Goal: Task Accomplishment & Management: Complete application form

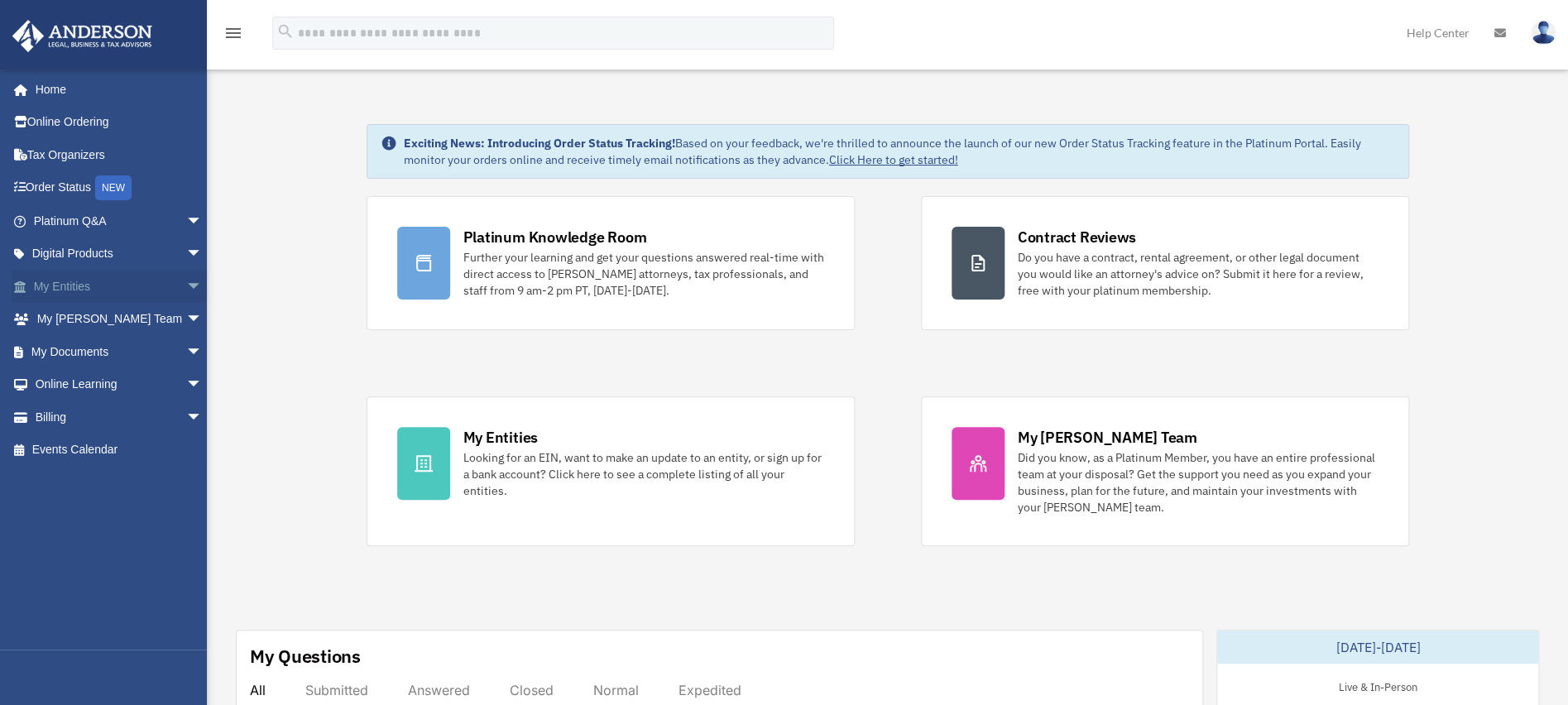
click at [60, 284] on link "My Entities arrow_drop_down" at bounding box center [119, 286] width 216 height 33
click at [187, 286] on span "arrow_drop_down" at bounding box center [203, 286] width 33 height 34
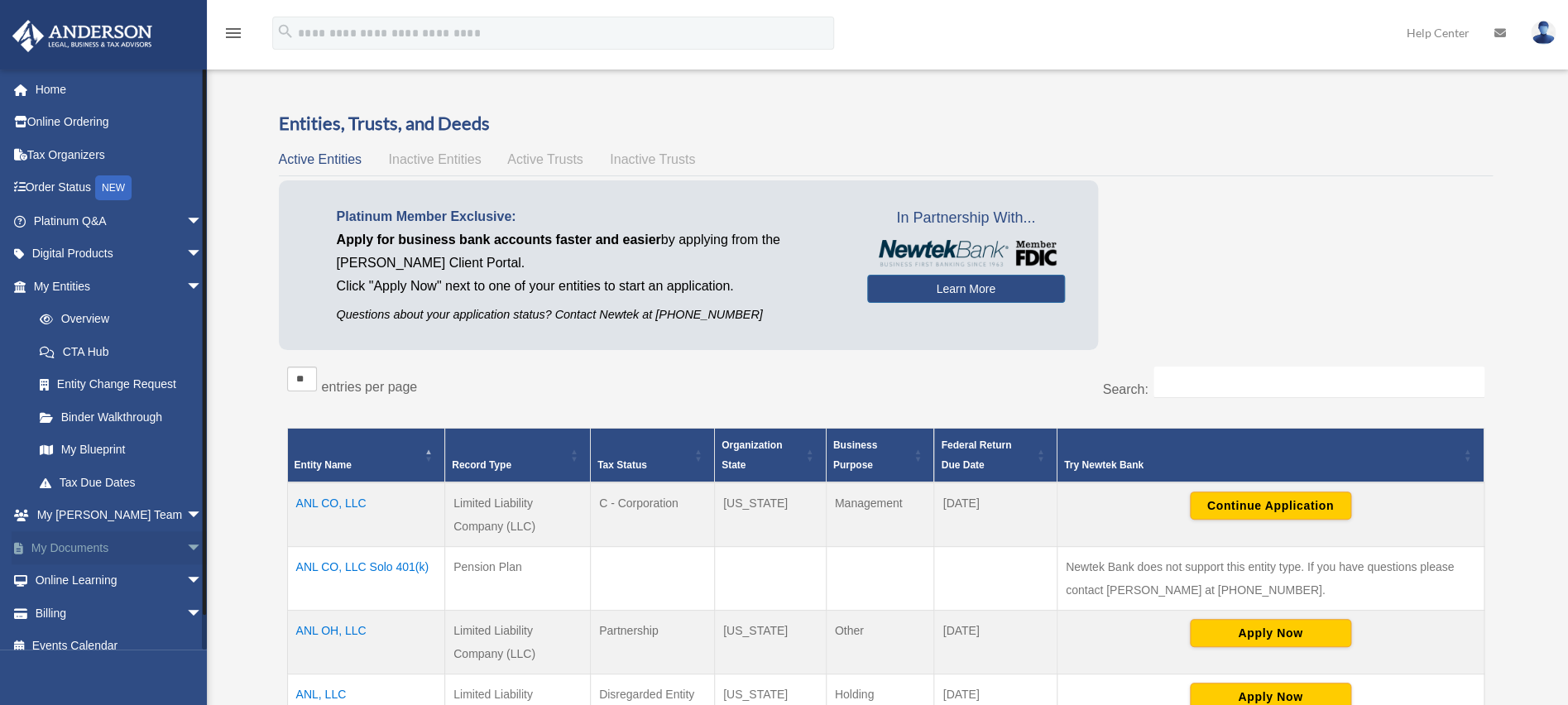
click at [187, 550] on span "arrow_drop_down" at bounding box center [203, 548] width 33 height 34
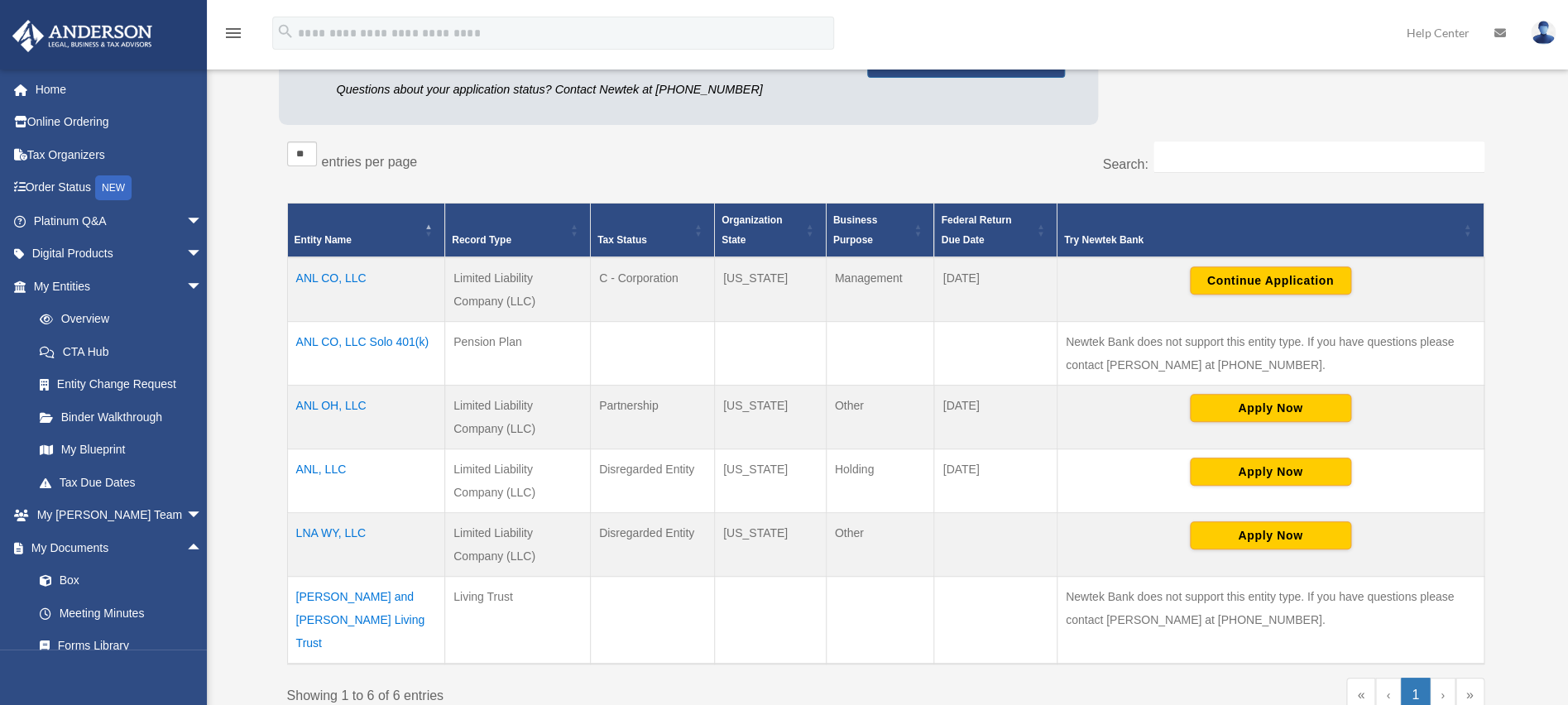
scroll to position [224, 0]
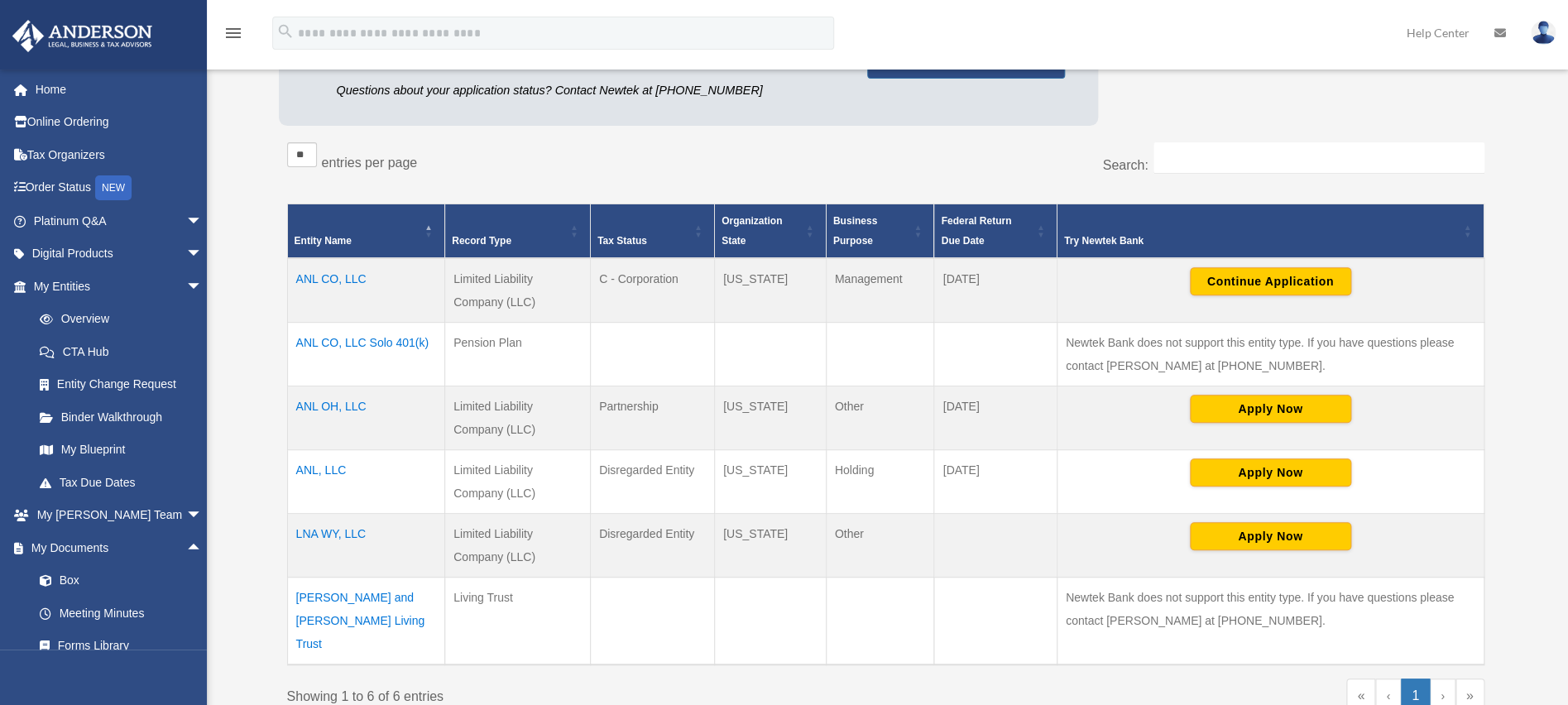
click at [343, 593] on td "[PERSON_NAME] and [PERSON_NAME] Living Trust" at bounding box center [366, 620] width 158 height 87
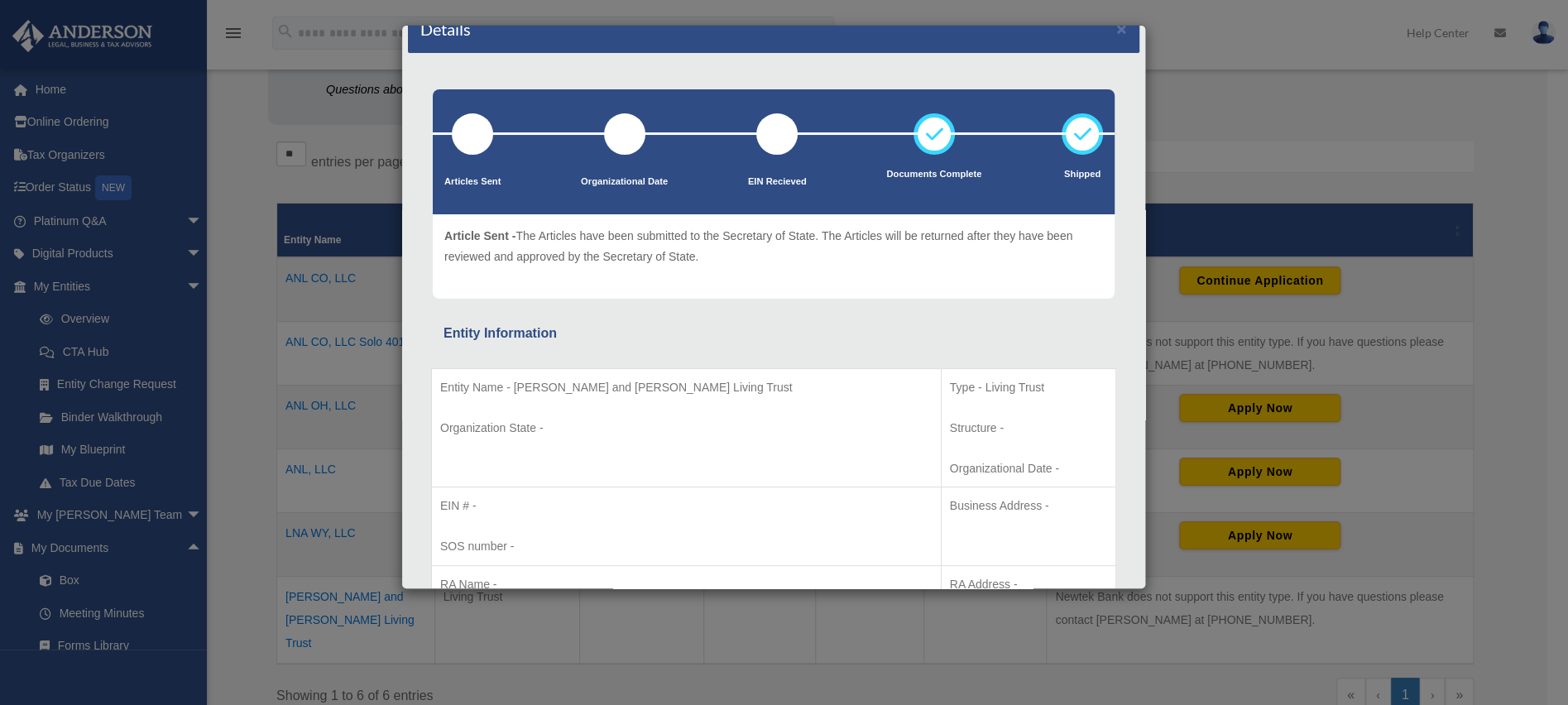
scroll to position [0, 0]
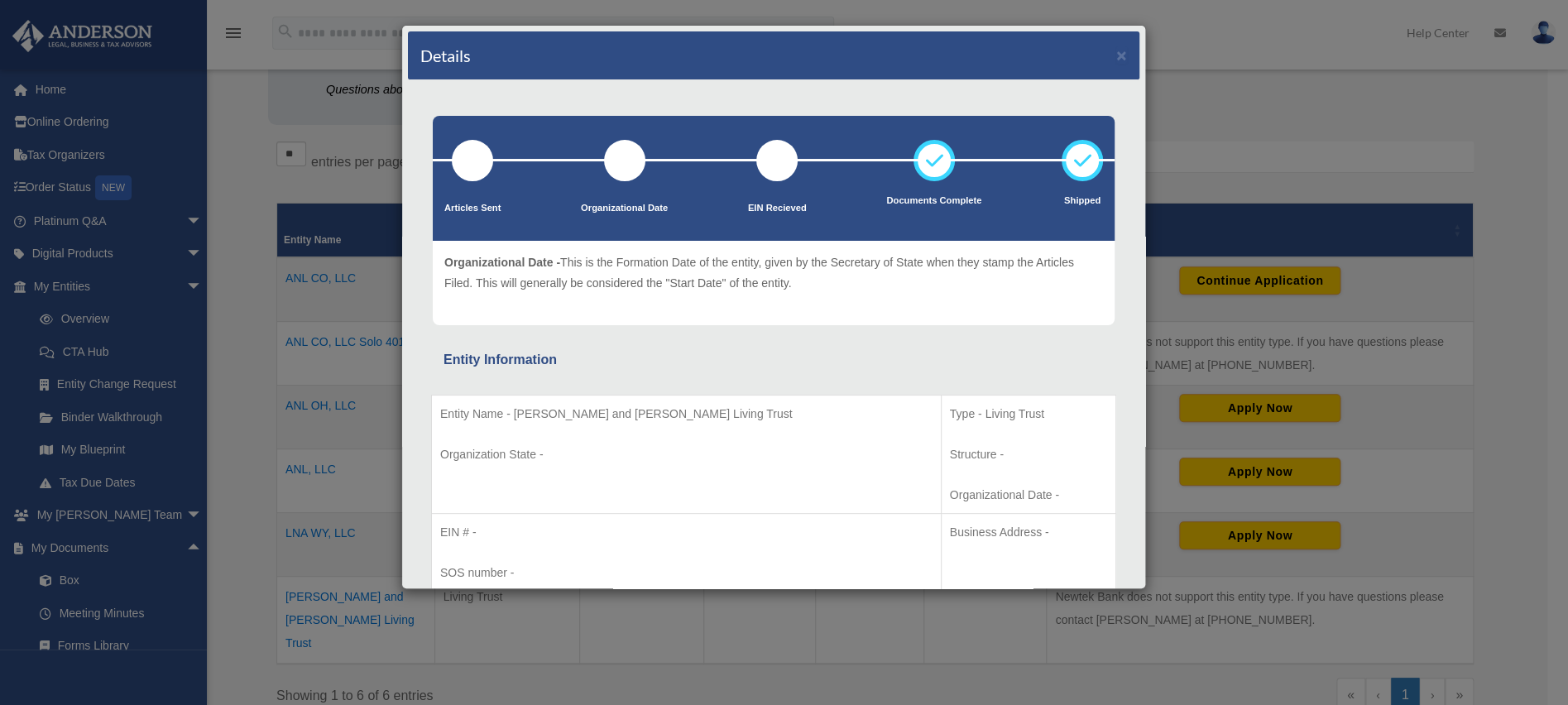
click at [249, 563] on div "Details × Articles Sent Organizational Date" at bounding box center [784, 352] width 1568 height 705
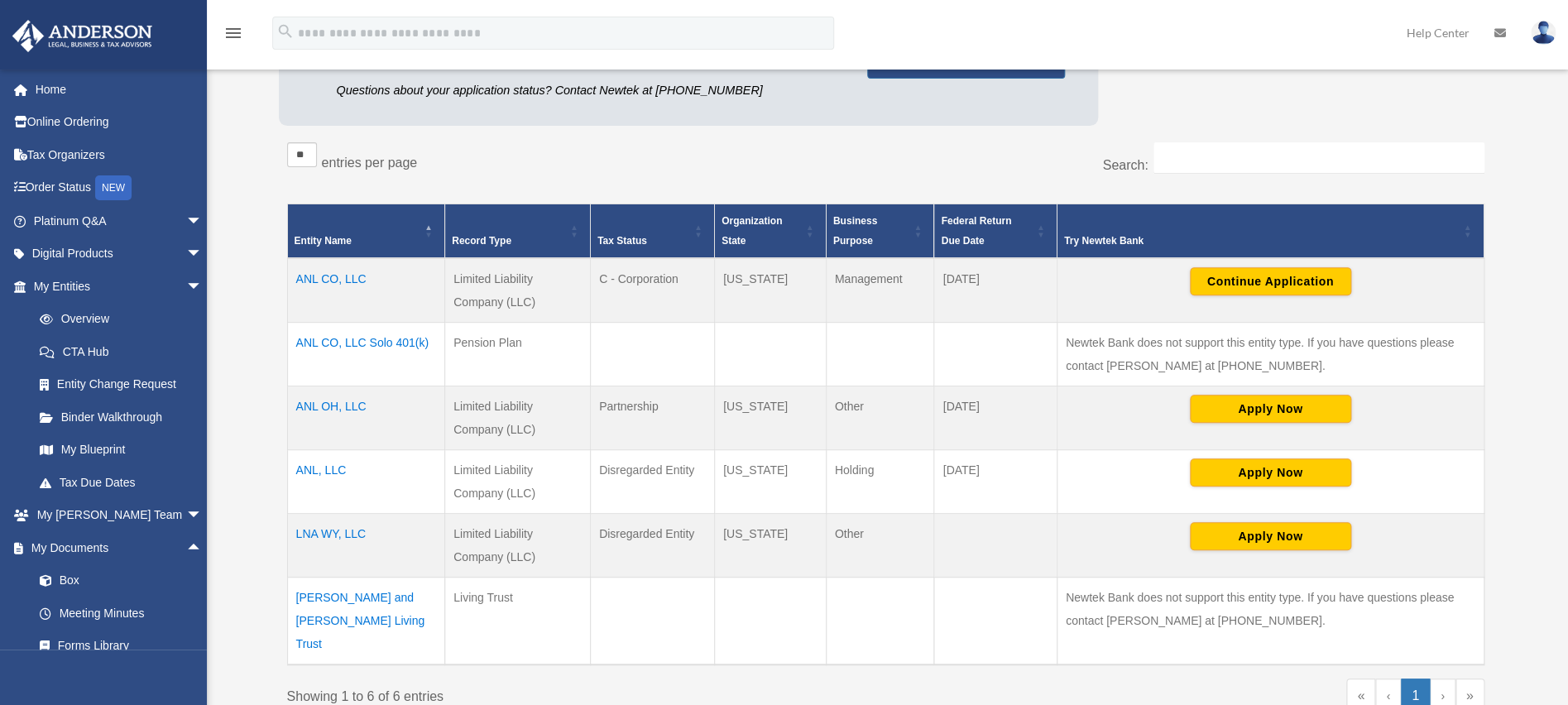
click at [306, 596] on td "Scott and Gieann Foote Living Trust" at bounding box center [366, 620] width 158 height 87
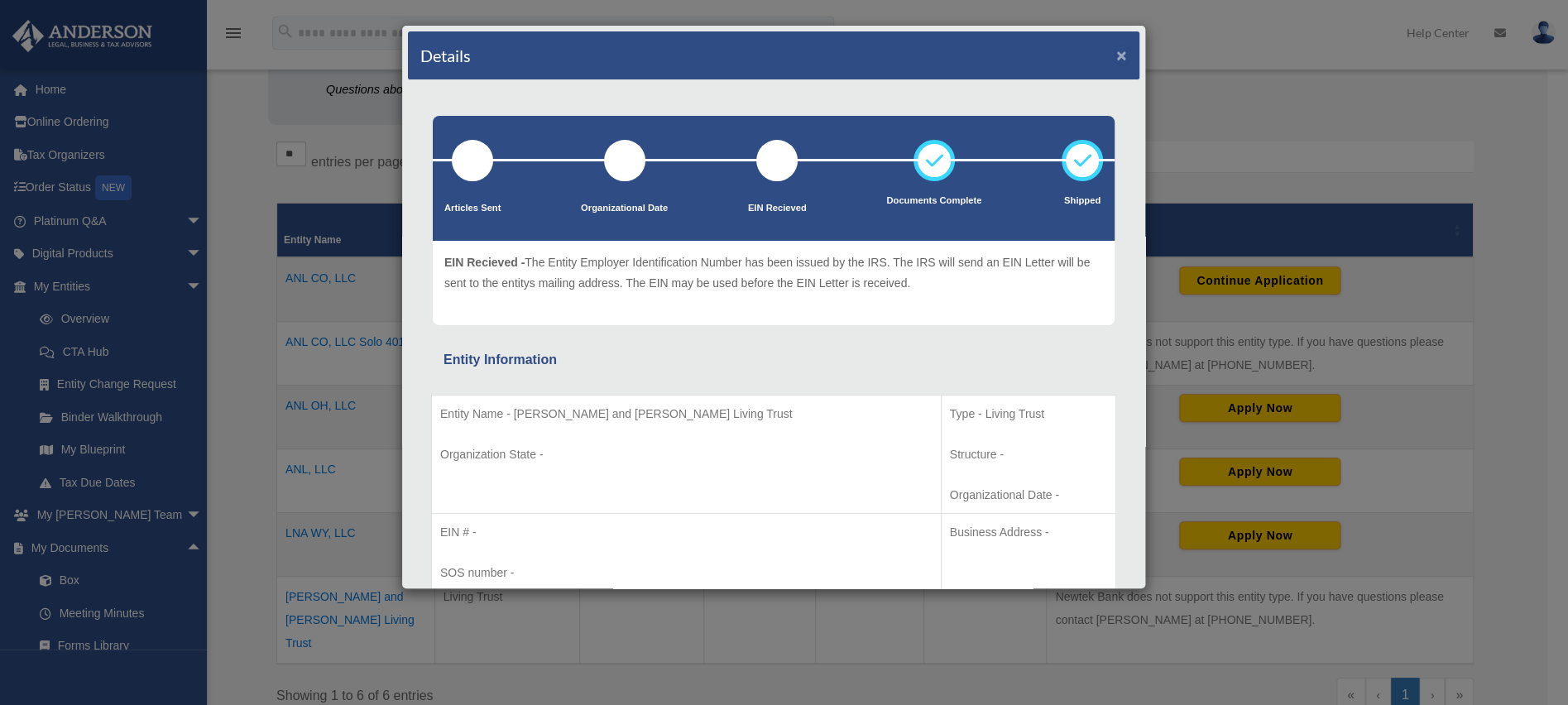
click at [1116, 51] on button "×" at bounding box center [1121, 54] width 11 height 17
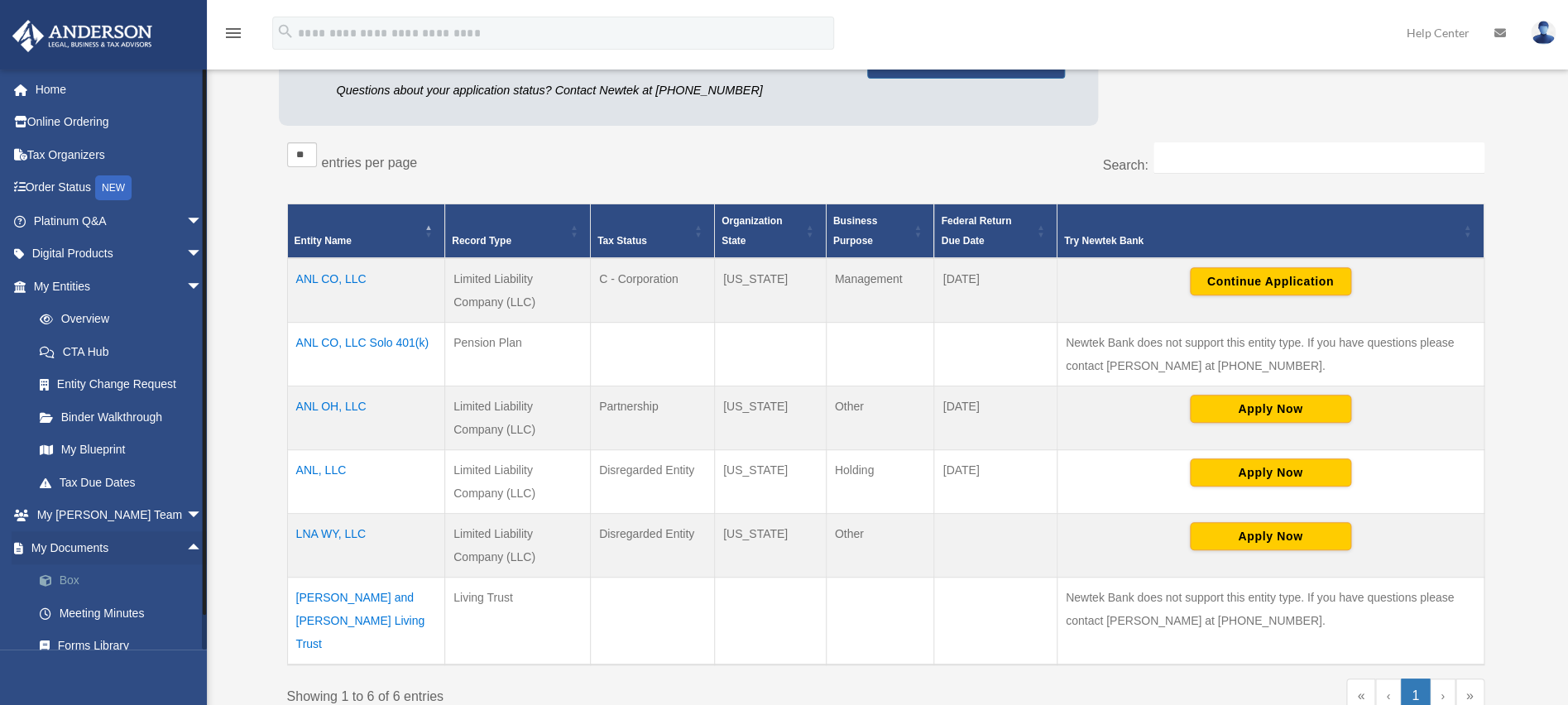
click at [75, 576] on link "Box" at bounding box center [125, 581] width 204 height 33
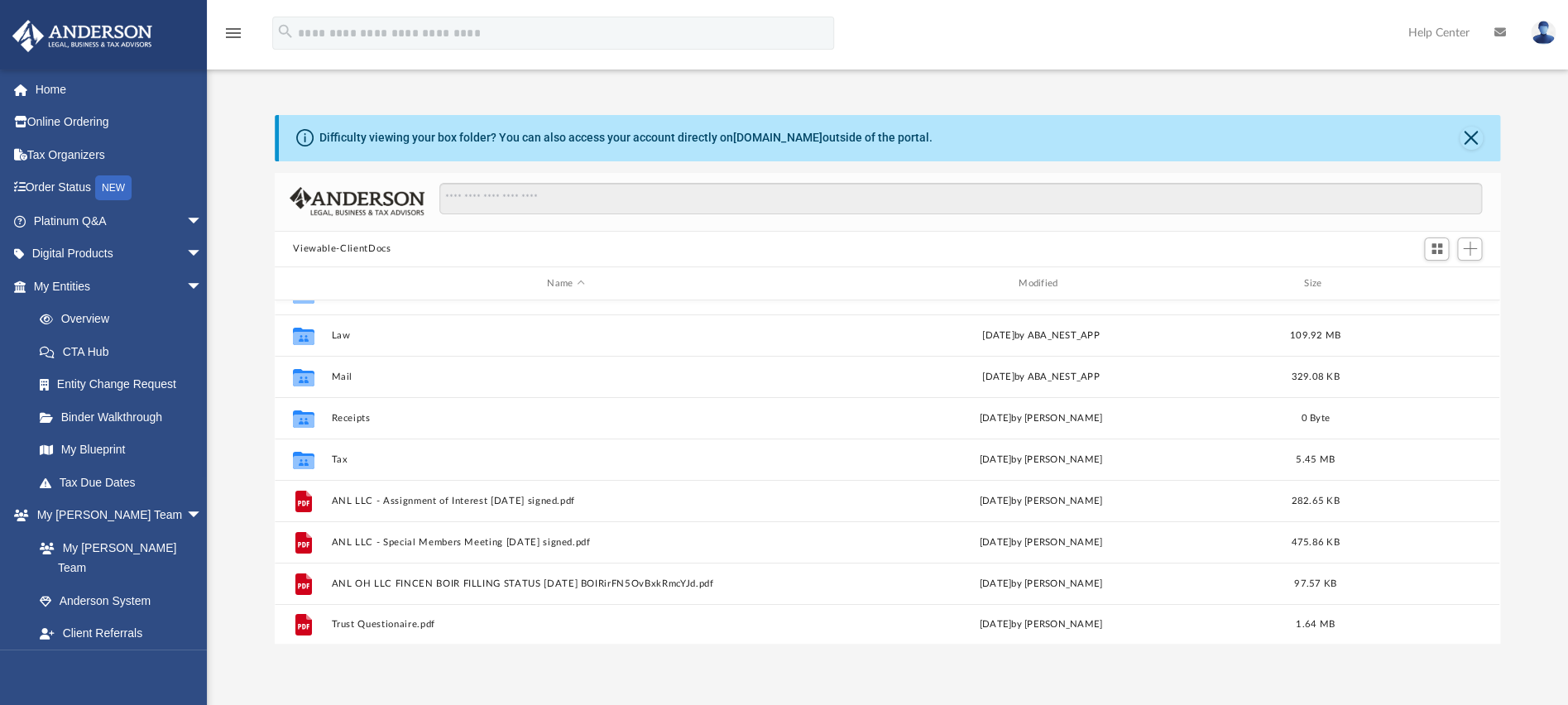
scroll to position [29, 0]
click at [96, 262] on link "Digital Products arrow_drop_down" at bounding box center [119, 254] width 216 height 33
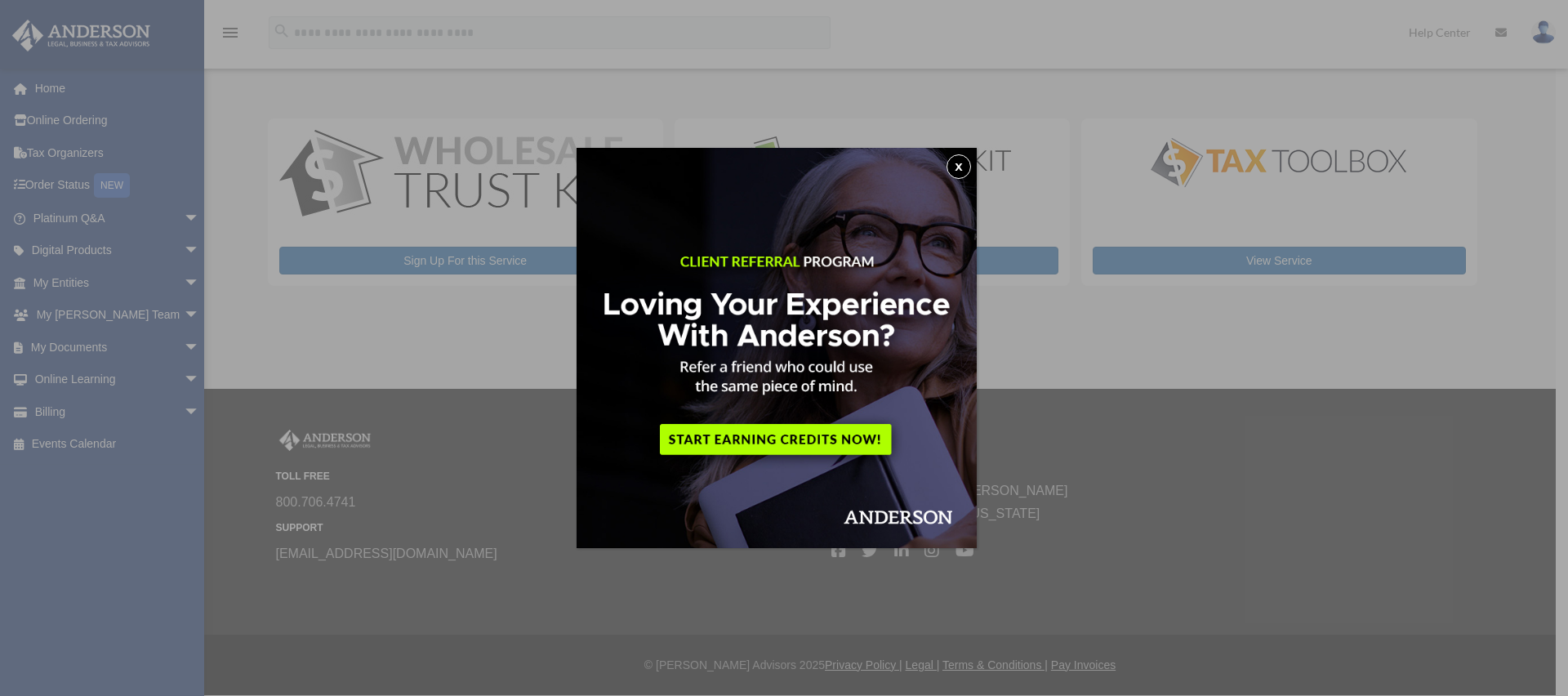
click at [971, 164] on button "x" at bounding box center [958, 166] width 24 height 25
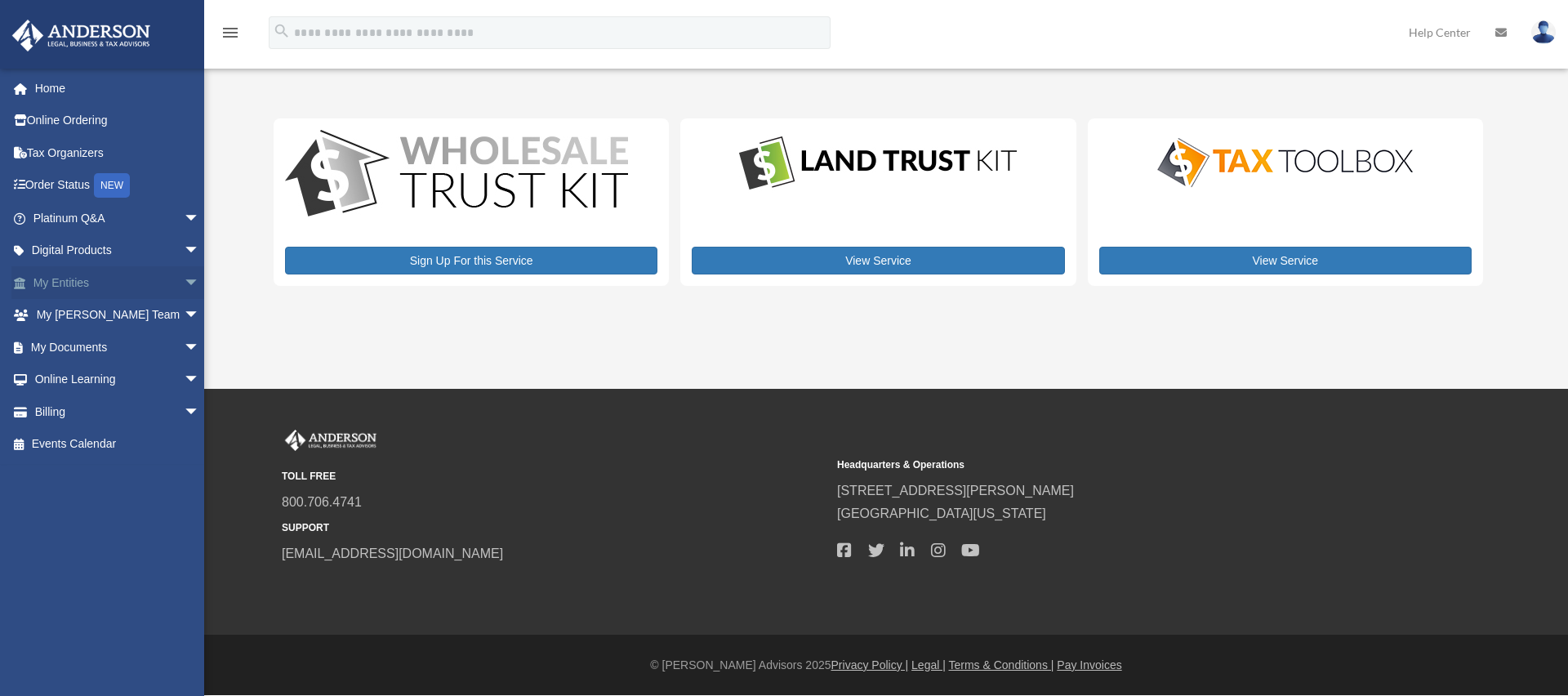
click at [184, 278] on span "arrow_drop_down" at bounding box center [201, 282] width 33 height 34
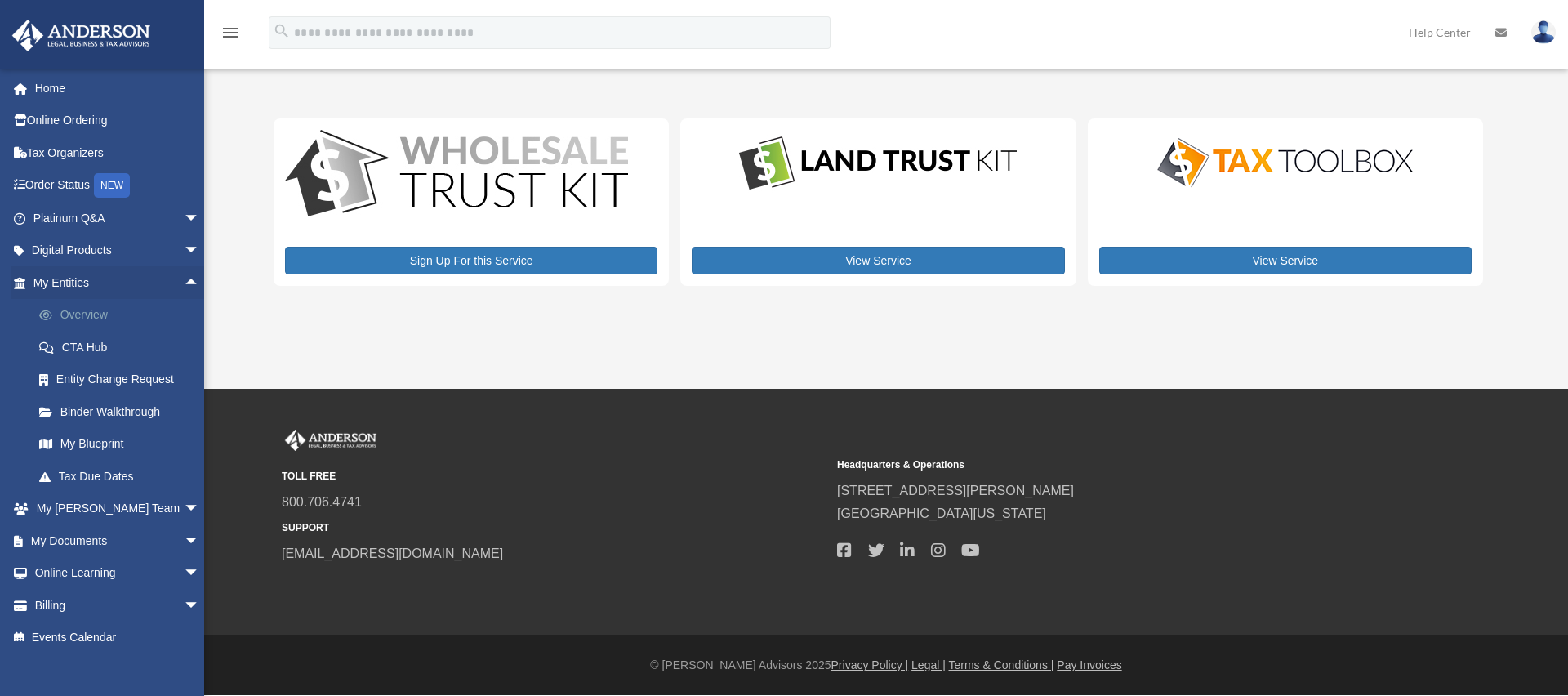
click at [89, 309] on link "Overview" at bounding box center [123, 315] width 201 height 33
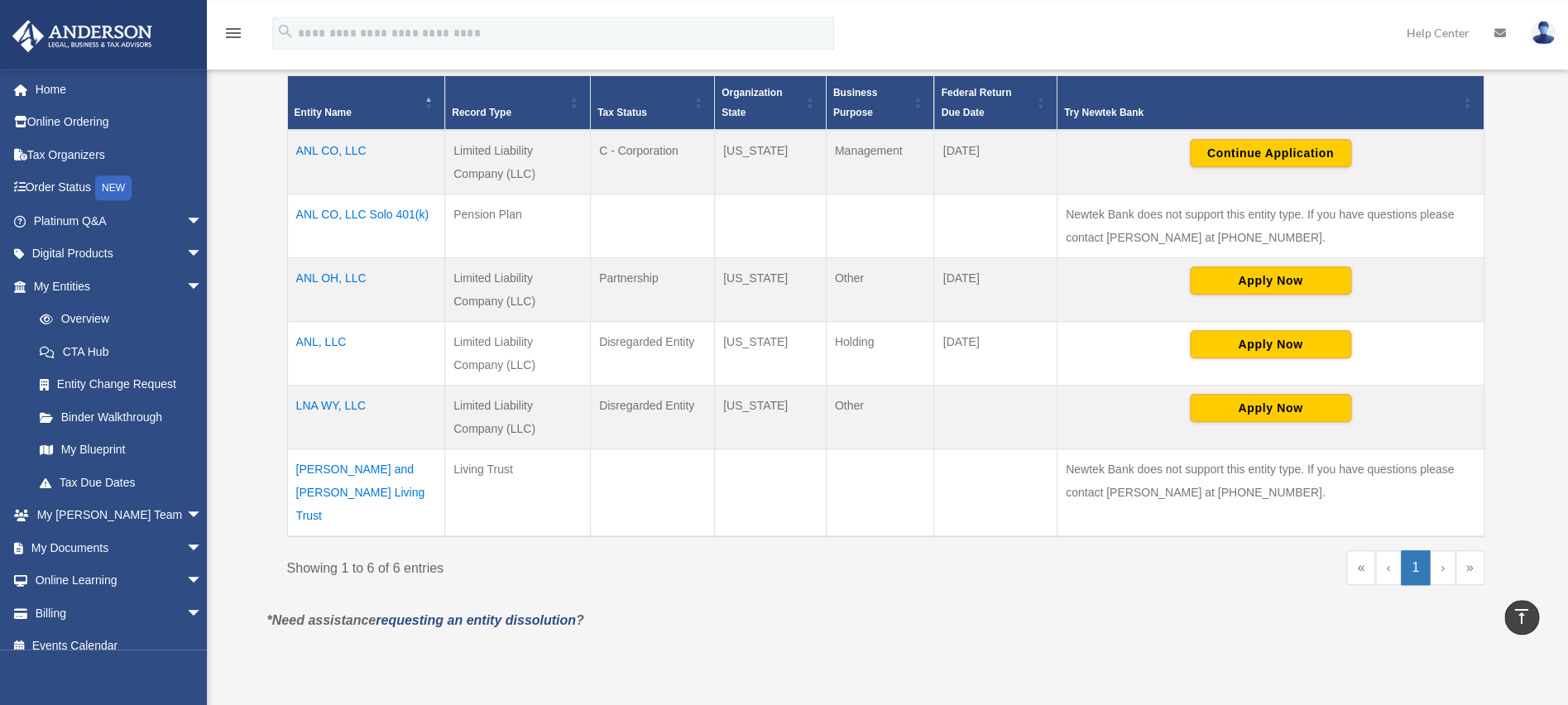
scroll to position [351, 0]
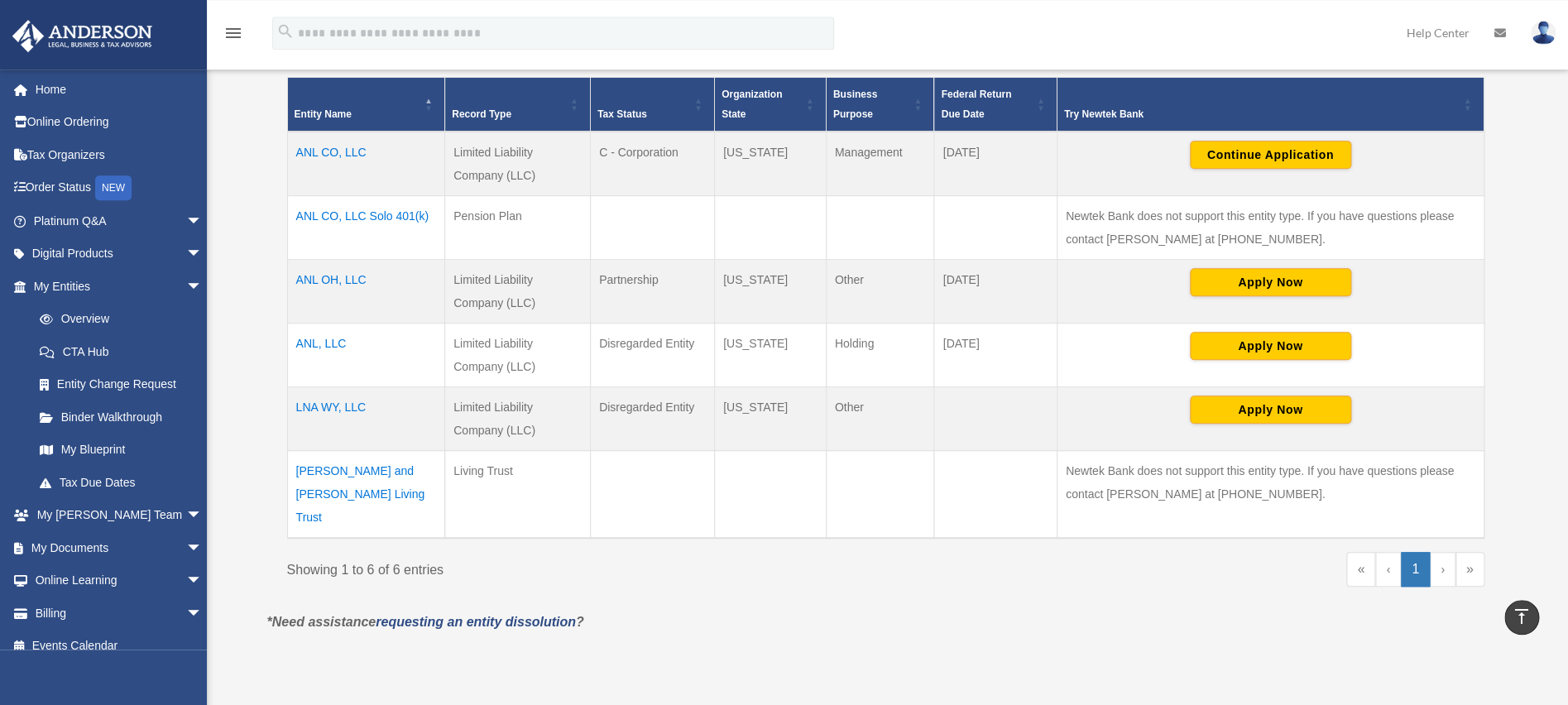
click at [342, 473] on td "Scott and Gieann Foote Living Trust" at bounding box center [366, 494] width 158 height 87
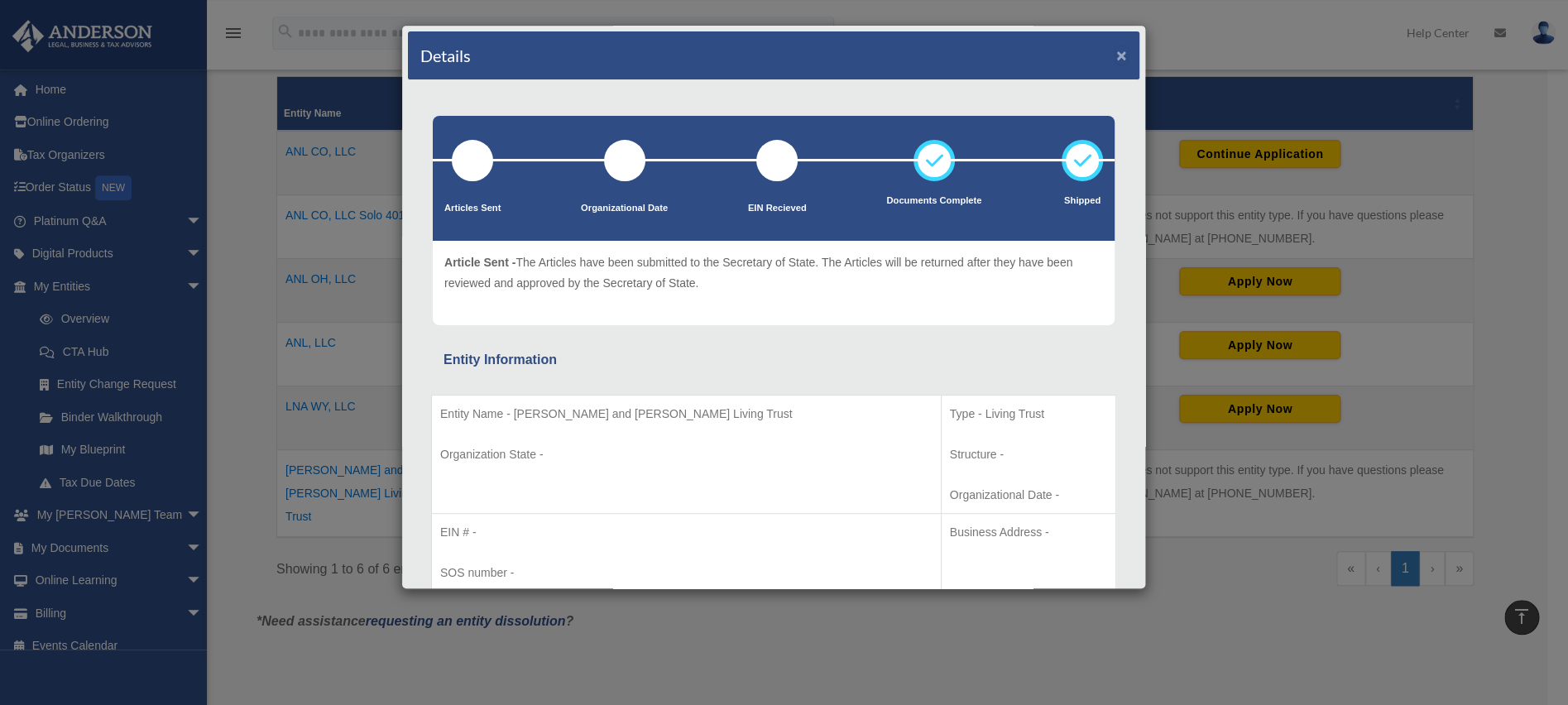
click at [1116, 51] on button "×" at bounding box center [1121, 54] width 11 height 17
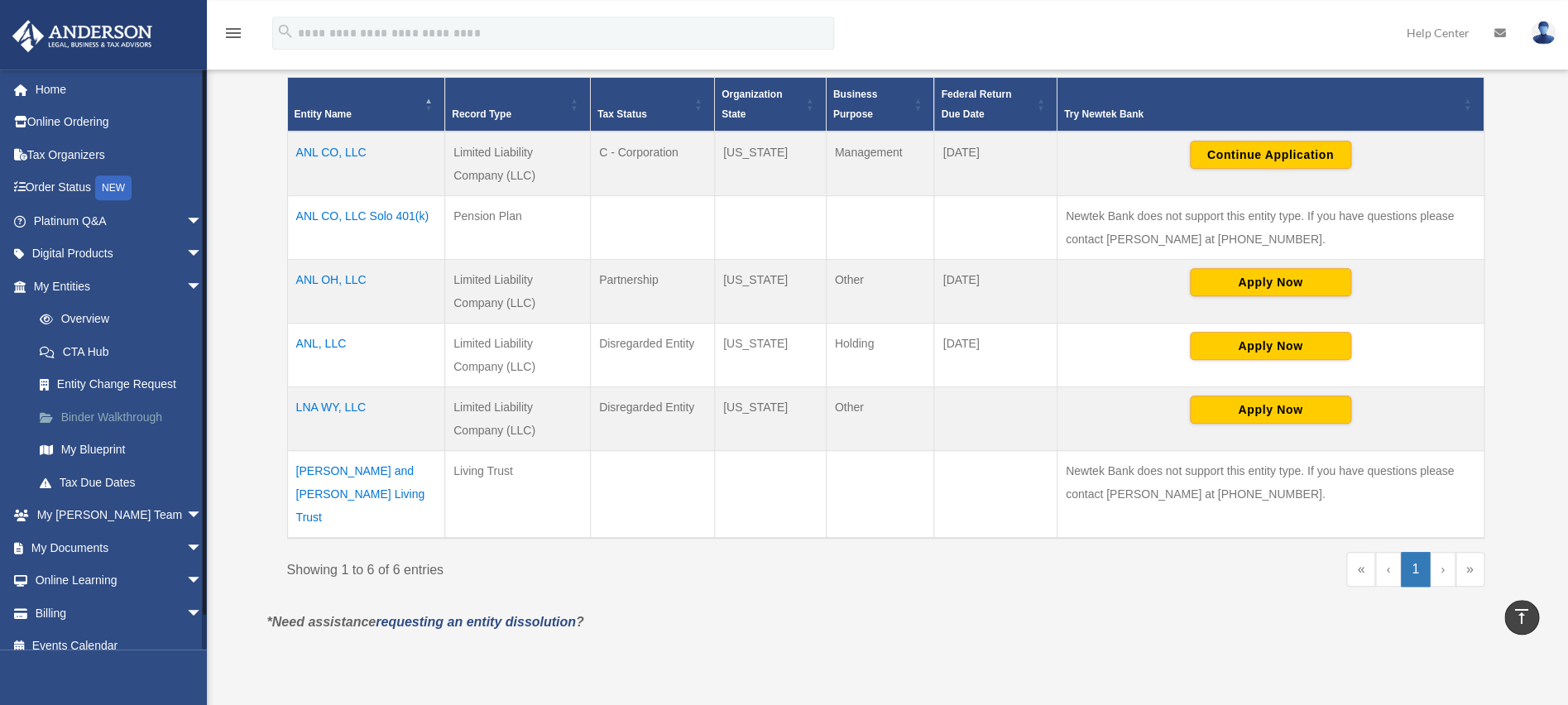
click at [105, 409] on link "Binder Walkthrough" at bounding box center [125, 417] width 204 height 33
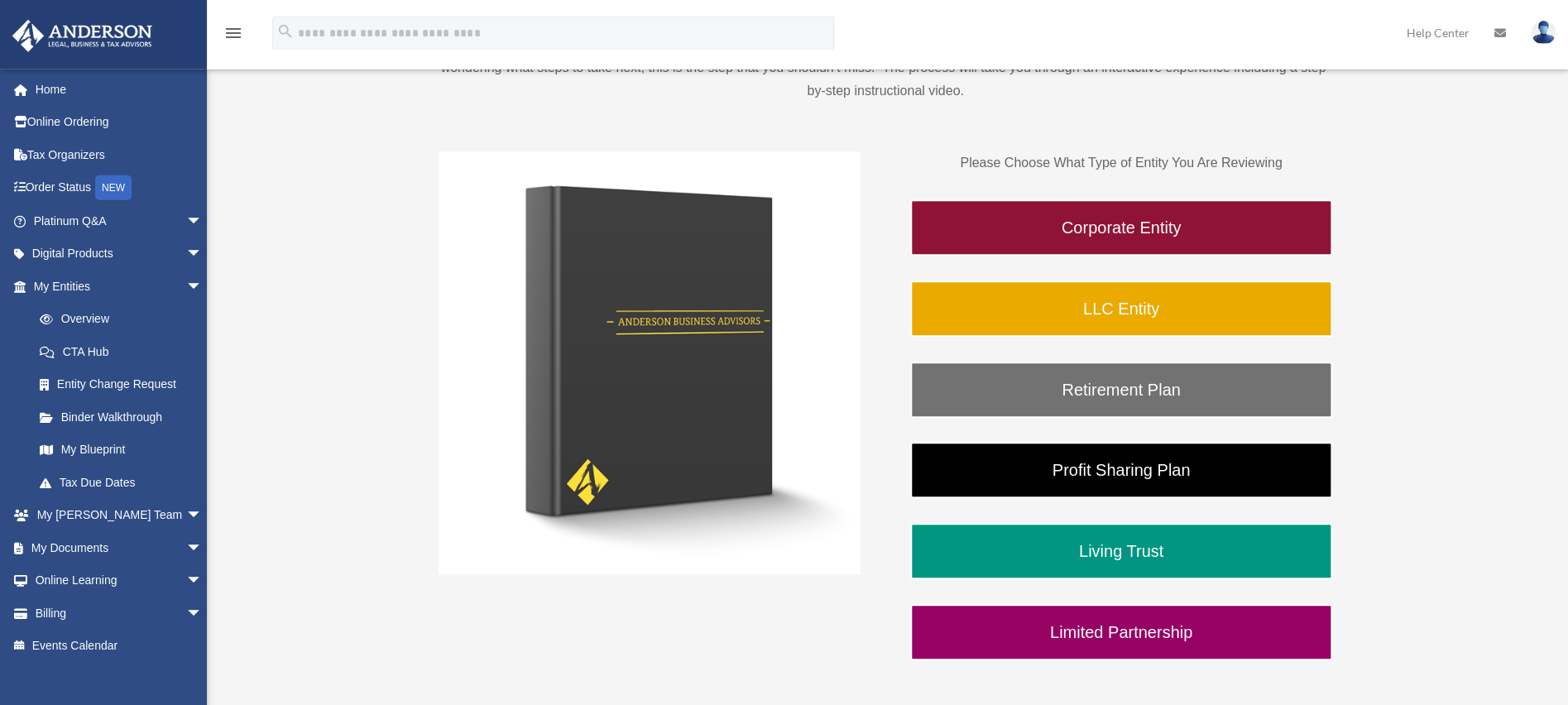
scroll to position [228, 0]
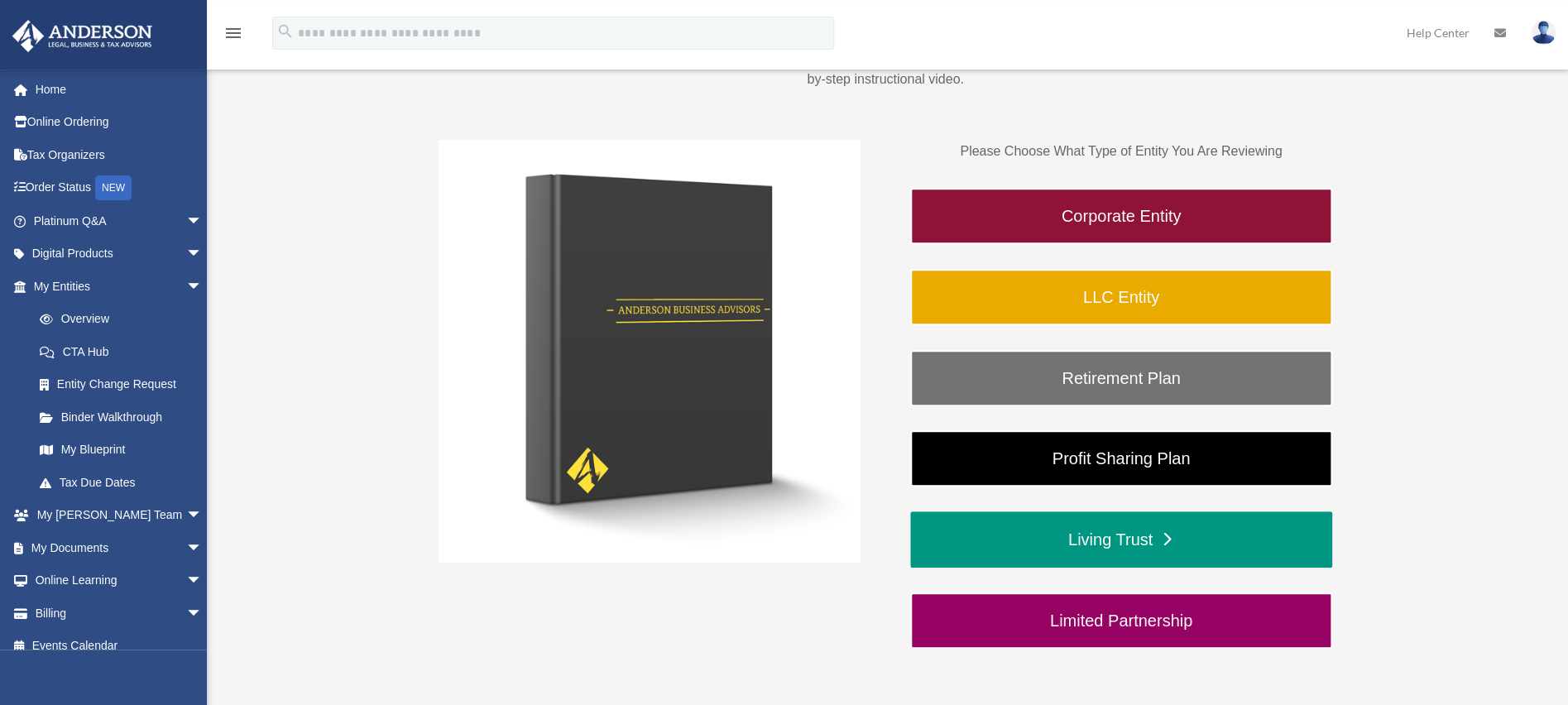
click at [1123, 537] on link "Living Trust" at bounding box center [1120, 539] width 422 height 56
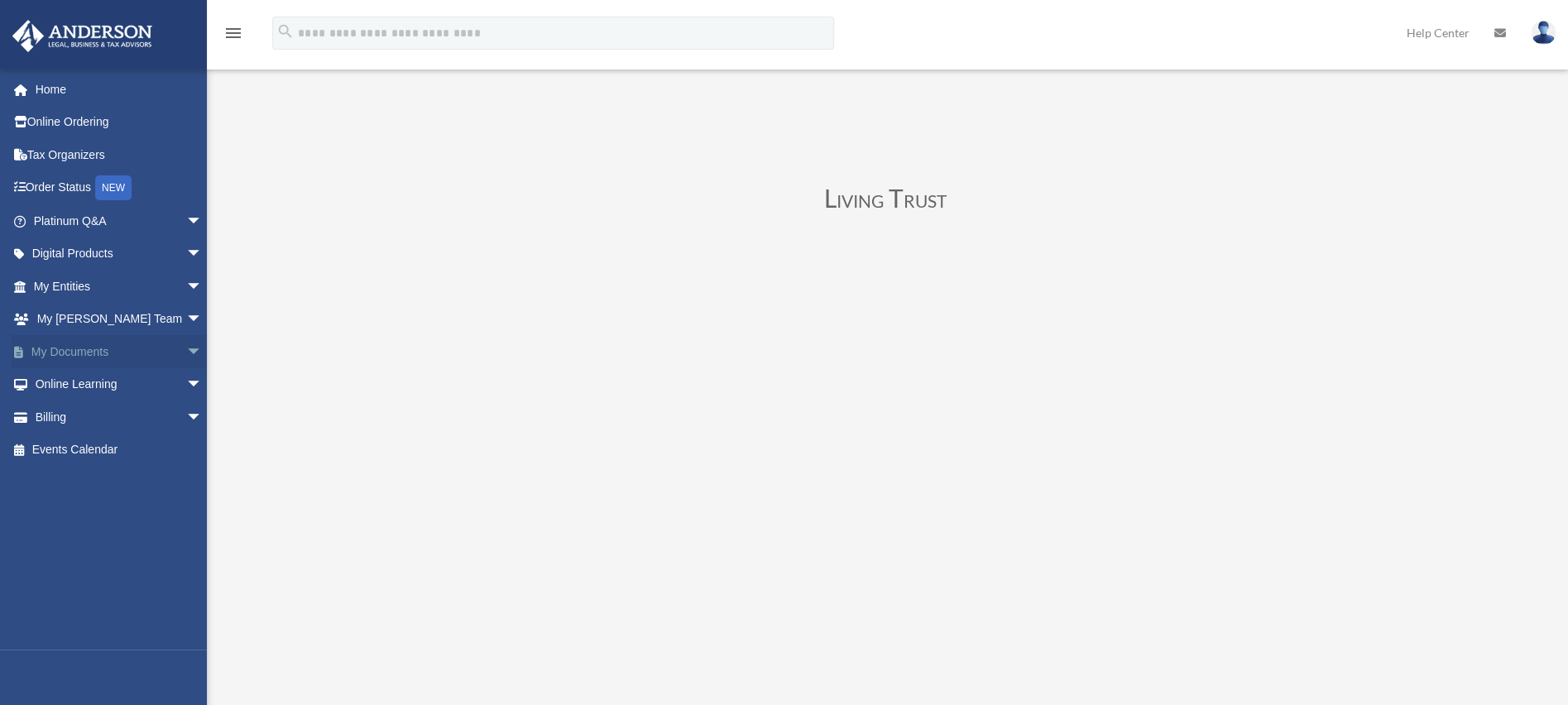
click at [187, 340] on span "arrow_drop_down" at bounding box center [203, 352] width 33 height 34
click at [128, 376] on link "Box" at bounding box center [125, 385] width 204 height 33
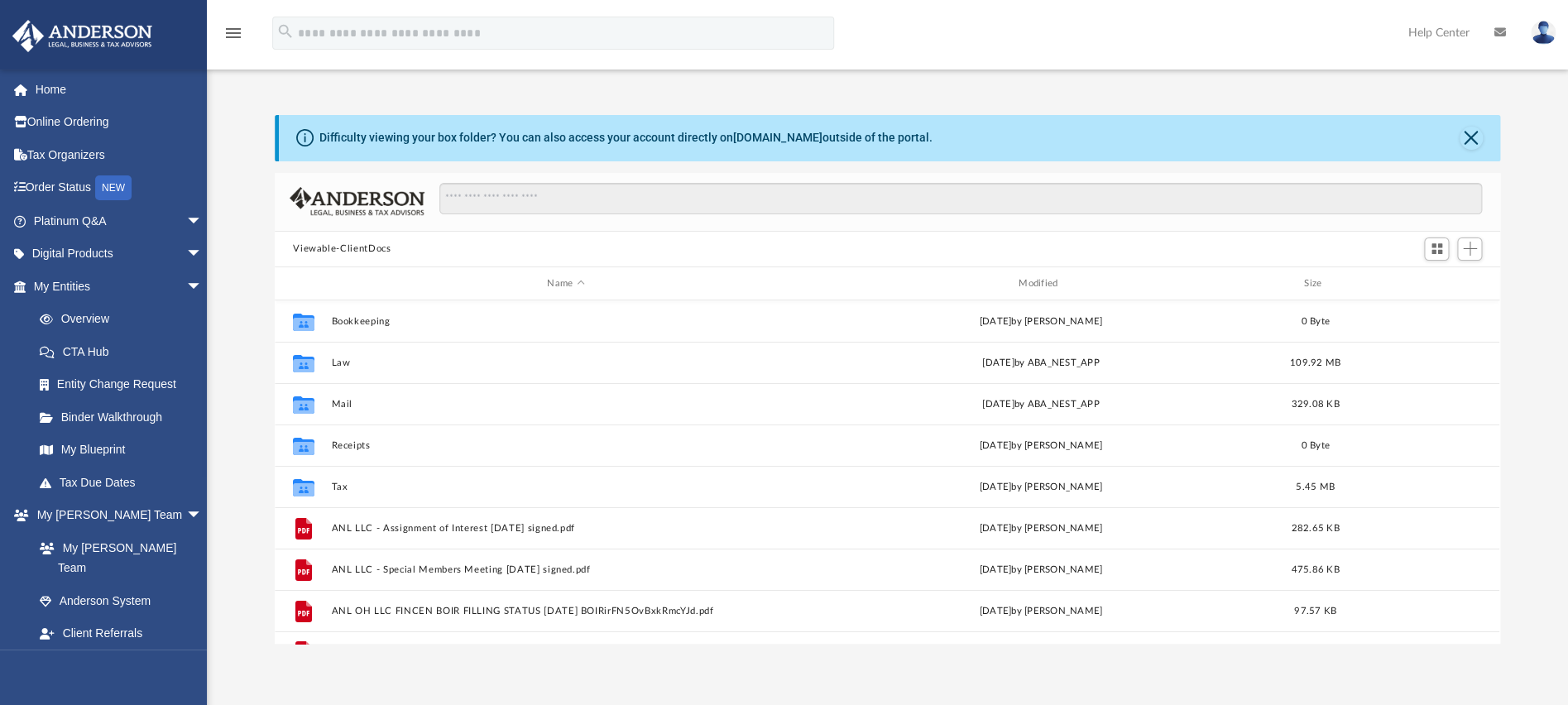
scroll to position [355, 1203]
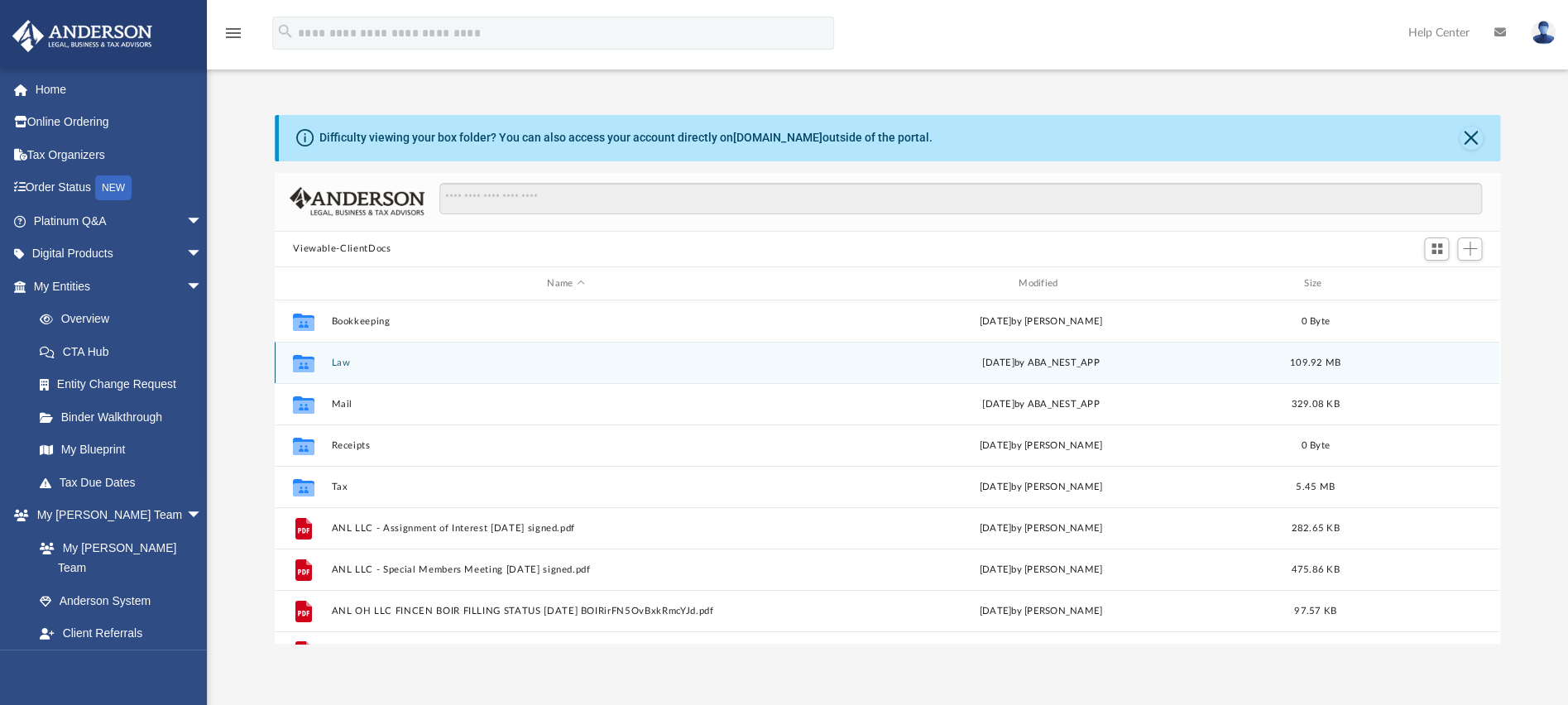
click at [305, 361] on icon "grid" at bounding box center [303, 366] width 21 height 13
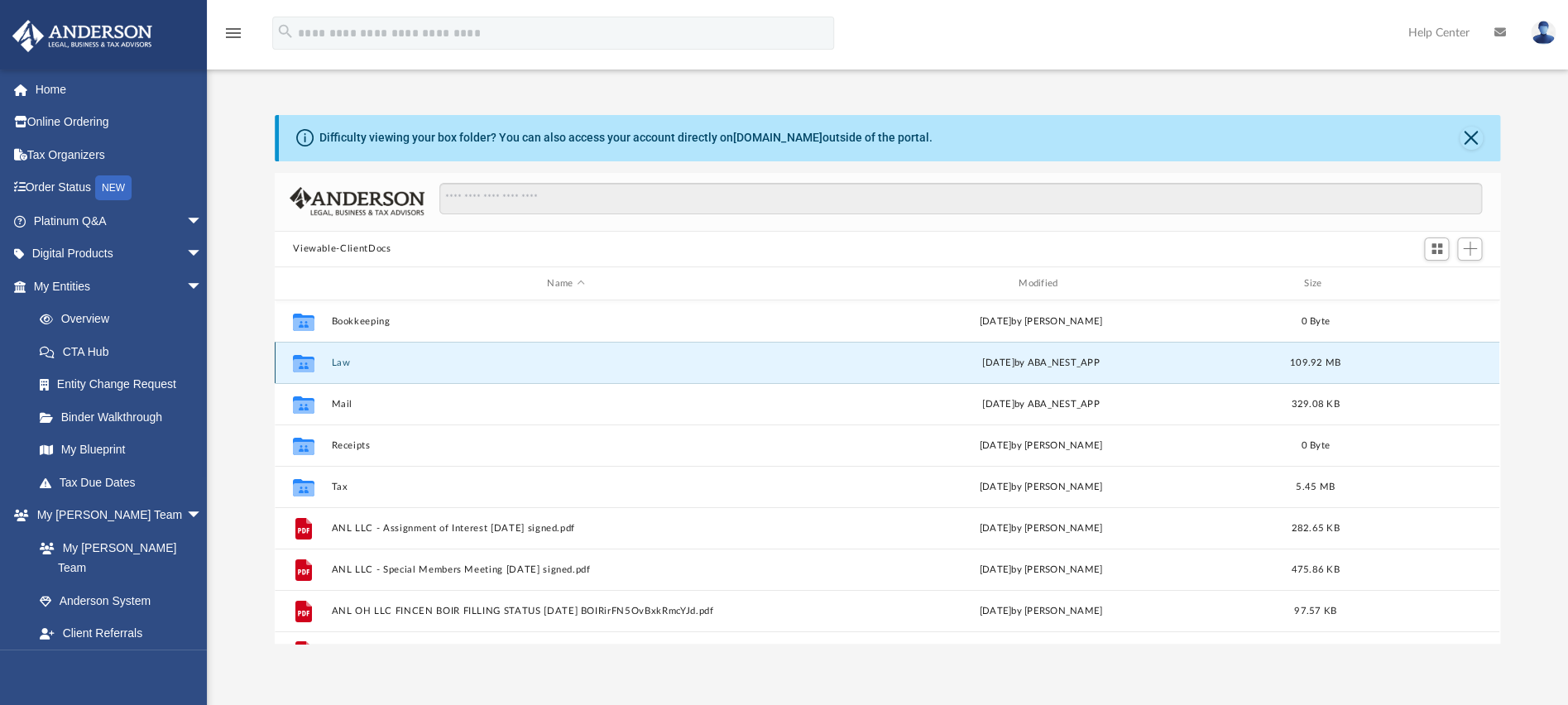
click at [337, 364] on button "Law" at bounding box center [565, 363] width 468 height 11
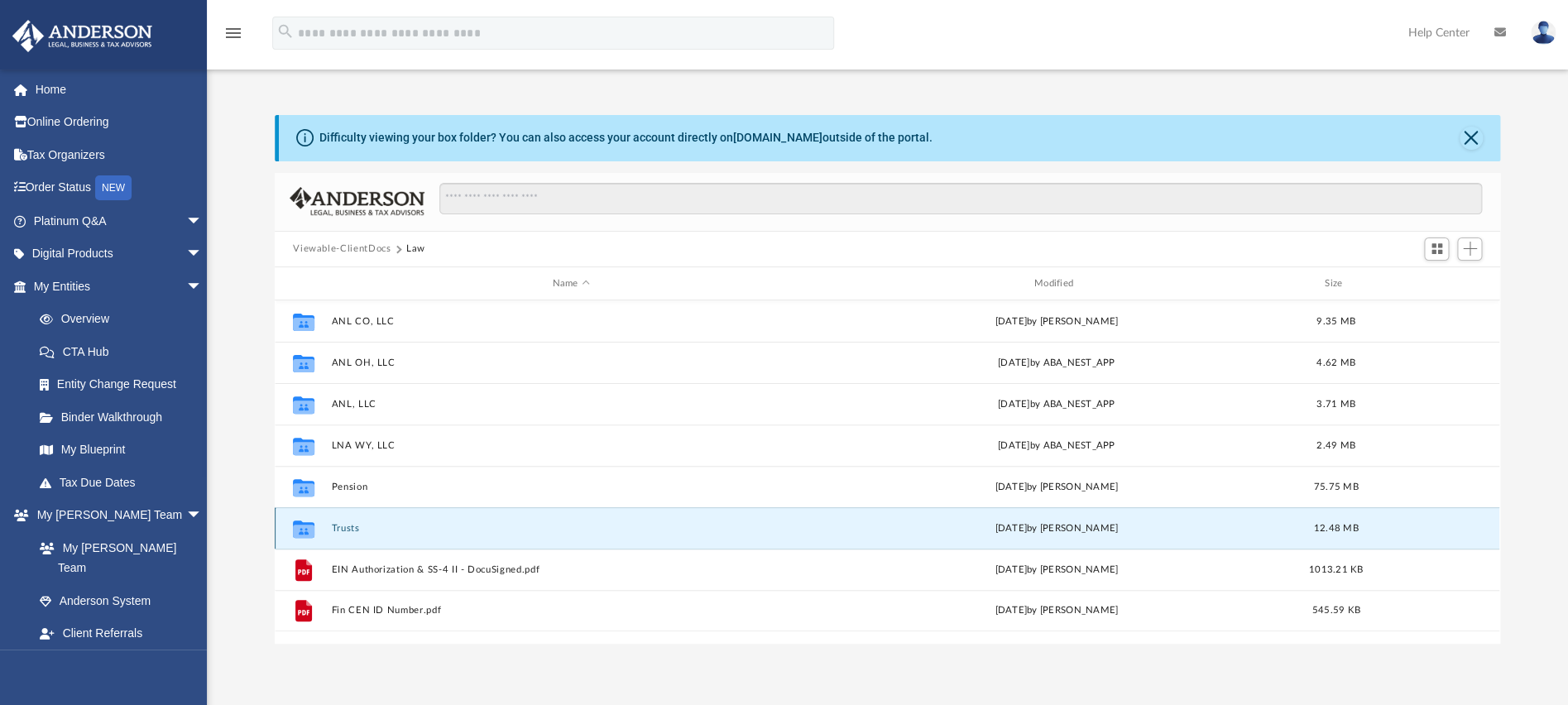
click at [348, 531] on button "Trusts" at bounding box center [571, 529] width 478 height 11
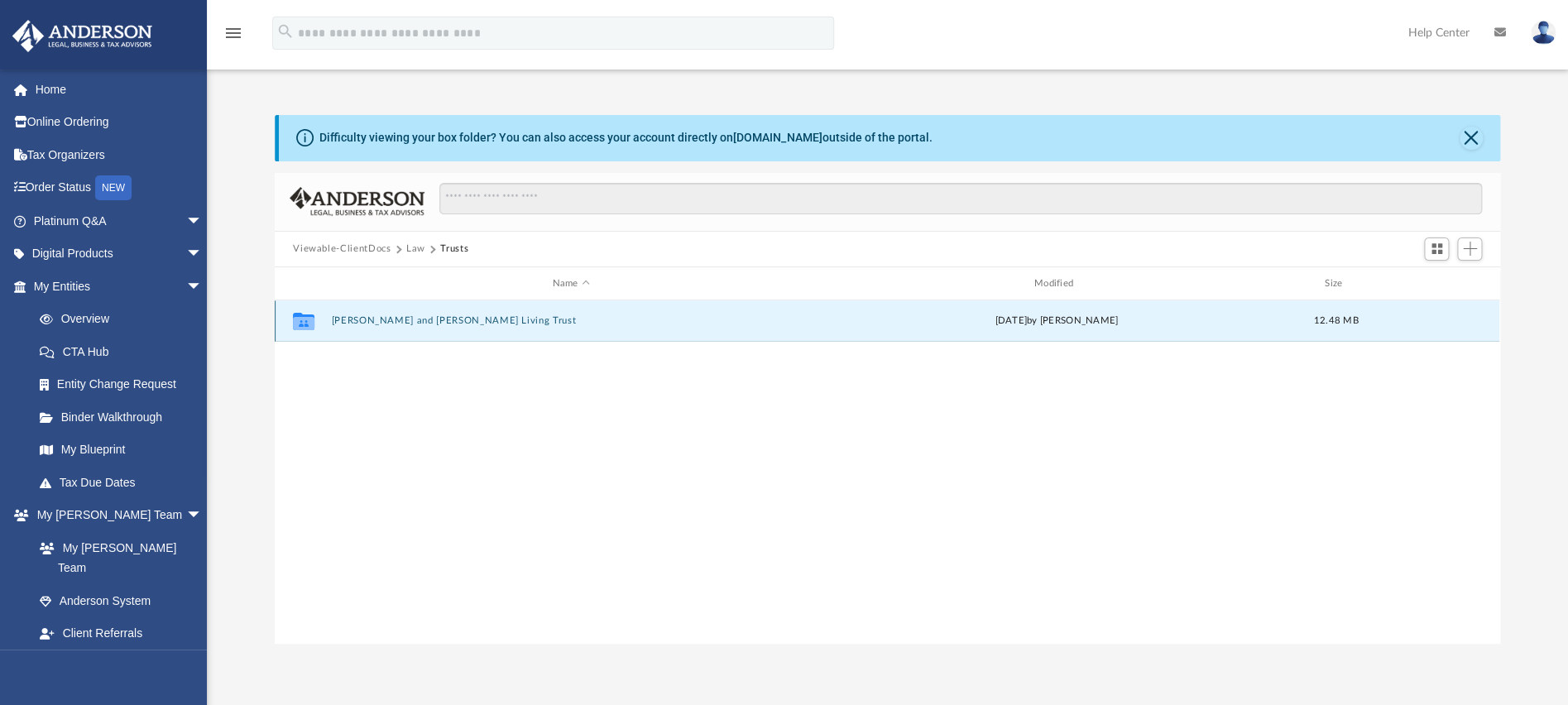
click at [402, 319] on button "[PERSON_NAME] and [PERSON_NAME] Living Trust" at bounding box center [571, 322] width 478 height 11
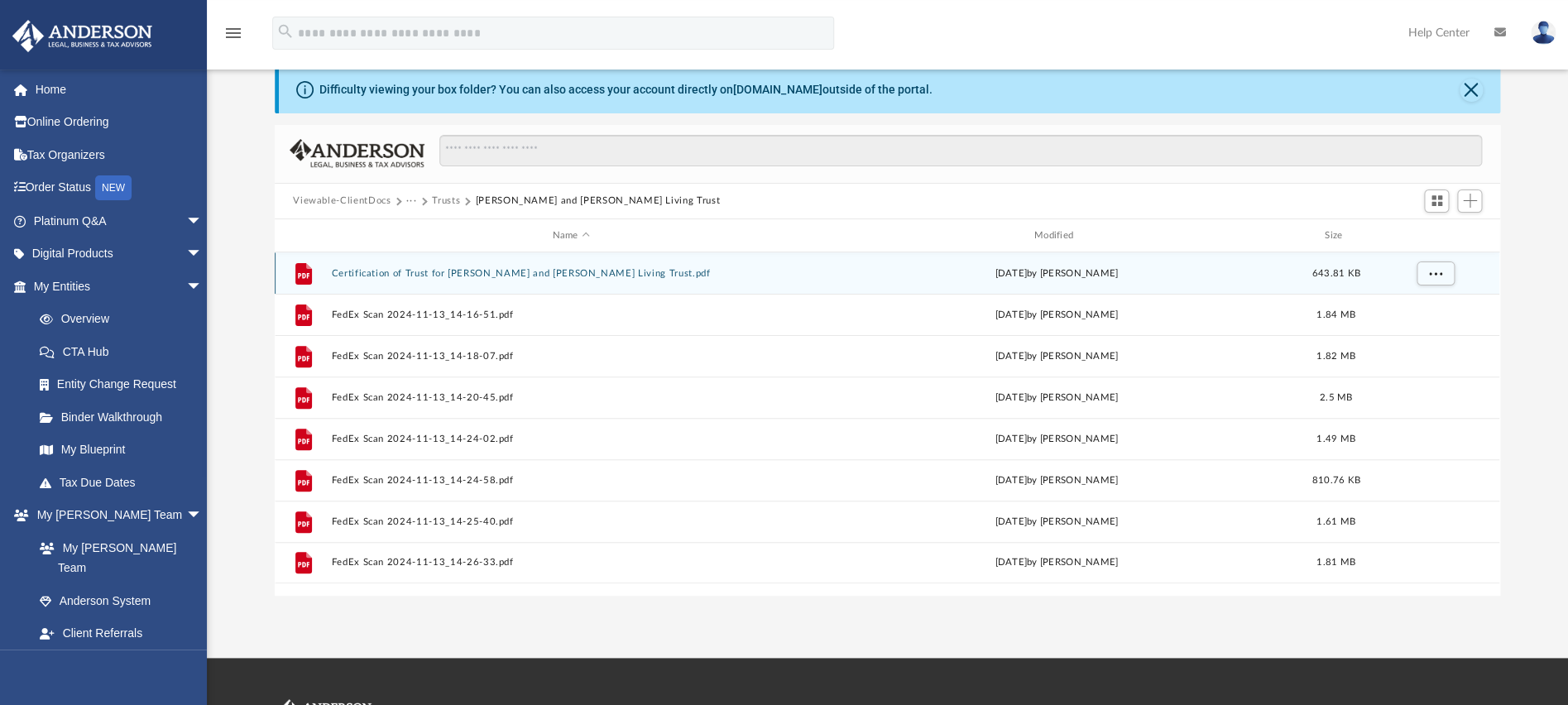
scroll to position [0, 0]
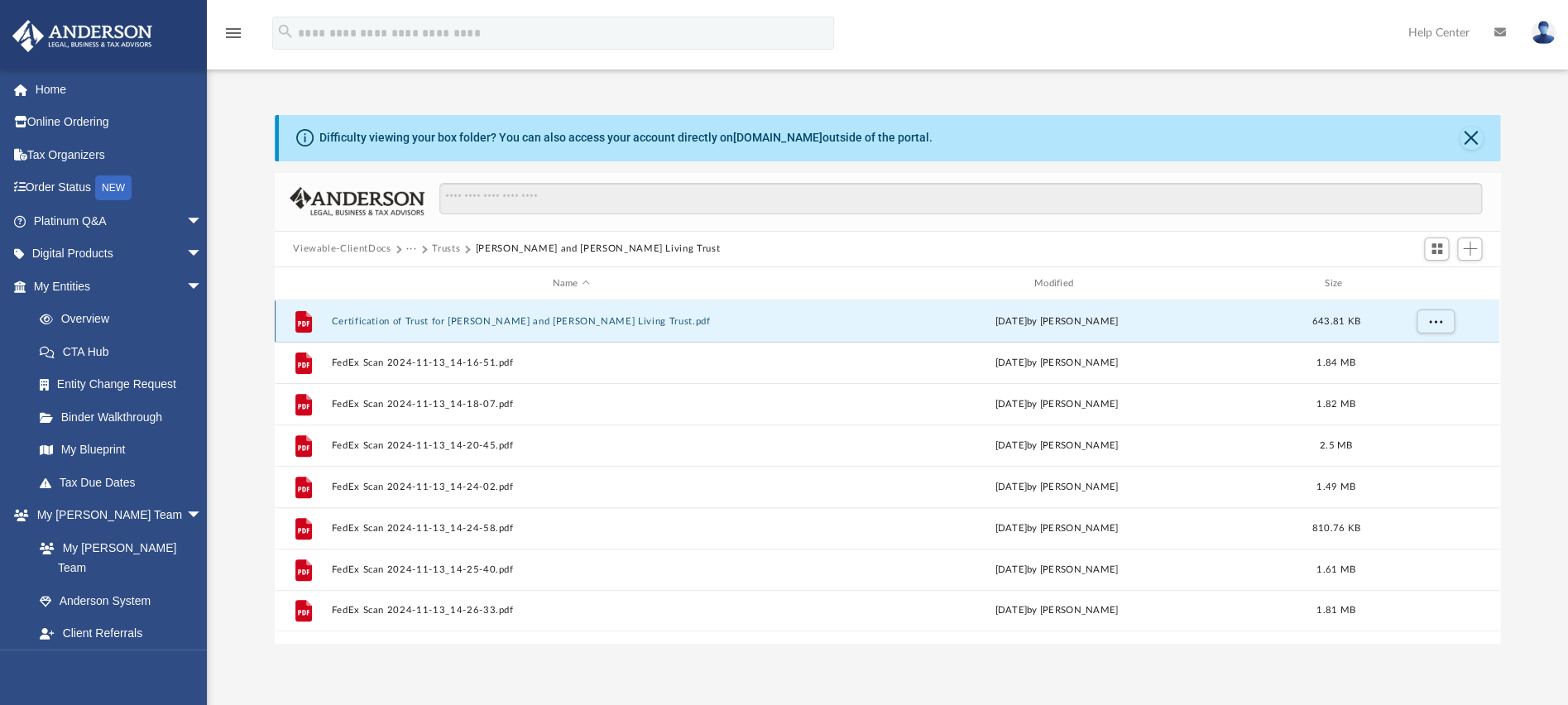
click at [585, 319] on button "Certification of Trust for Scott and Gieann Foote Living Trust.pdf" at bounding box center [571, 322] width 478 height 11
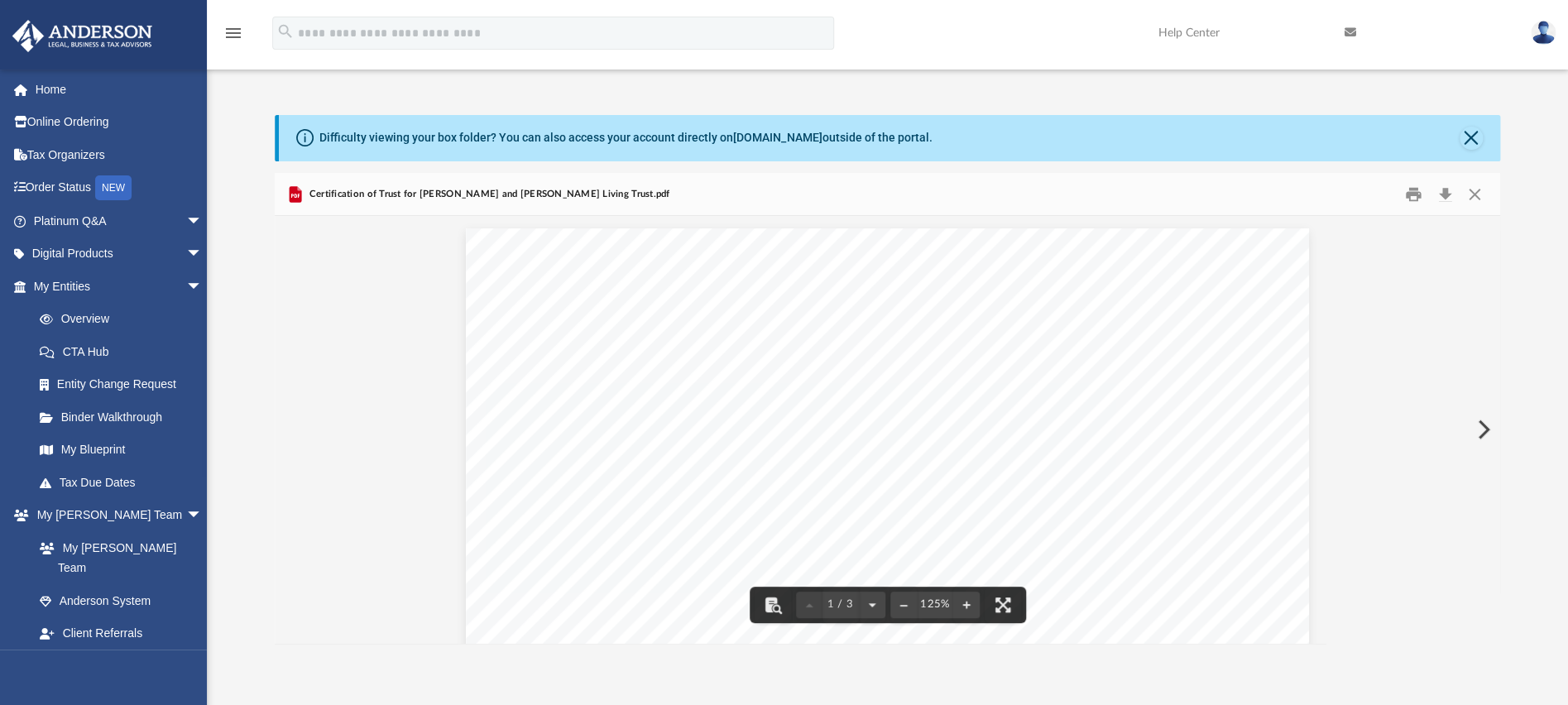
drag, startPoint x: 1486, startPoint y: 268, endPoint x: 1483, endPoint y: 298, distance: 30.1
click at [1483, 298] on div "Viewable-ClientDocs ··· Trusts Scott and Gieann Foote Living Trust Name Modifie…" at bounding box center [887, 408] width 1225 height 471
click at [1479, 426] on button "Preview" at bounding box center [1482, 429] width 37 height 46
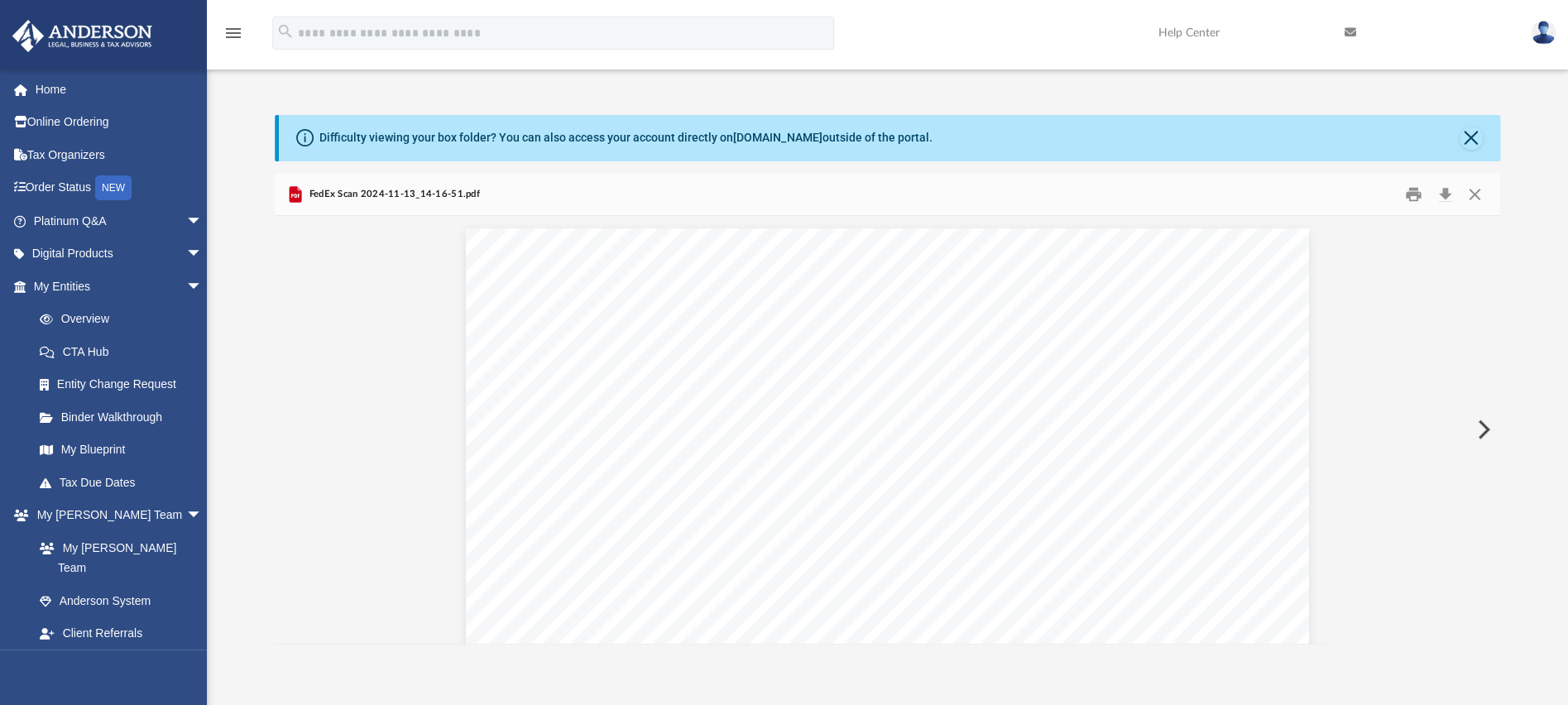
click at [1479, 426] on button "Preview" at bounding box center [1482, 429] width 37 height 46
click at [1482, 426] on button "Preview" at bounding box center [1482, 429] width 37 height 46
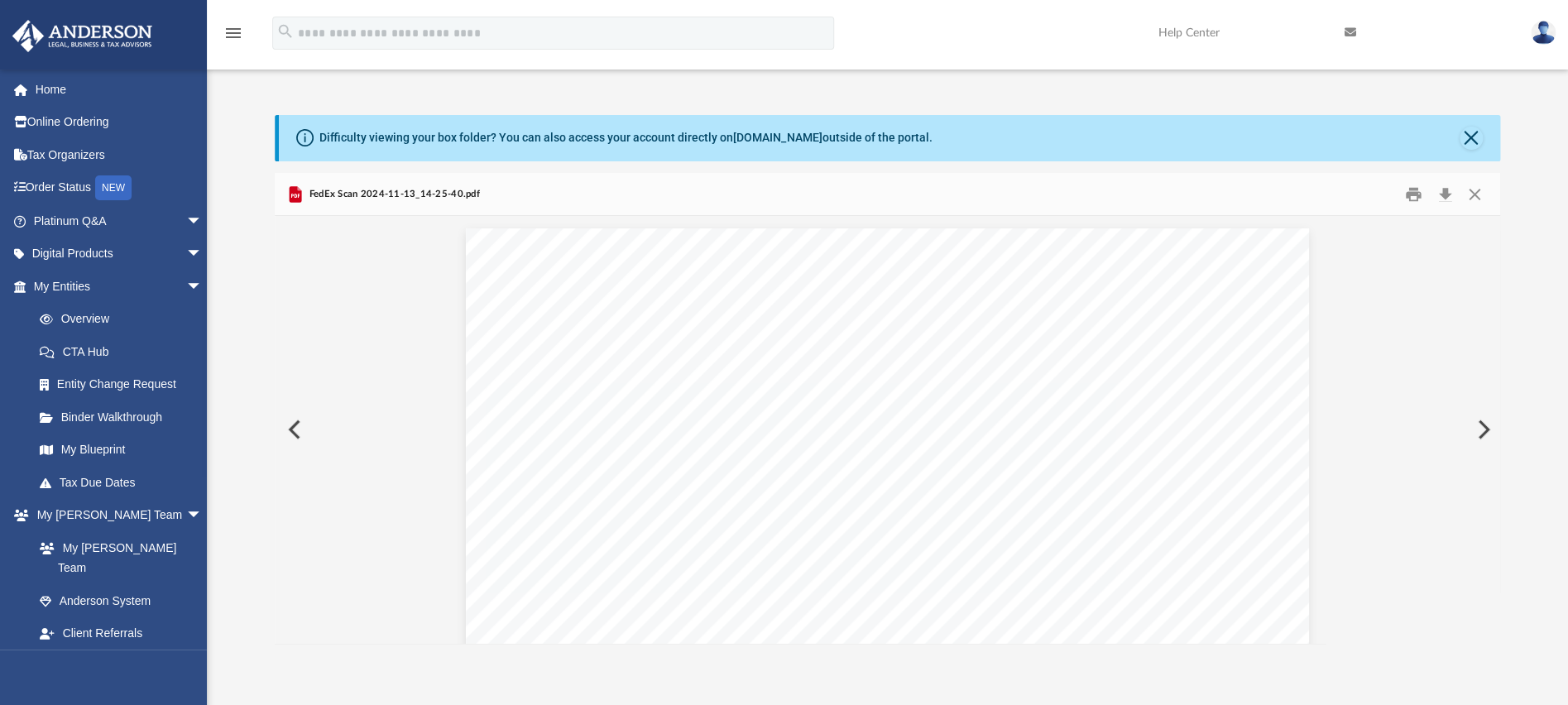
click at [1484, 426] on button "Preview" at bounding box center [1482, 429] width 37 height 46
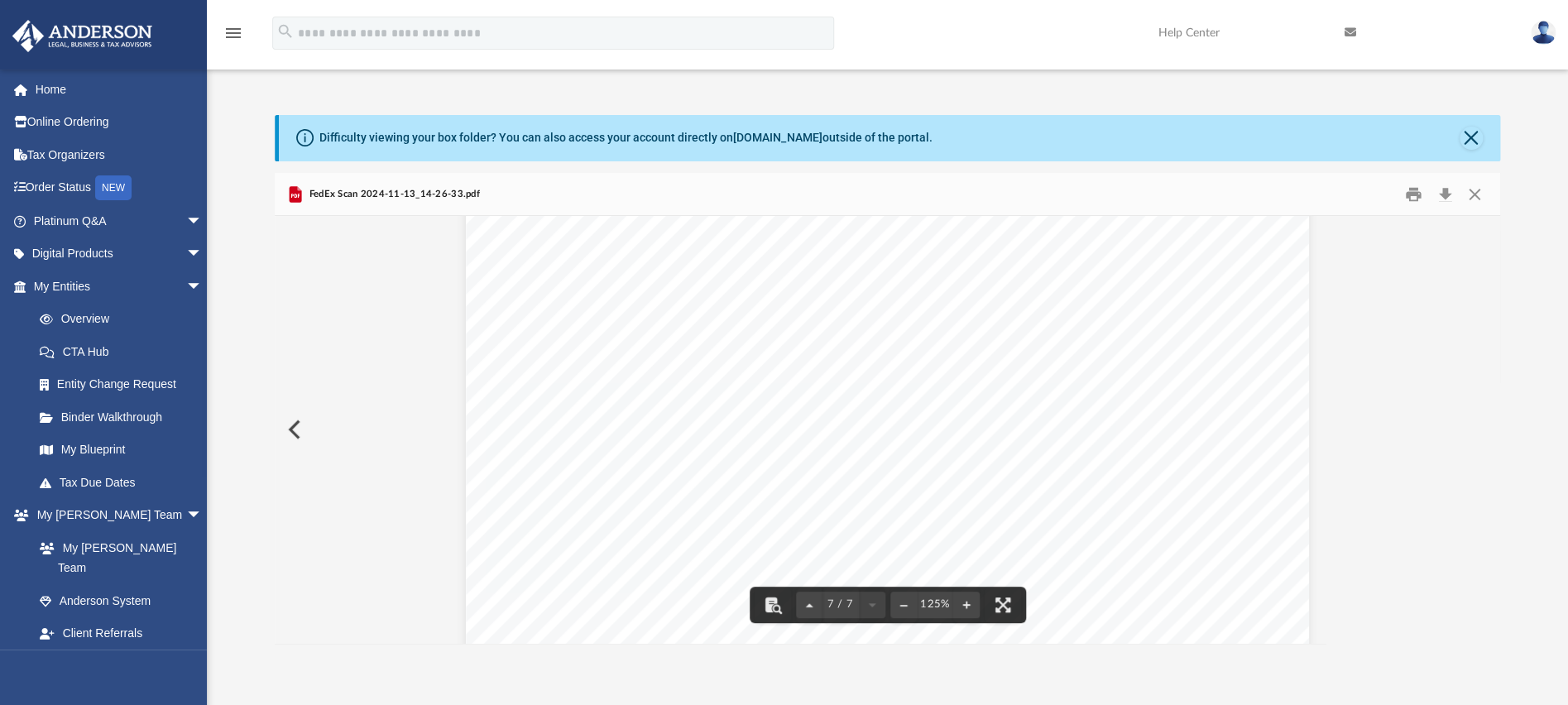
scroll to position [6896, 0]
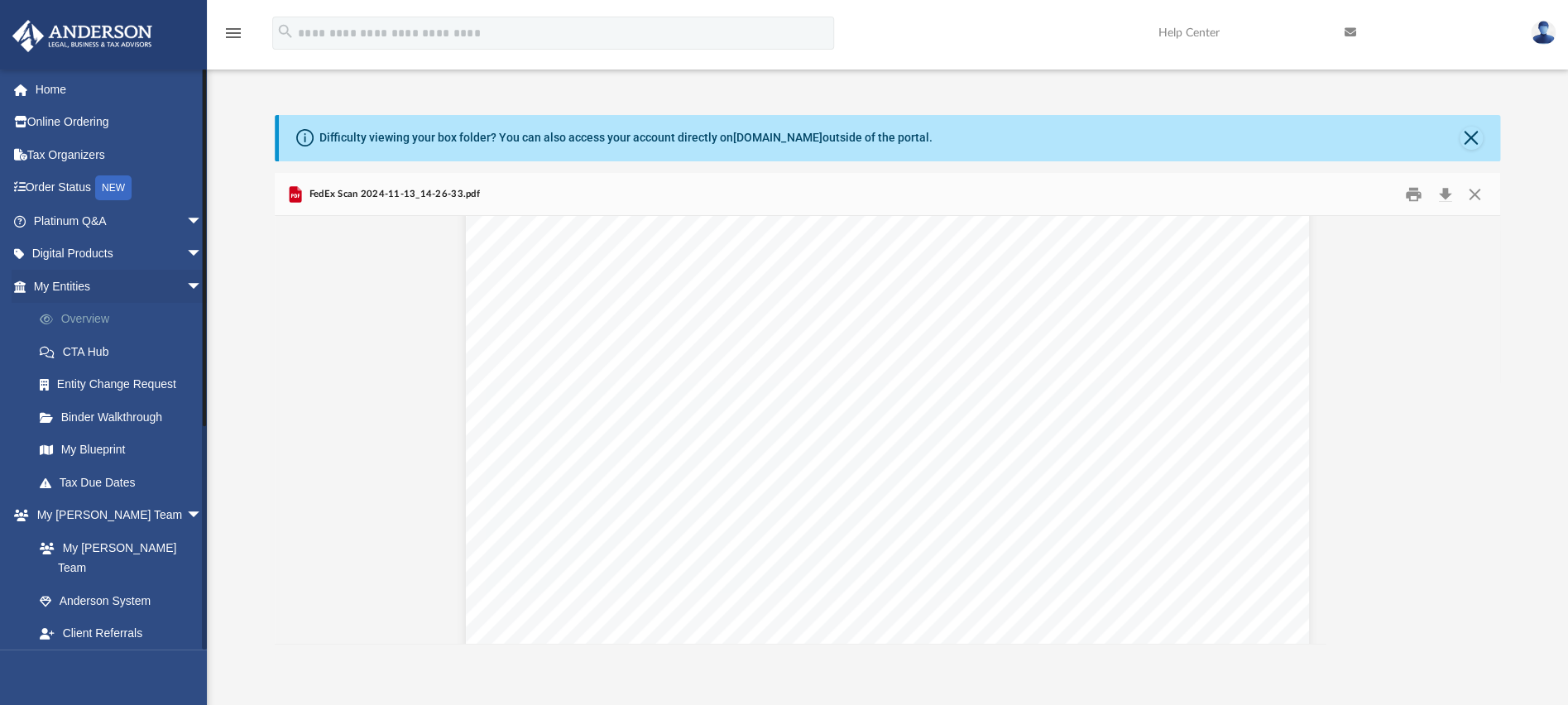
click at [70, 319] on link "Overview" at bounding box center [125, 319] width 204 height 33
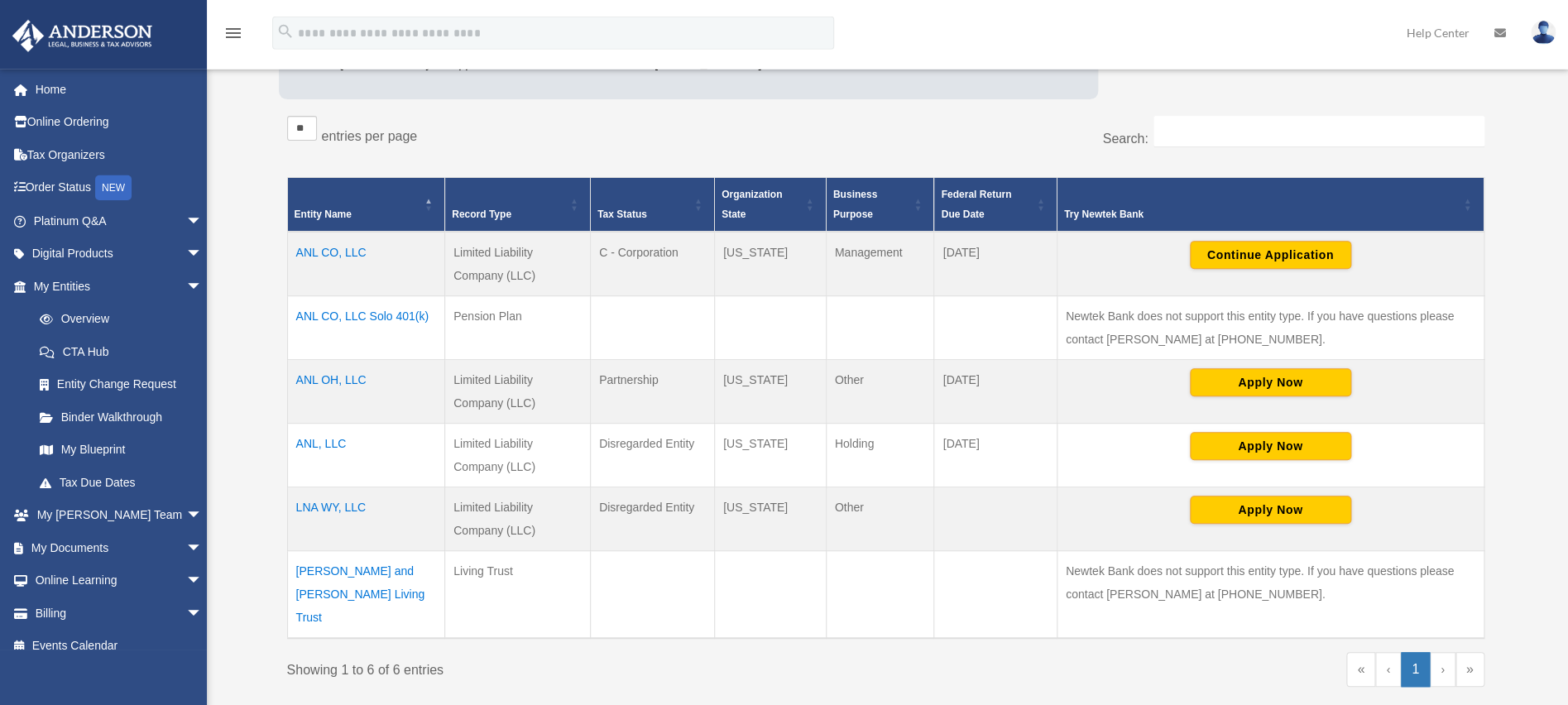
scroll to position [252, 0]
click at [330, 313] on td "ANL CO, LLC Solo 401(k)" at bounding box center [366, 325] width 158 height 63
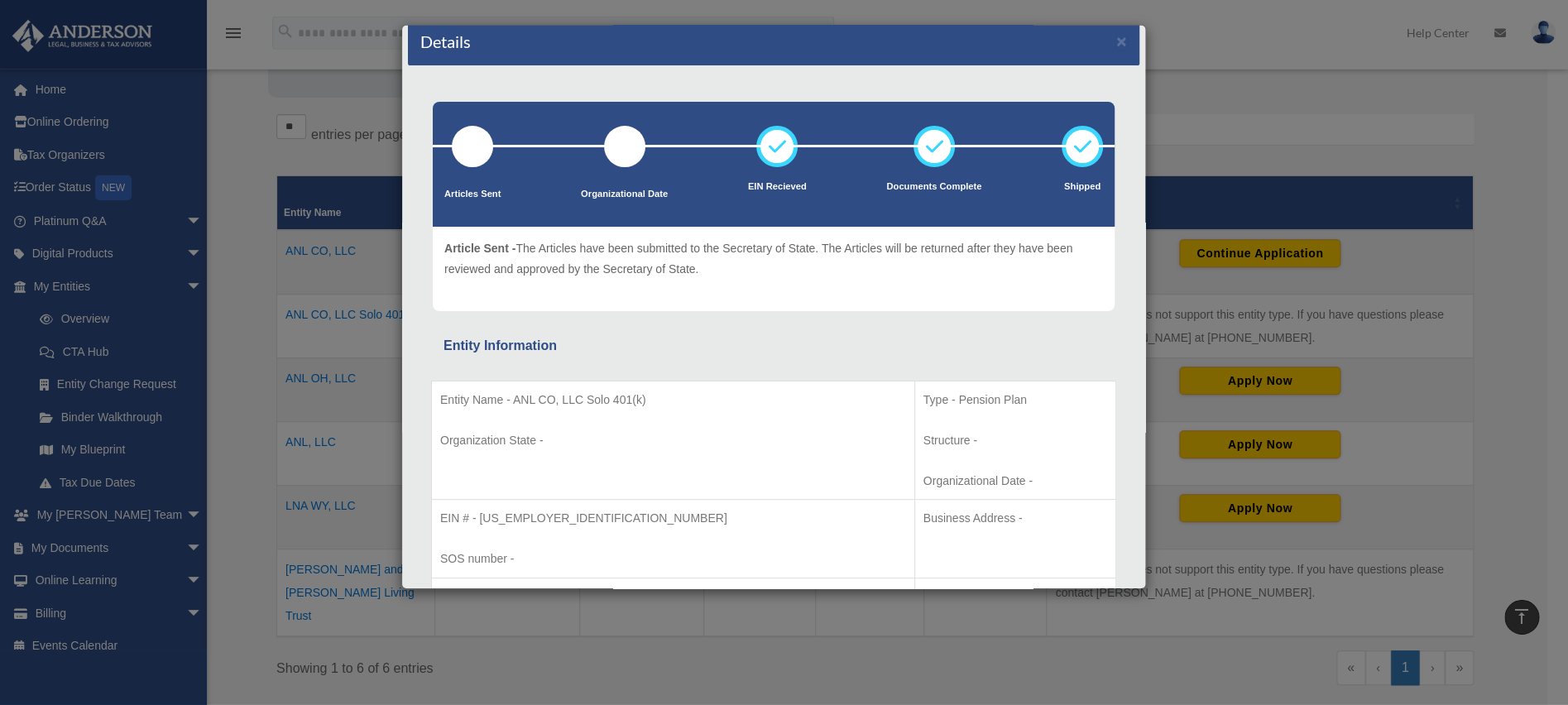
scroll to position [0, 0]
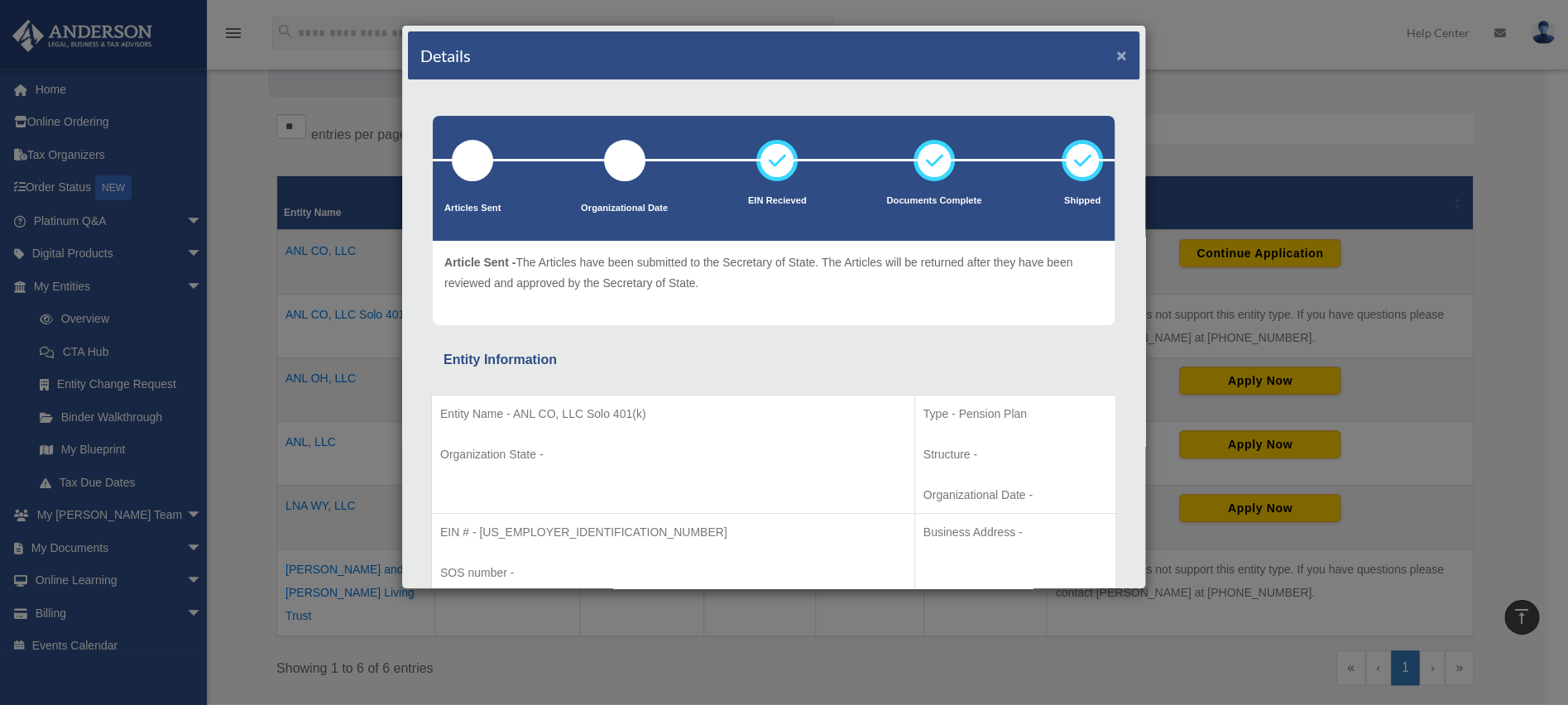
click at [1116, 47] on button "×" at bounding box center [1121, 54] width 11 height 17
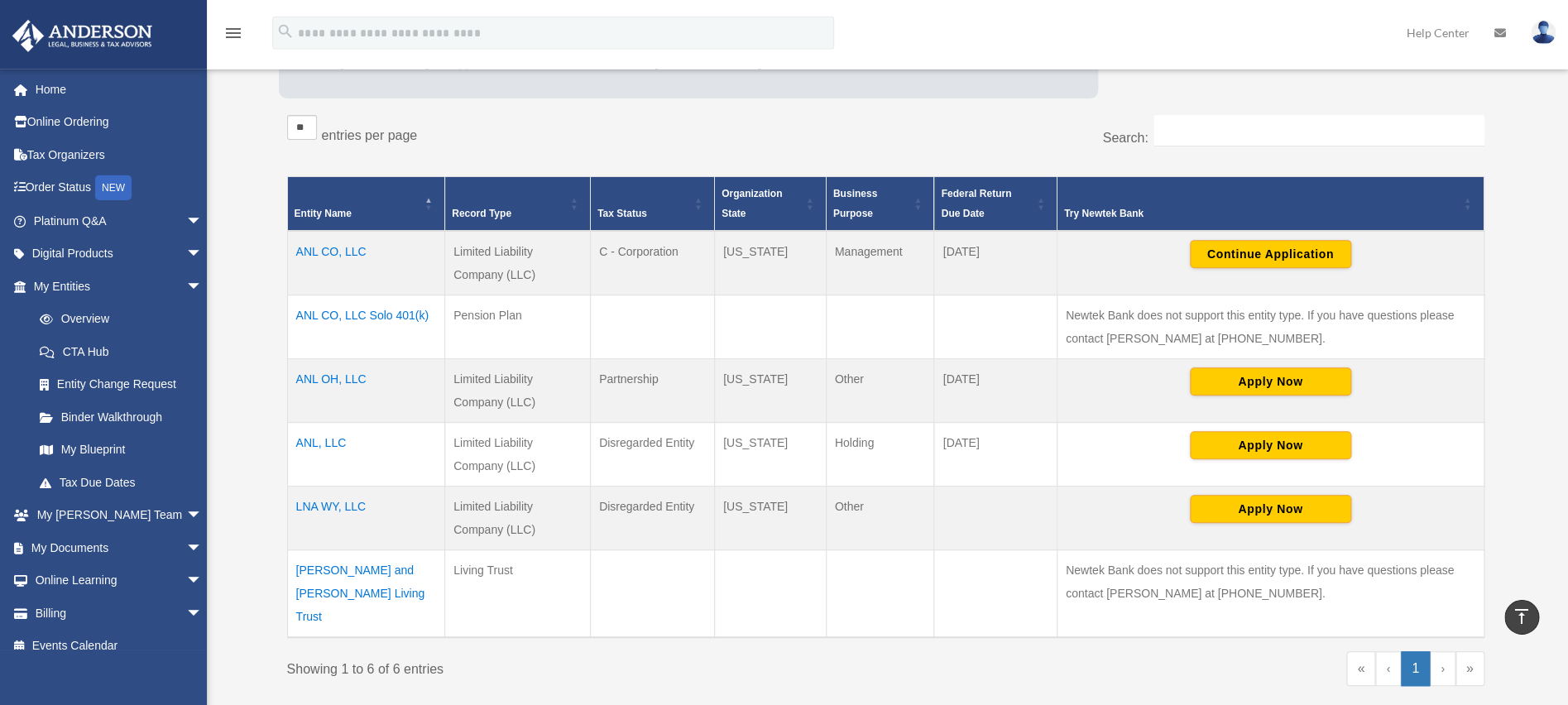
click at [332, 441] on td "ANL, LLC" at bounding box center [366, 453] width 158 height 63
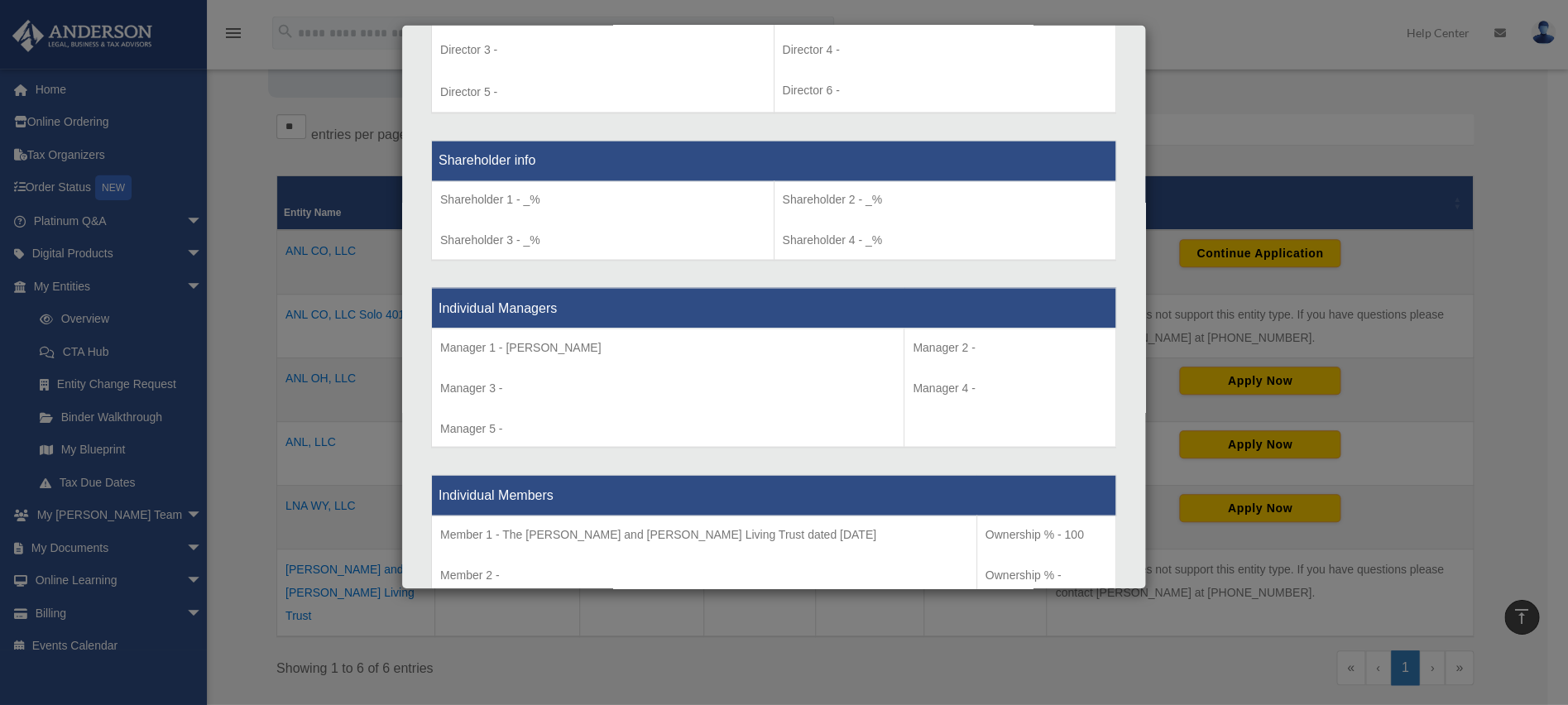
scroll to position [1291, 0]
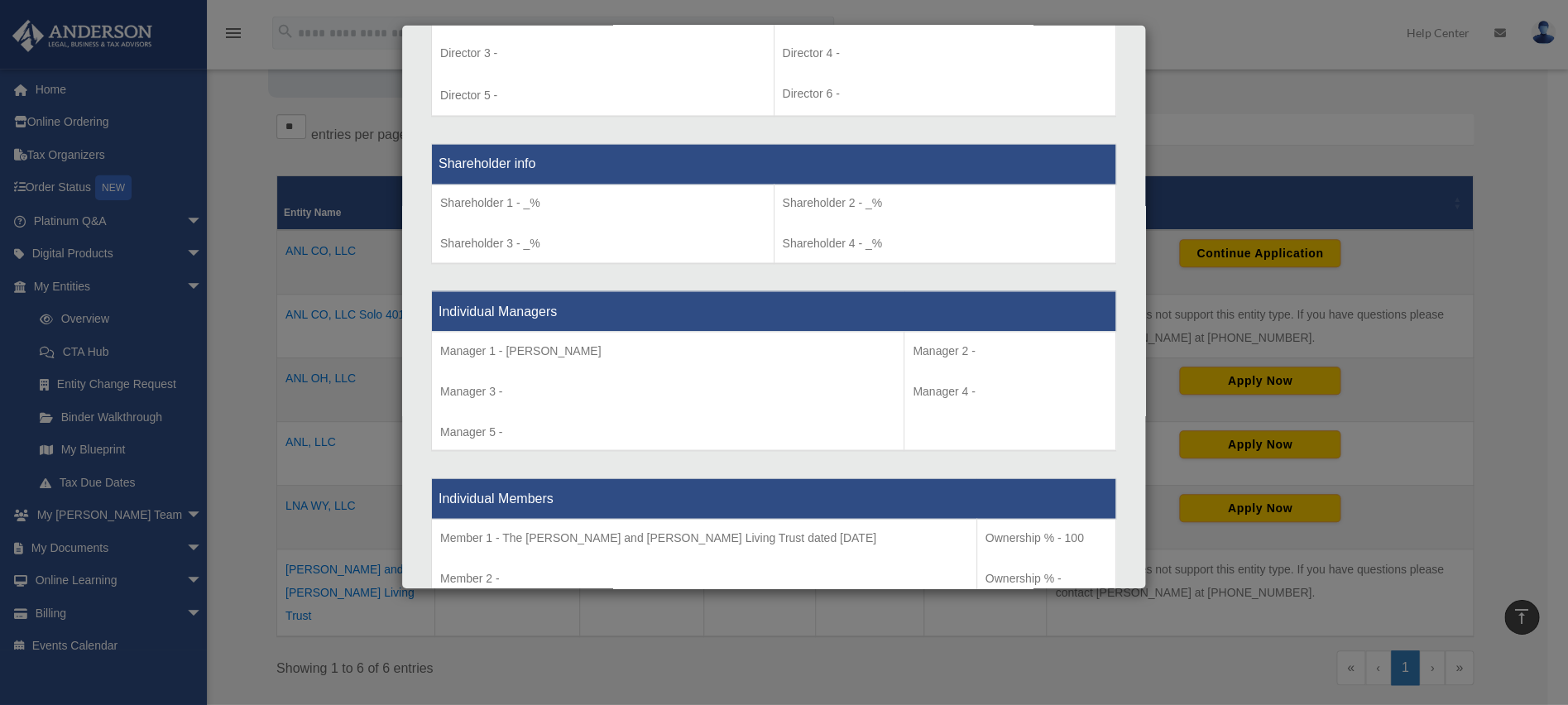
click at [175, 544] on div "Details × Articles Sent Organizational Date" at bounding box center [784, 352] width 1568 height 705
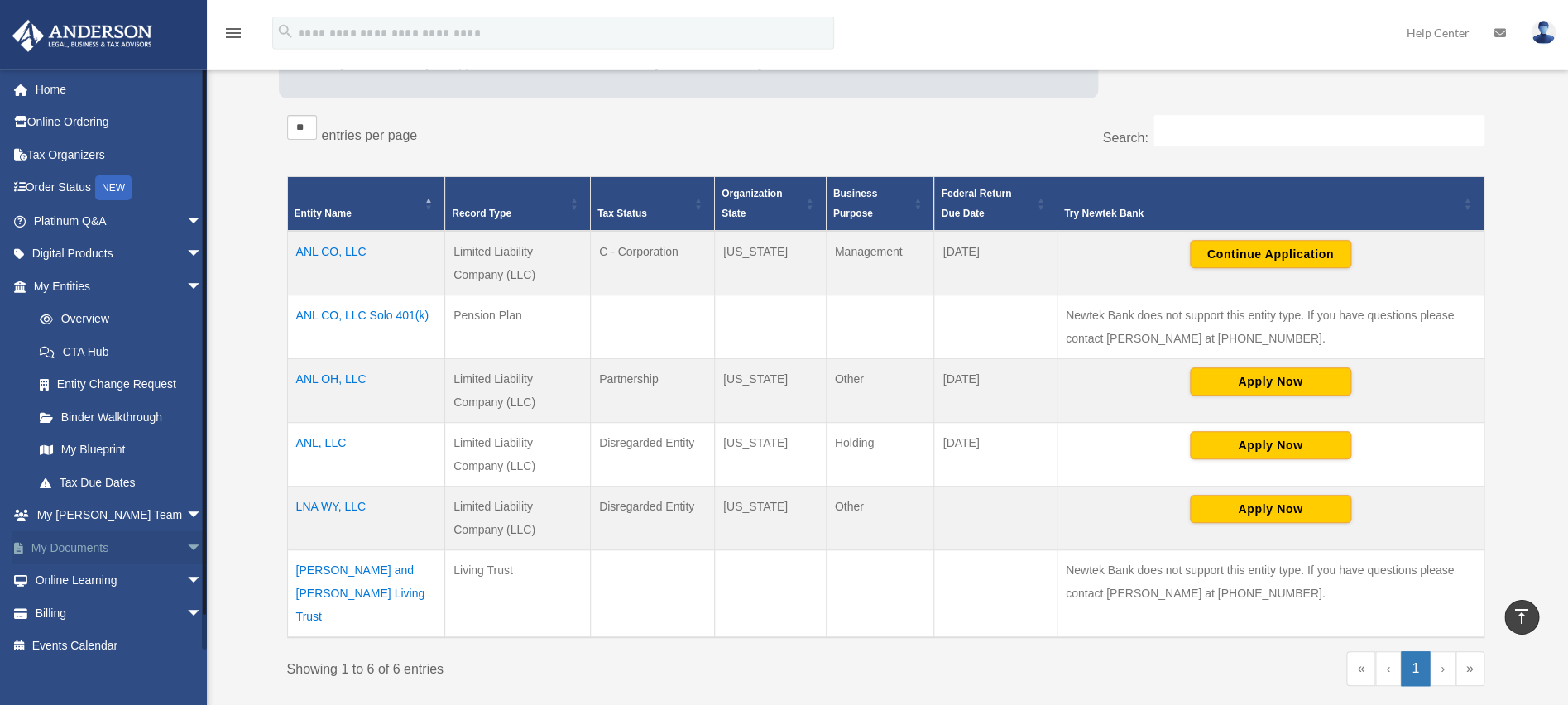
click at [187, 547] on span "arrow_drop_down" at bounding box center [203, 548] width 33 height 34
click at [85, 646] on link "Forms Library" at bounding box center [125, 646] width 204 height 33
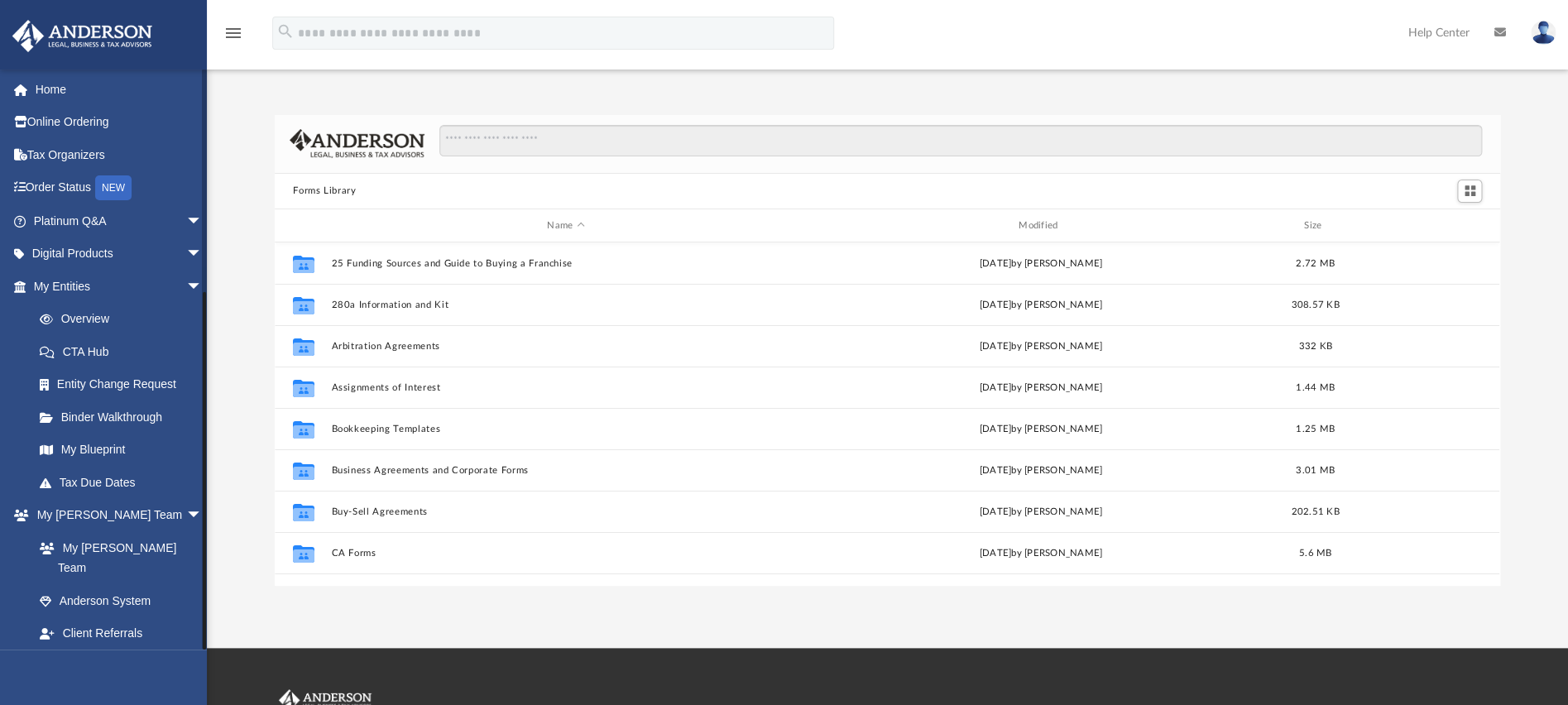
scroll to position [343, 0]
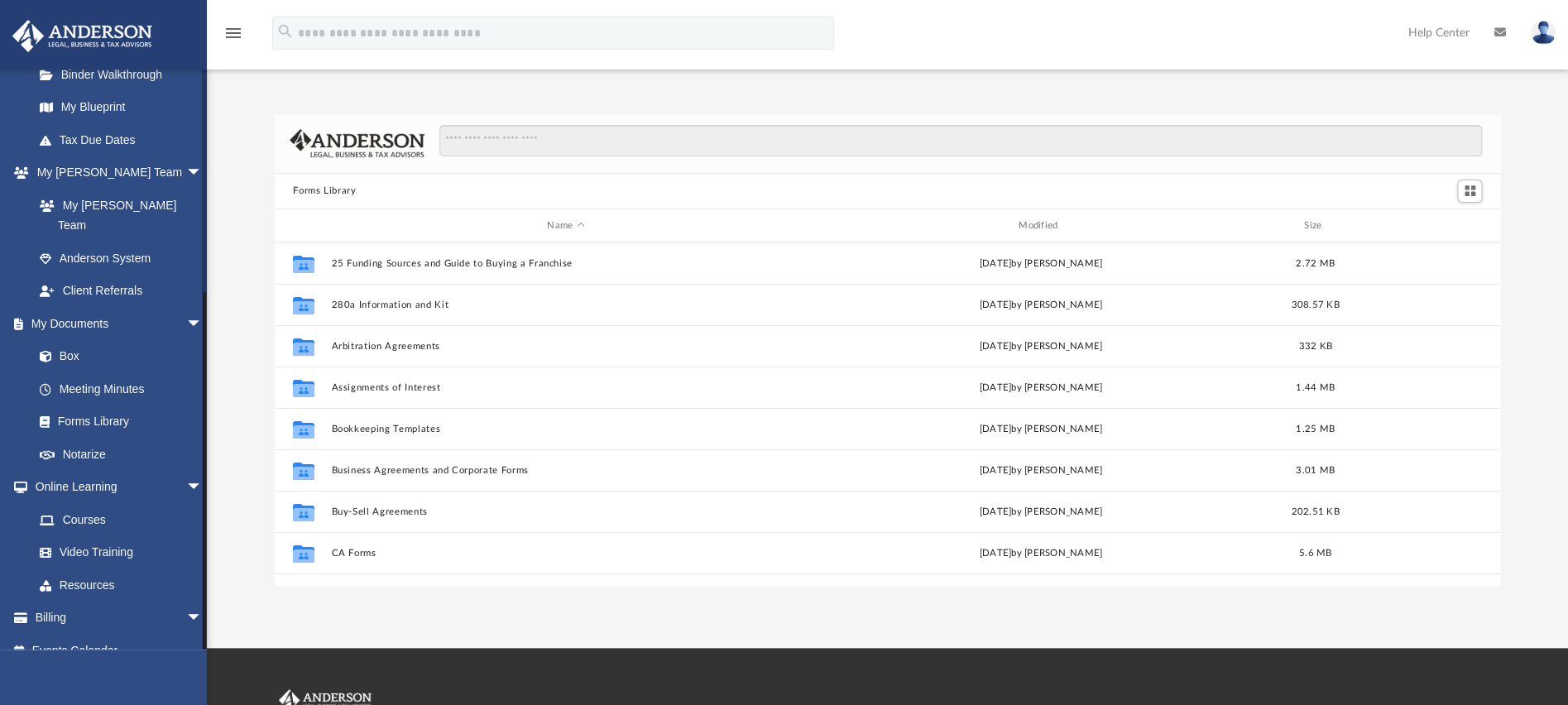
drag, startPoint x: 202, startPoint y: 542, endPoint x: 203, endPoint y: 657, distance: 115.0
click at [203, 657] on div "[EMAIL_ADDRESS][DOMAIN_NAME] Sign Out [EMAIL_ADDRESS][DOMAIN_NAME] Home Online …" at bounding box center [103, 421] width 207 height 705
click at [83, 340] on link "Box" at bounding box center [125, 357] width 204 height 33
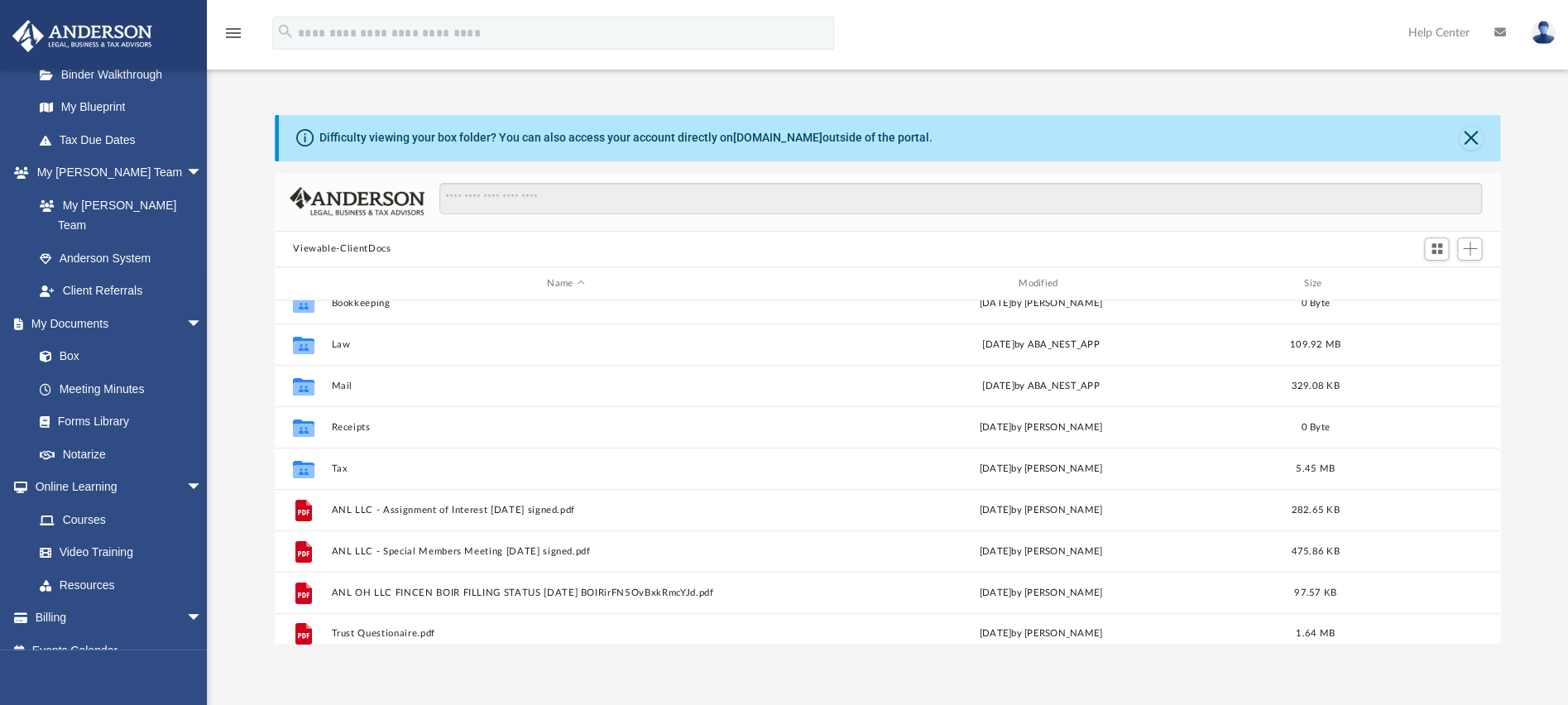
scroll to position [29, 0]
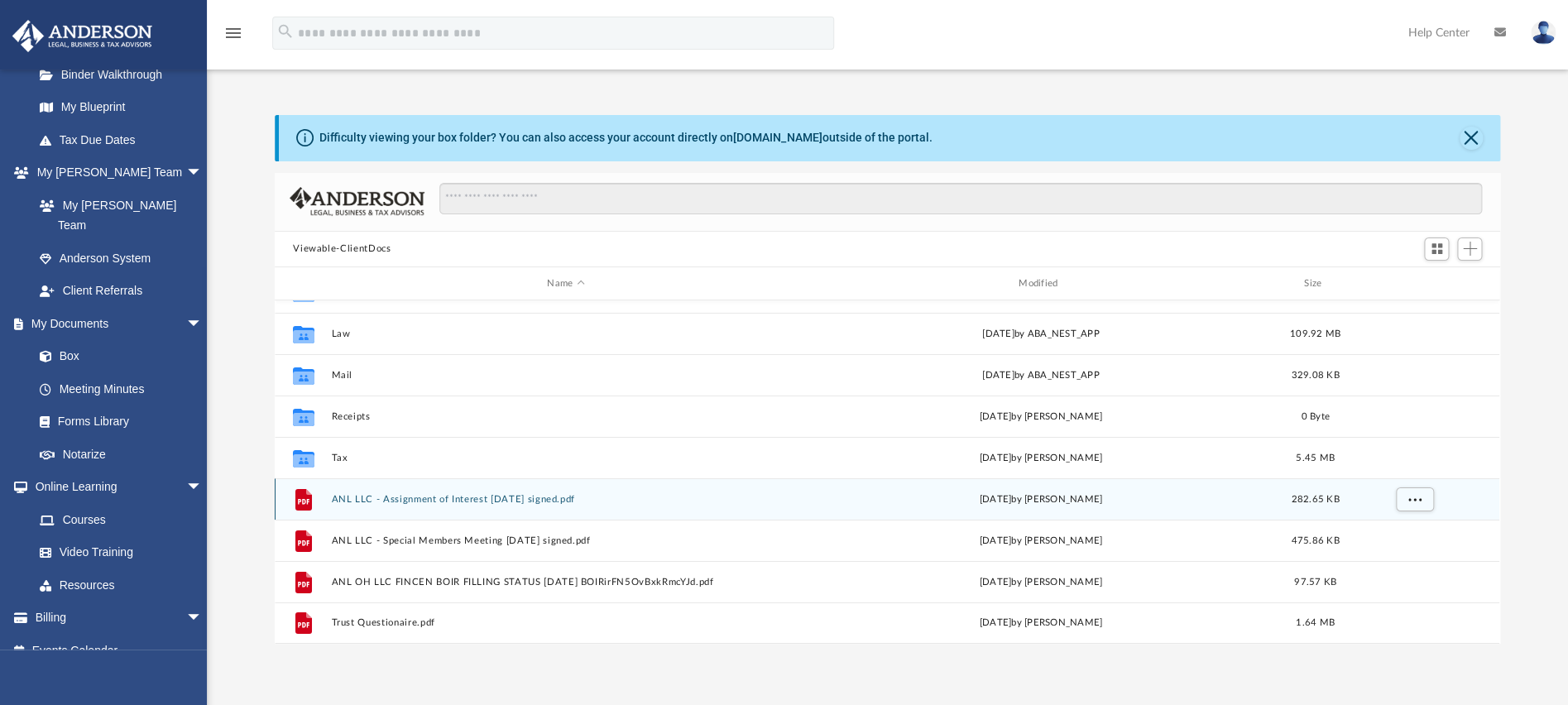
click at [427, 498] on button "ANL LLC - Assignment of Interest [DATE] signed.pdf" at bounding box center [565, 499] width 468 height 11
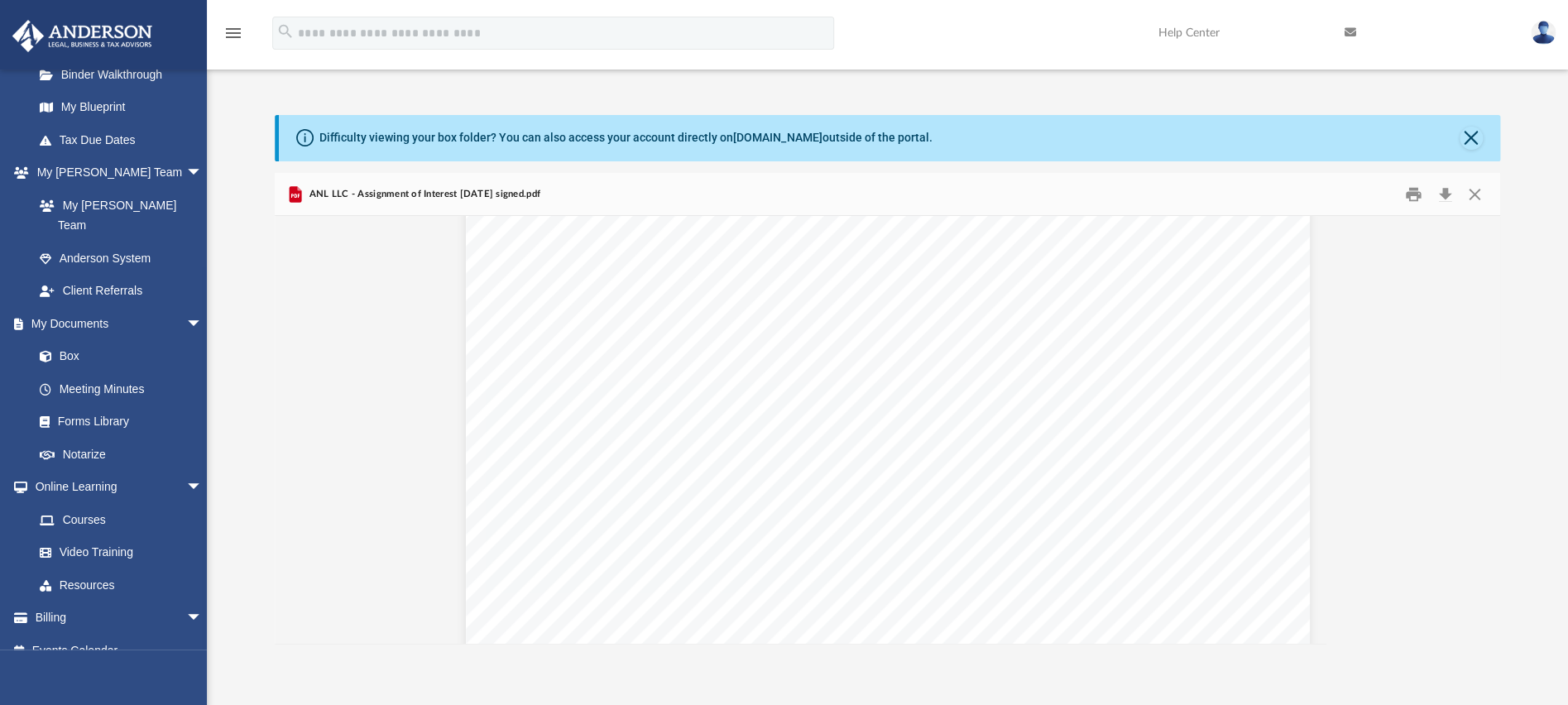
scroll to position [0, 0]
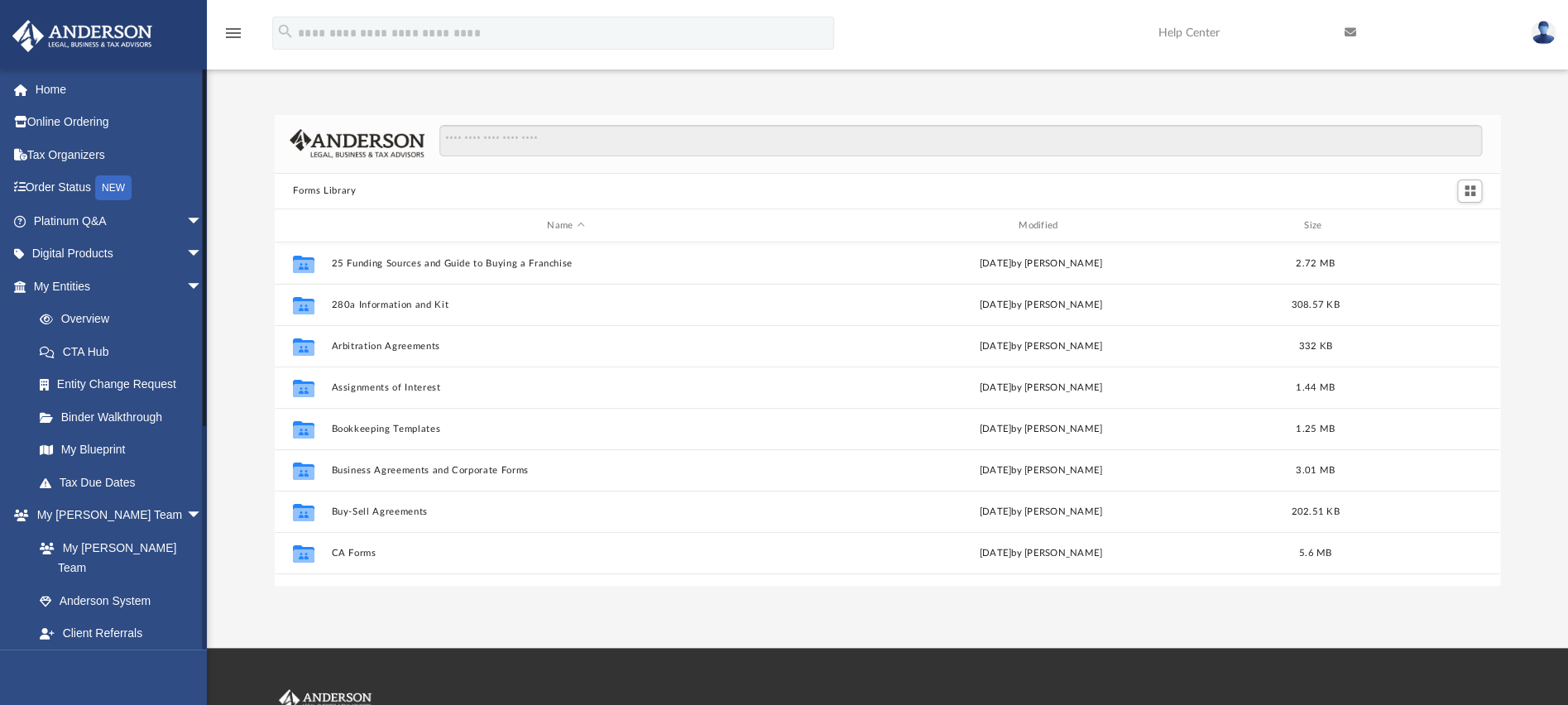
drag, startPoint x: 205, startPoint y: 120, endPoint x: 211, endPoint y: 83, distance: 37.5
click at [210, 83] on div "App [EMAIL_ADDRESS][DOMAIN_NAME] Sign Out [EMAIL_ADDRESS][DOMAIN_NAME] Home Onl…" at bounding box center [784, 324] width 1568 height 523
click at [187, 214] on span "arrow_drop_down" at bounding box center [203, 221] width 33 height 34
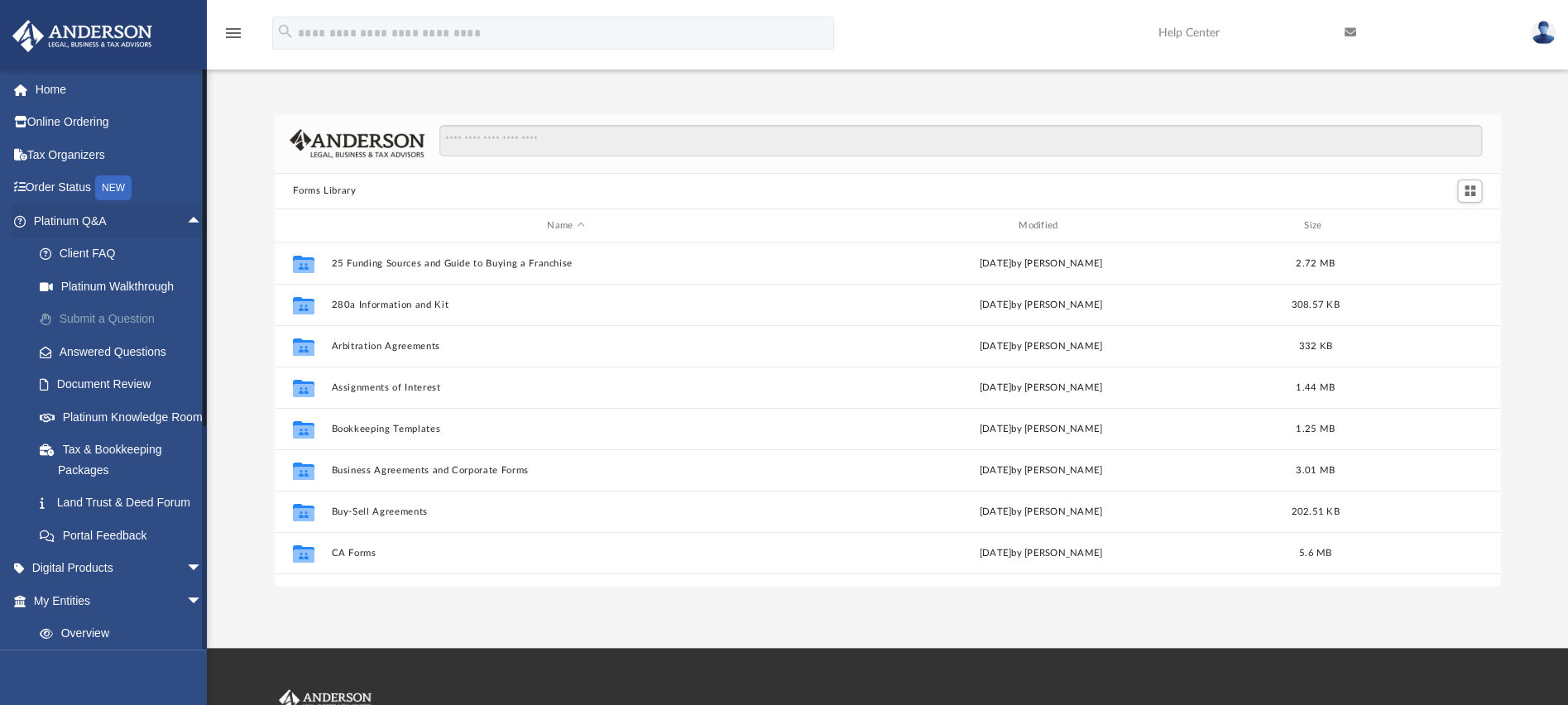
click at [139, 319] on link "Submit a Question" at bounding box center [125, 319] width 204 height 33
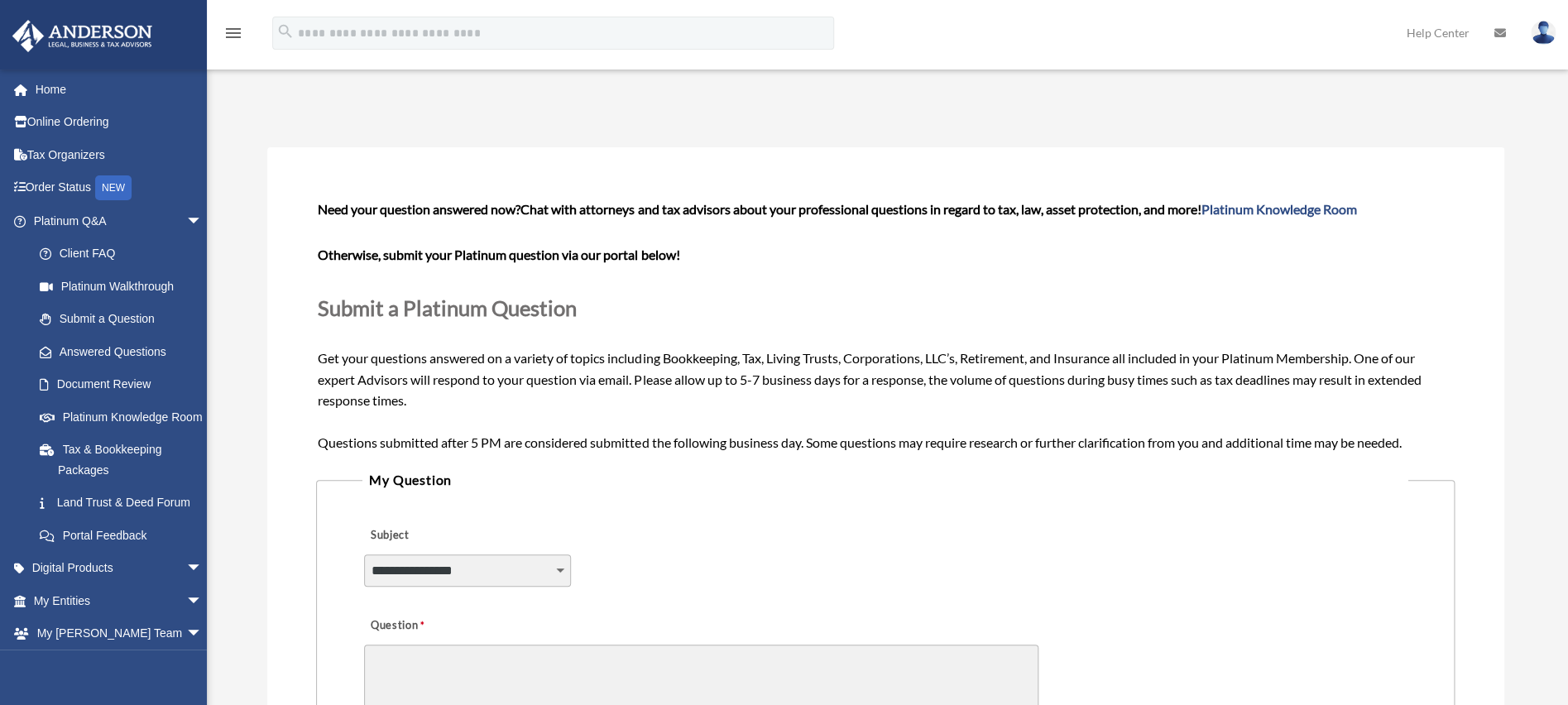
click at [364, 554] on select "**********" at bounding box center [467, 570] width 207 height 31
select select "******"
click option "**********" at bounding box center [0, 0] width 0 height 0
click at [501, 656] on textarea "Question" at bounding box center [701, 686] width 675 height 84
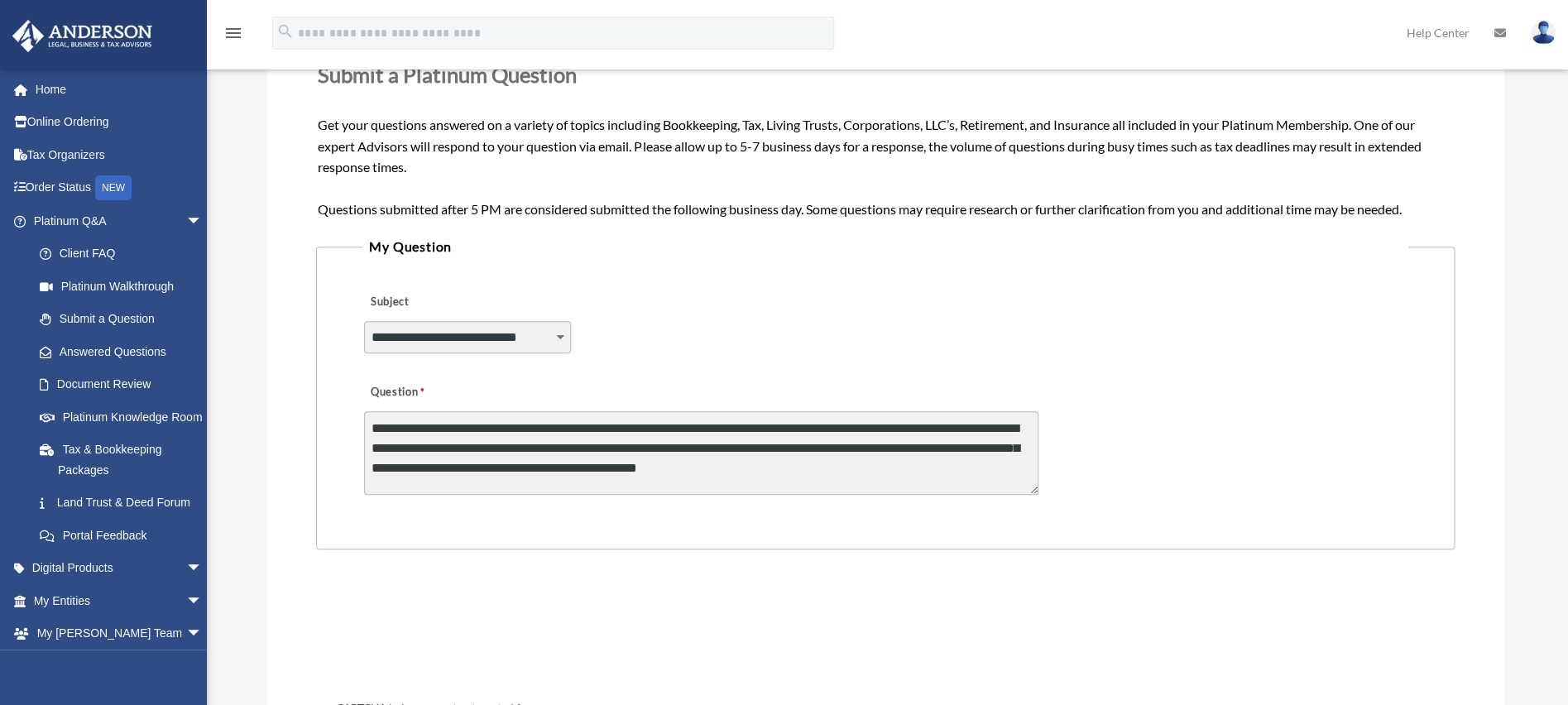
scroll to position [233, 0]
drag, startPoint x: 585, startPoint y: 429, endPoint x: 613, endPoint y: 436, distance: 28.9
click at [585, 429] on textarea "**********" at bounding box center [701, 453] width 675 height 84
click at [929, 479] on textarea "**********" at bounding box center [701, 453] width 675 height 84
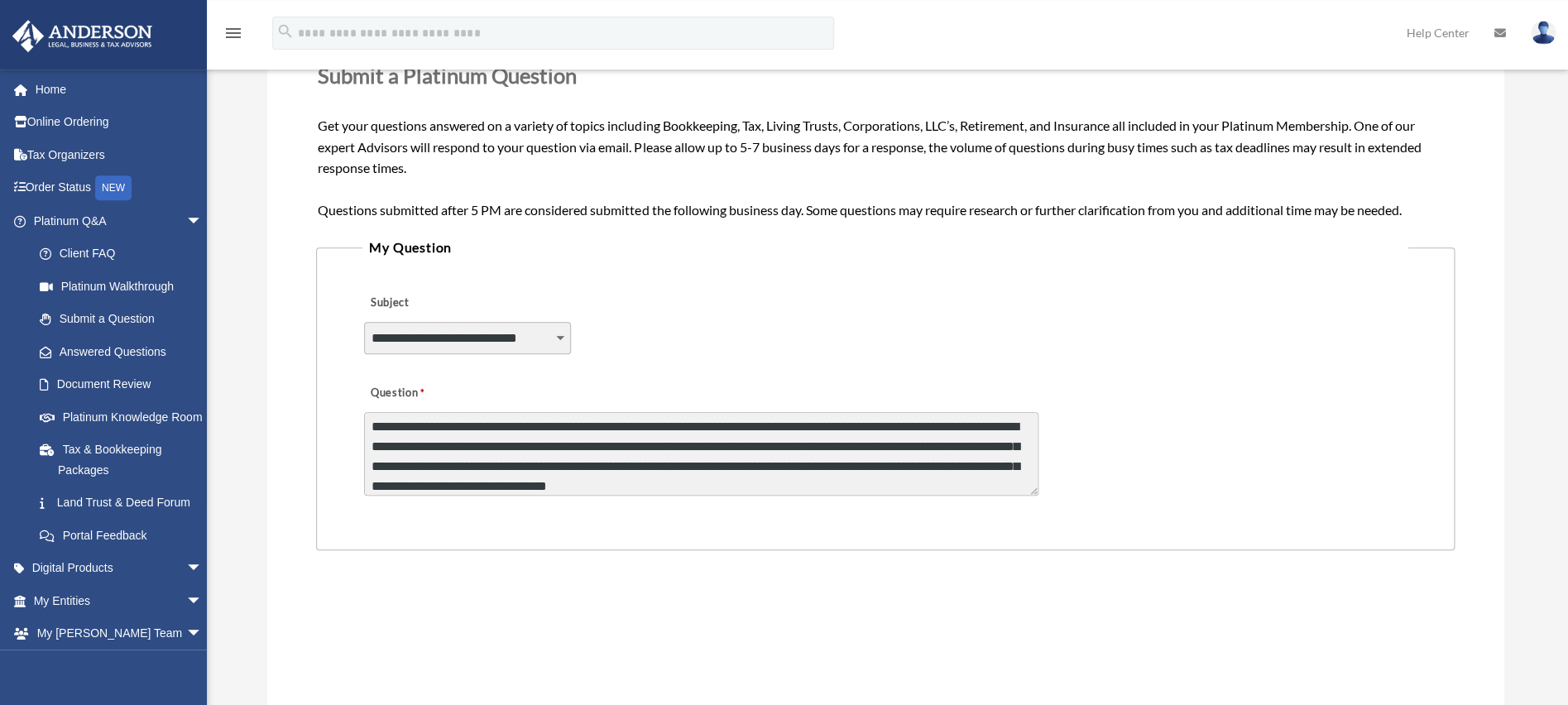
type textarea "**********"
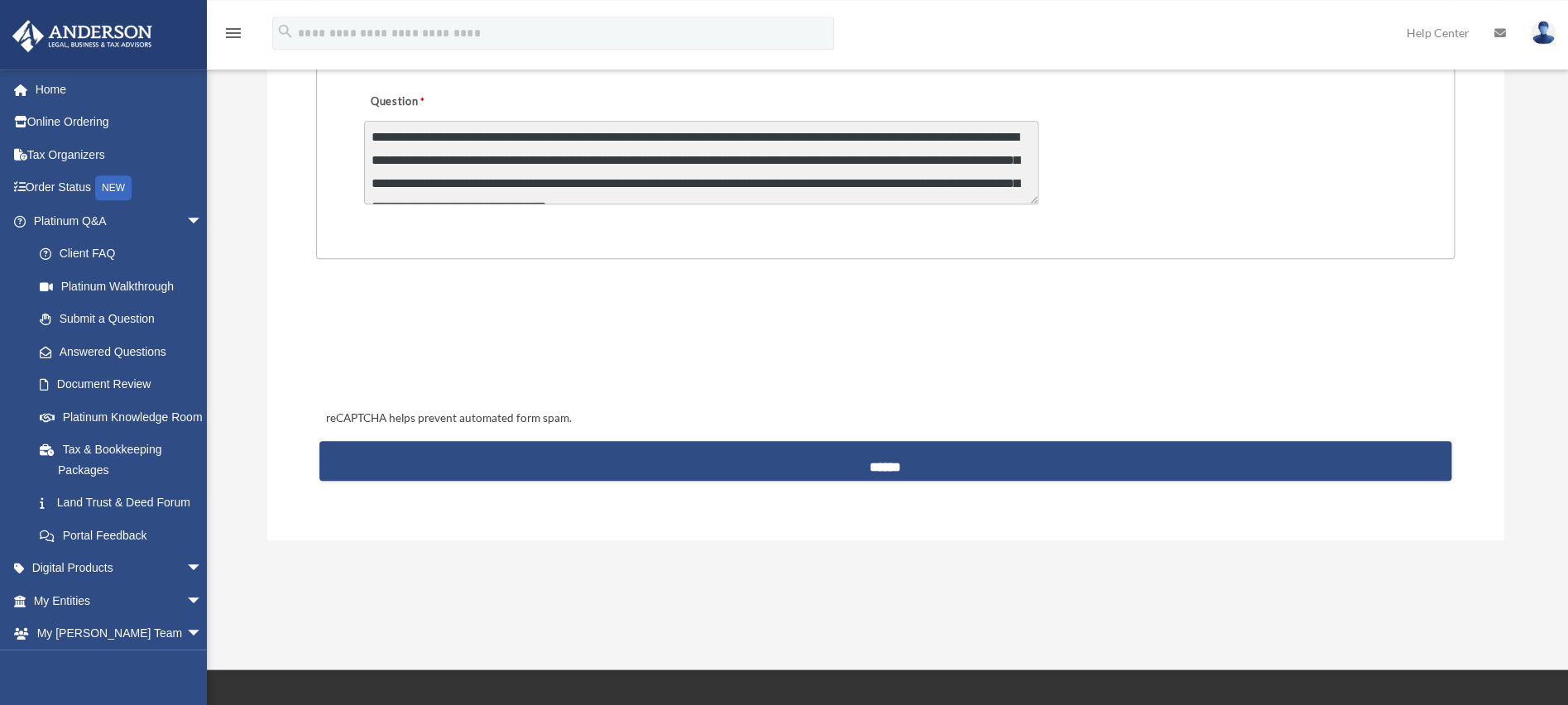
scroll to position [517, 0]
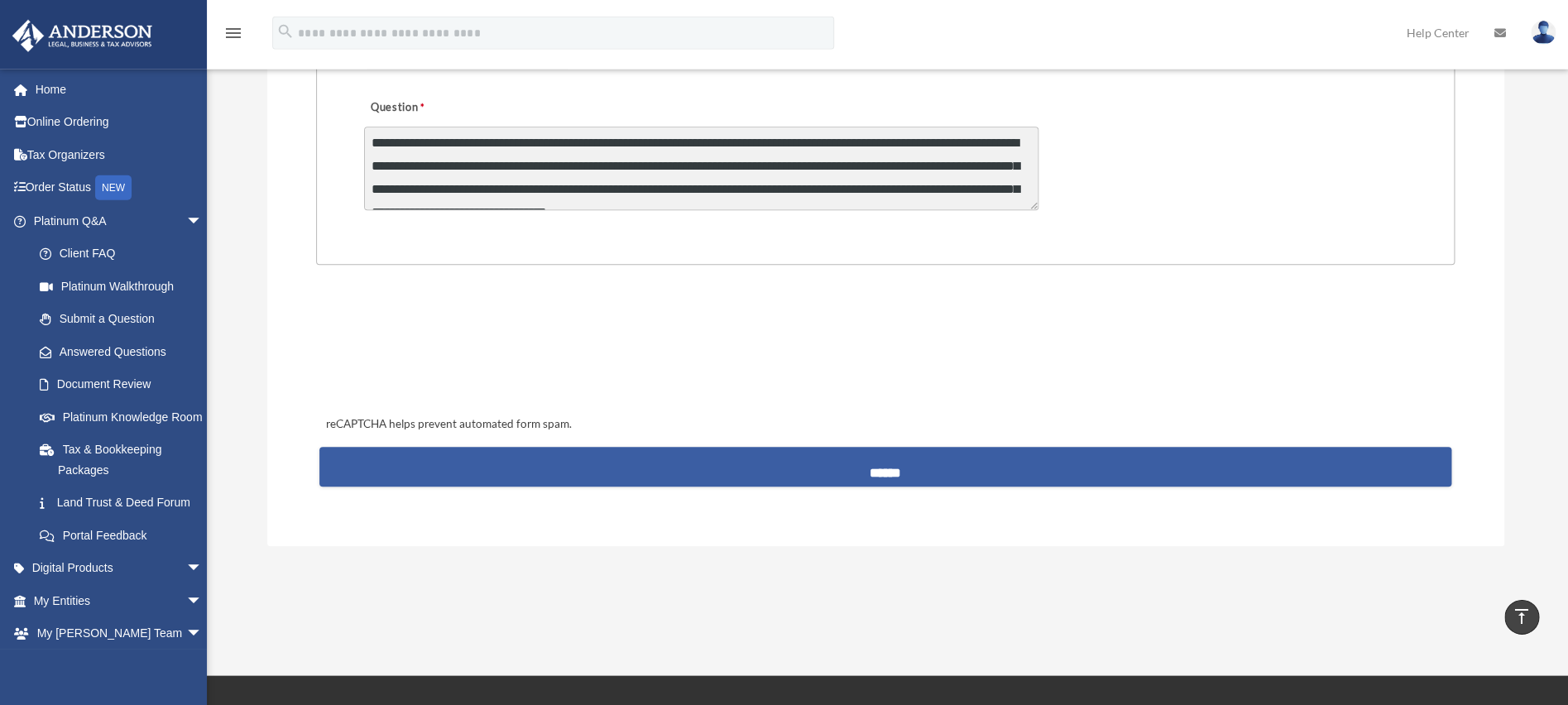
click at [892, 472] on input "******" at bounding box center [884, 466] width 1131 height 40
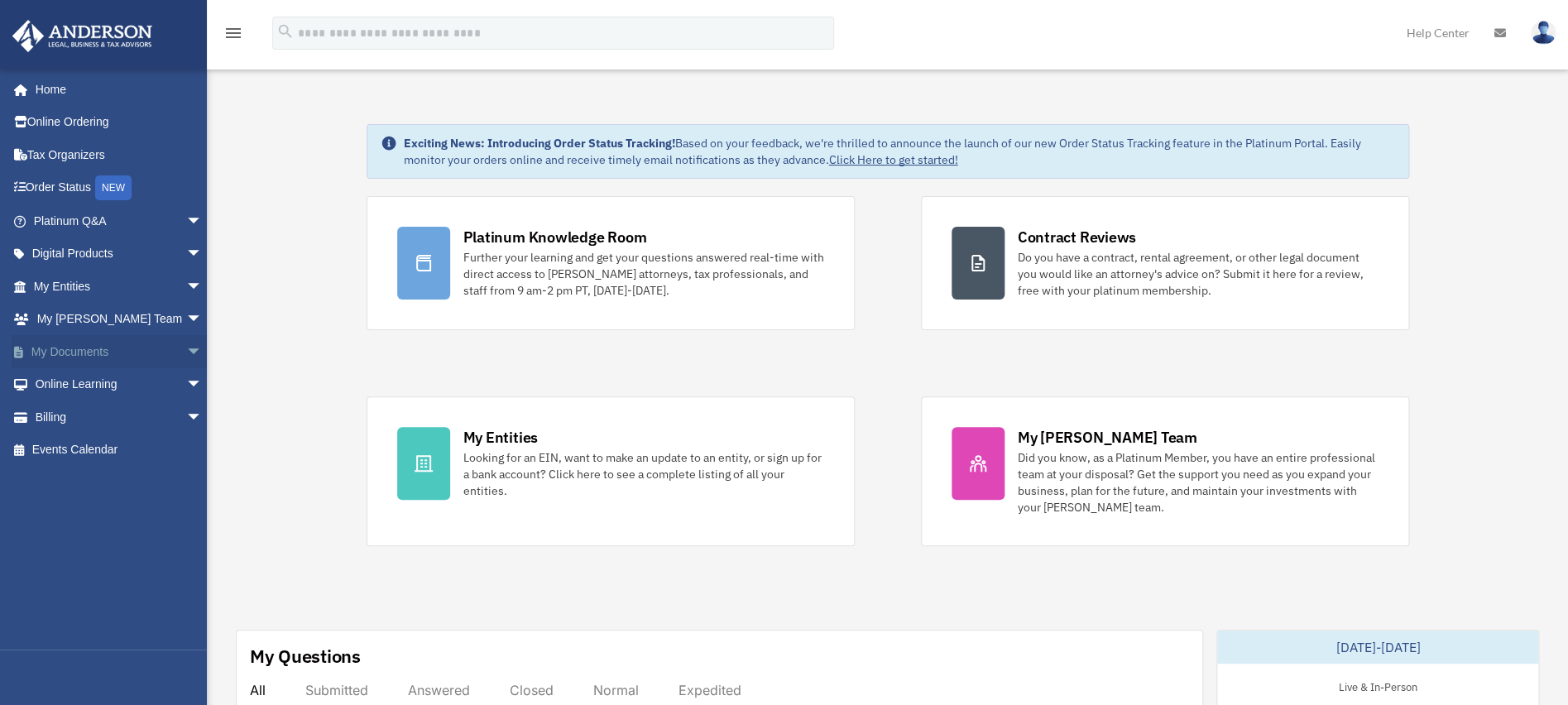
click at [187, 352] on span "arrow_drop_down" at bounding box center [203, 352] width 33 height 34
click at [129, 413] on link "Meeting Minutes" at bounding box center [125, 417] width 204 height 33
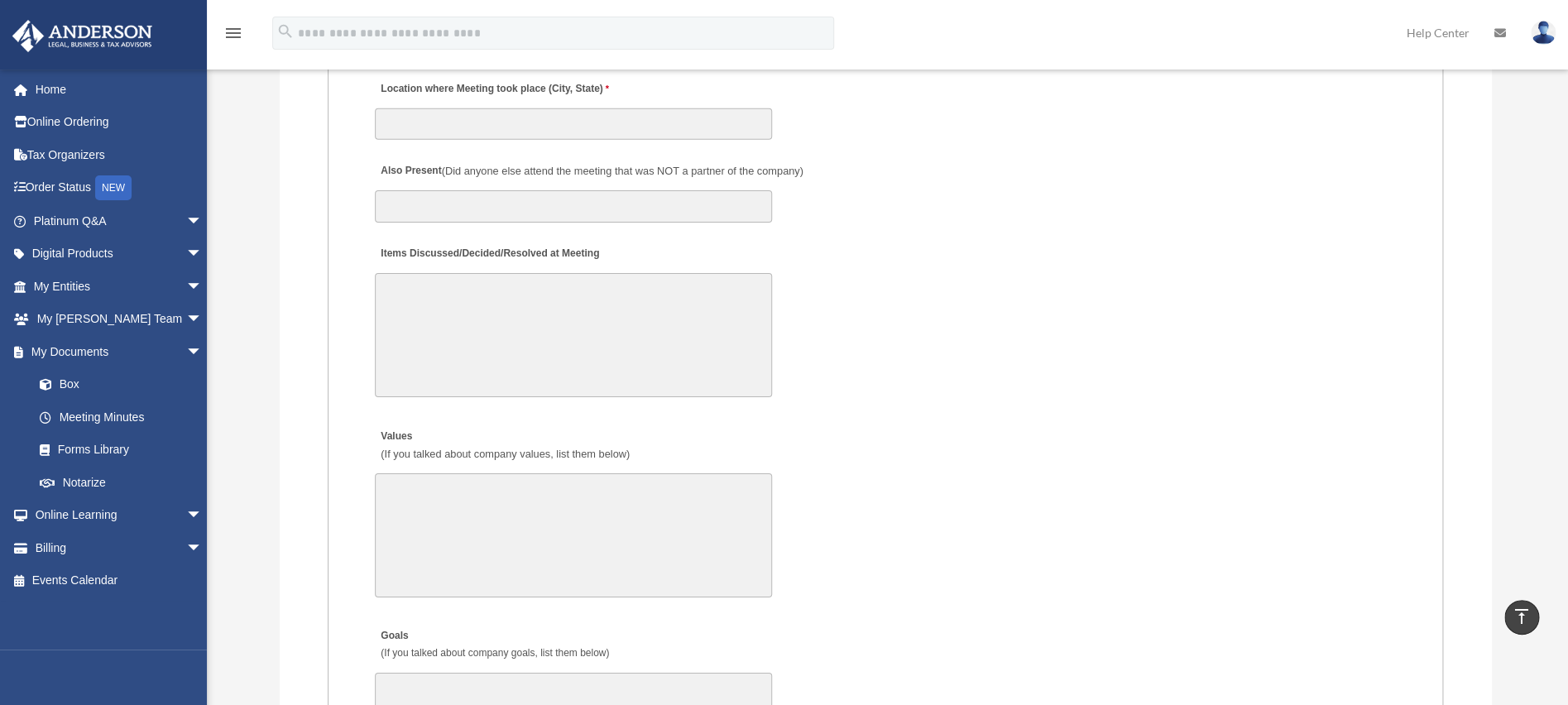
scroll to position [2482, 0]
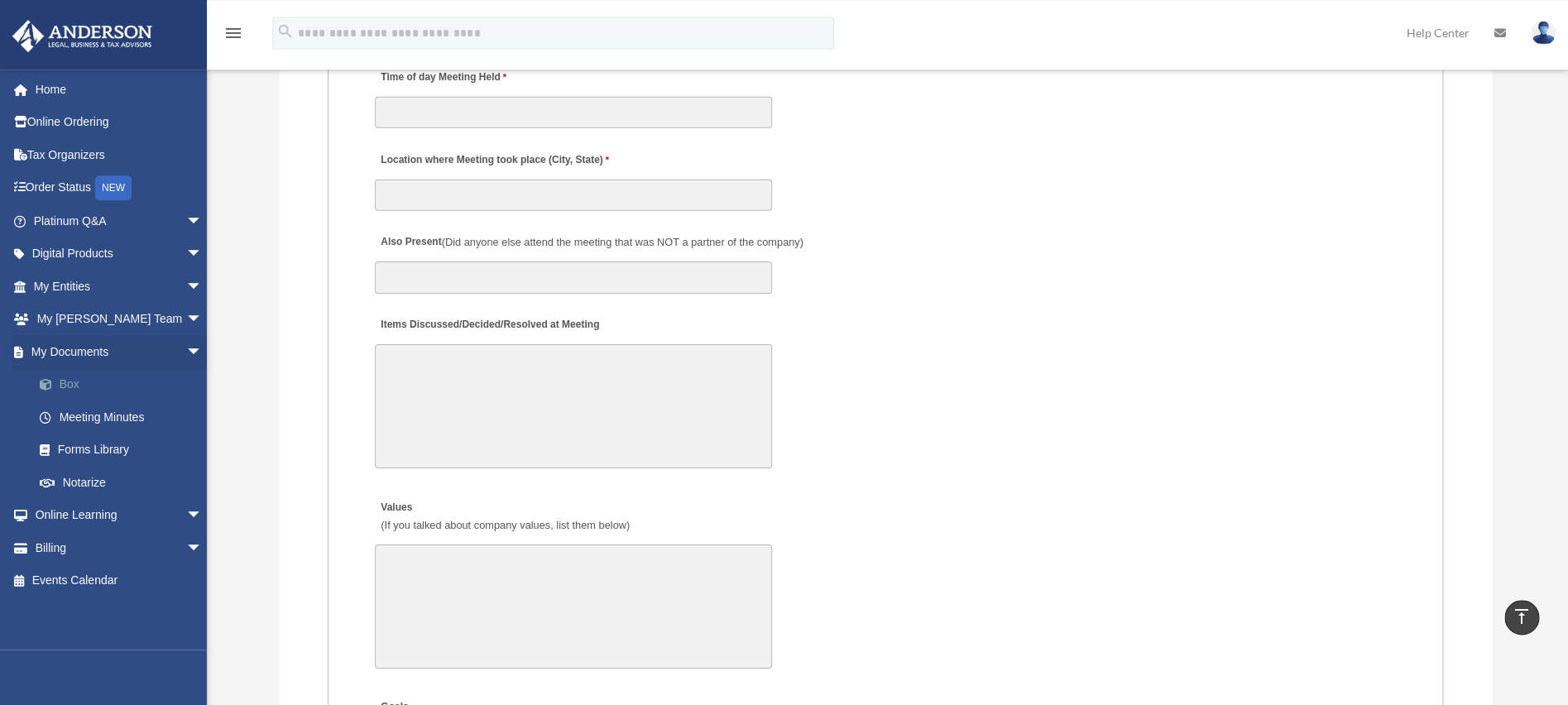
click at [73, 380] on link "Box" at bounding box center [125, 385] width 204 height 33
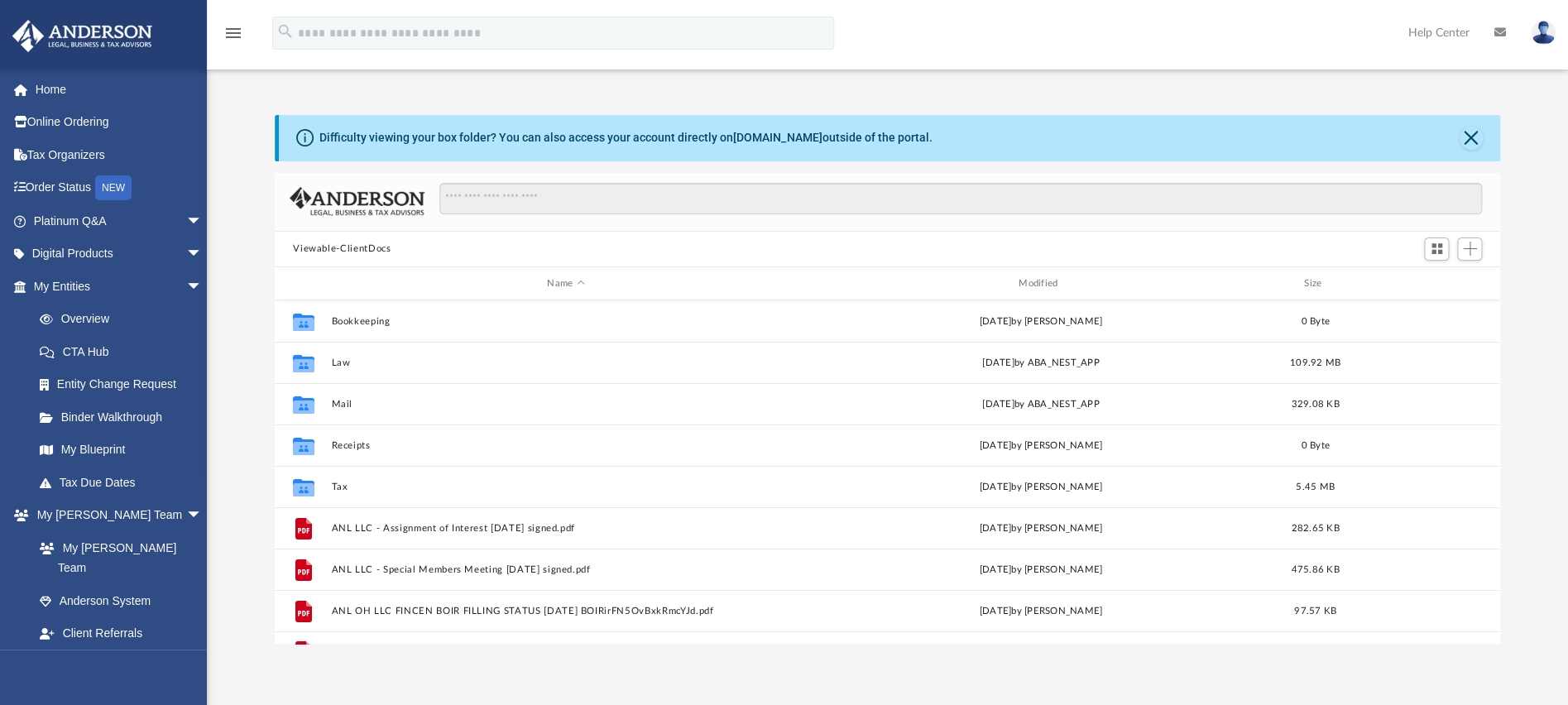
scroll to position [355, 1203]
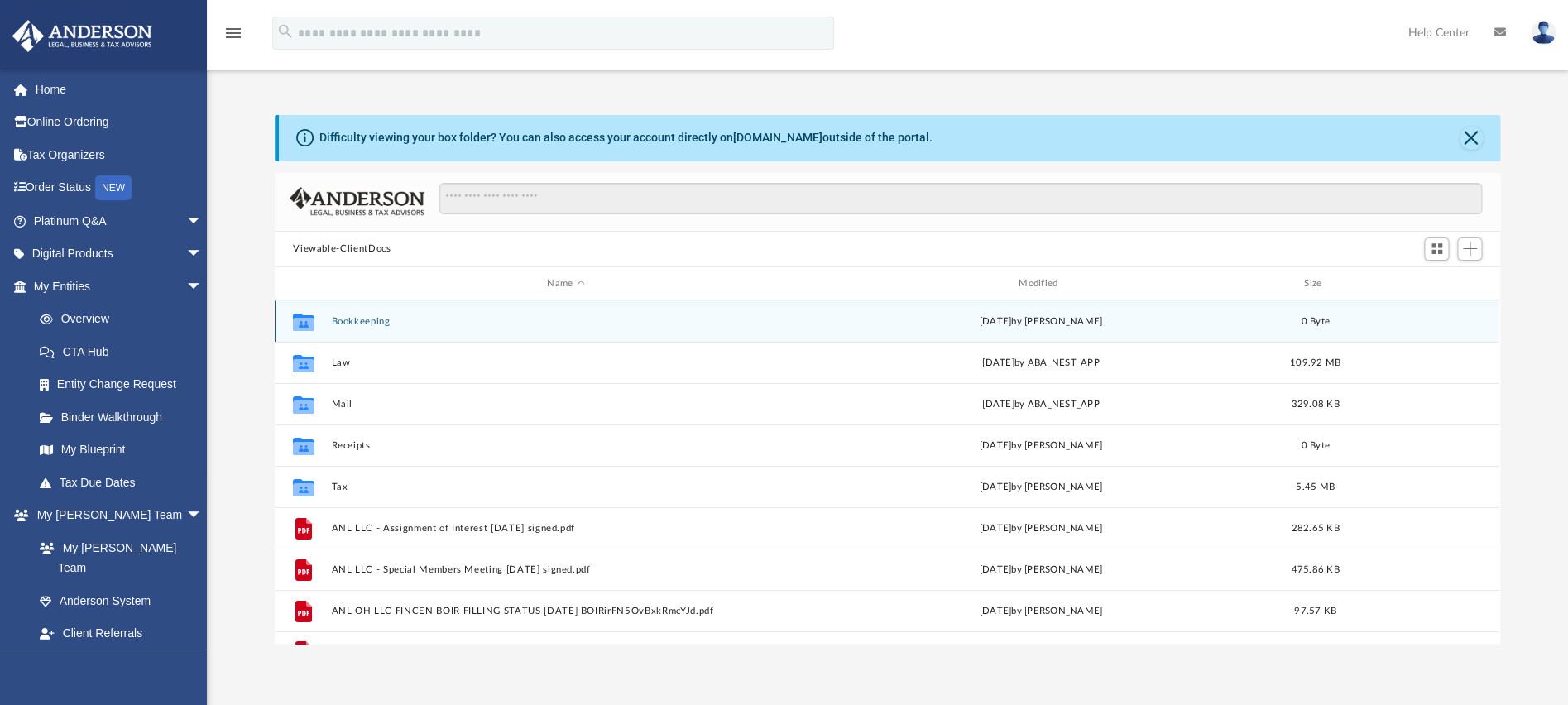
click at [303, 319] on icon "grid" at bounding box center [303, 324] width 21 height 13
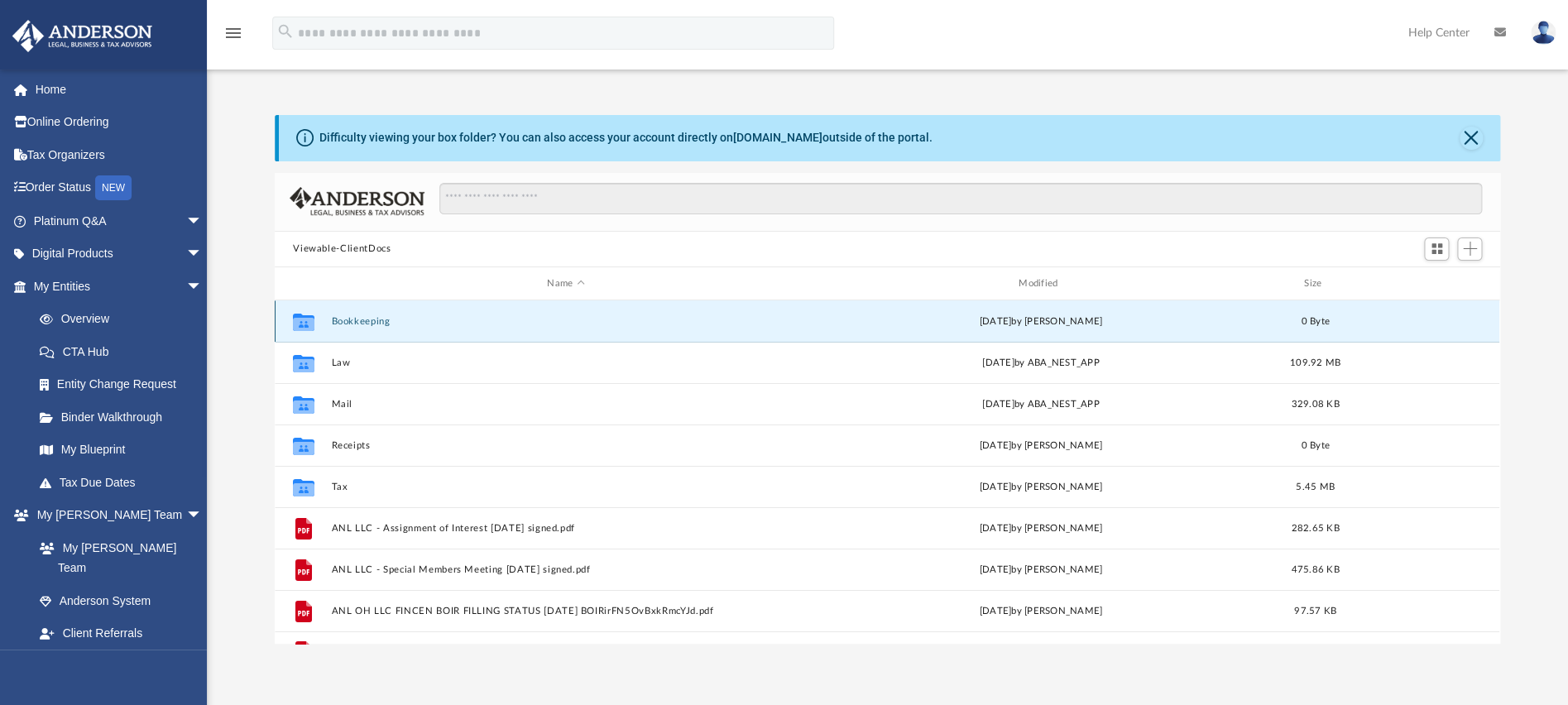
click at [351, 322] on button "Bookkeeping" at bounding box center [565, 322] width 468 height 11
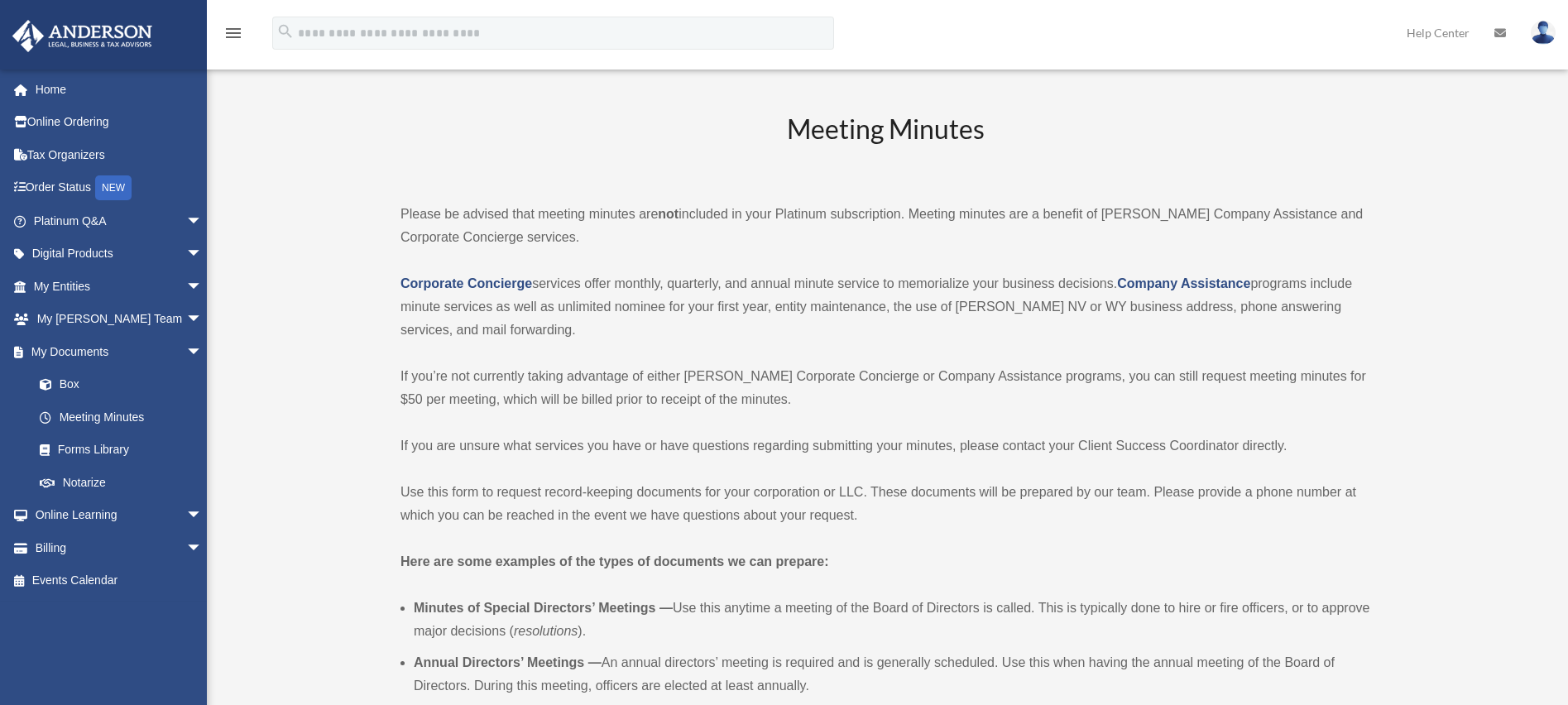
scroll to position [2482, 0]
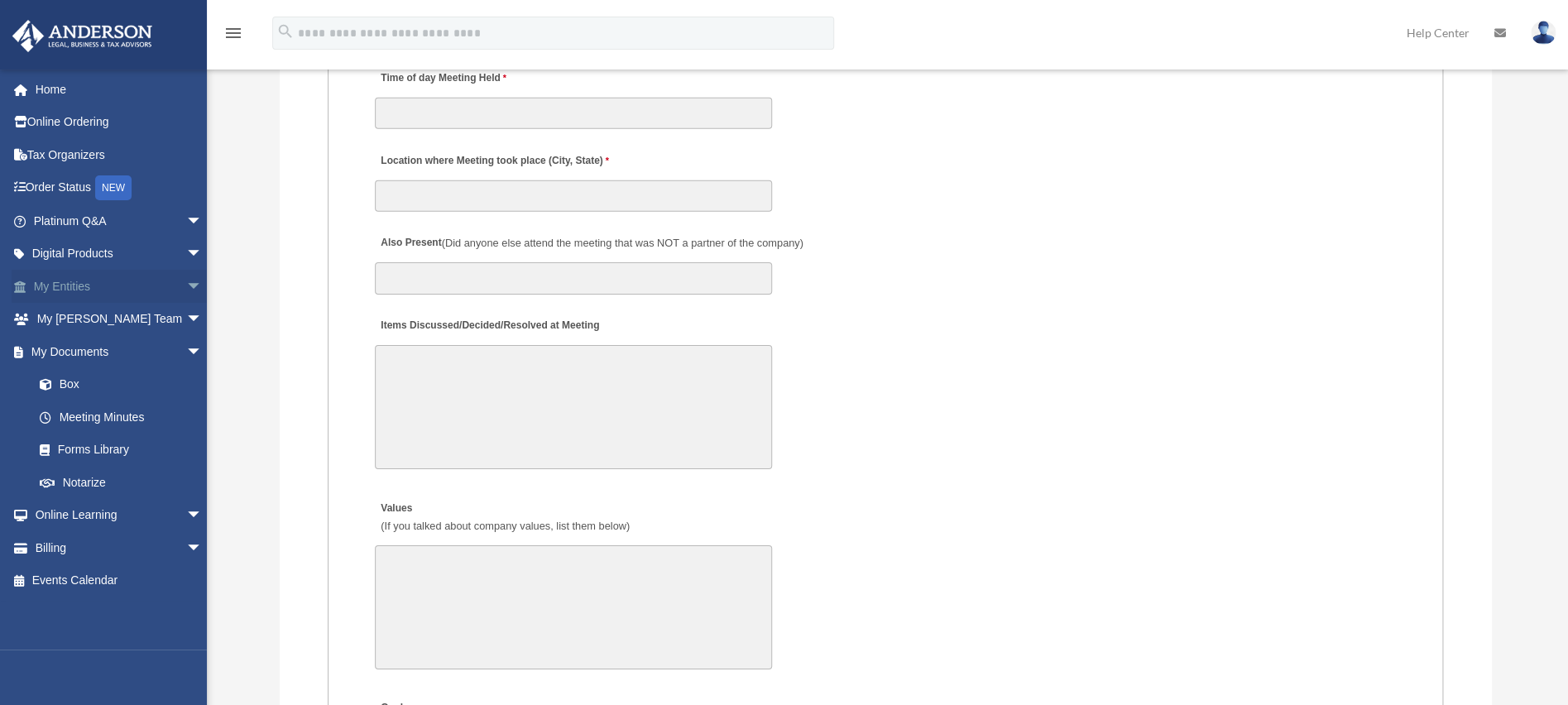
click at [187, 285] on span "arrow_drop_down" at bounding box center [203, 286] width 33 height 34
click at [130, 573] on link "Box" at bounding box center [125, 581] width 204 height 33
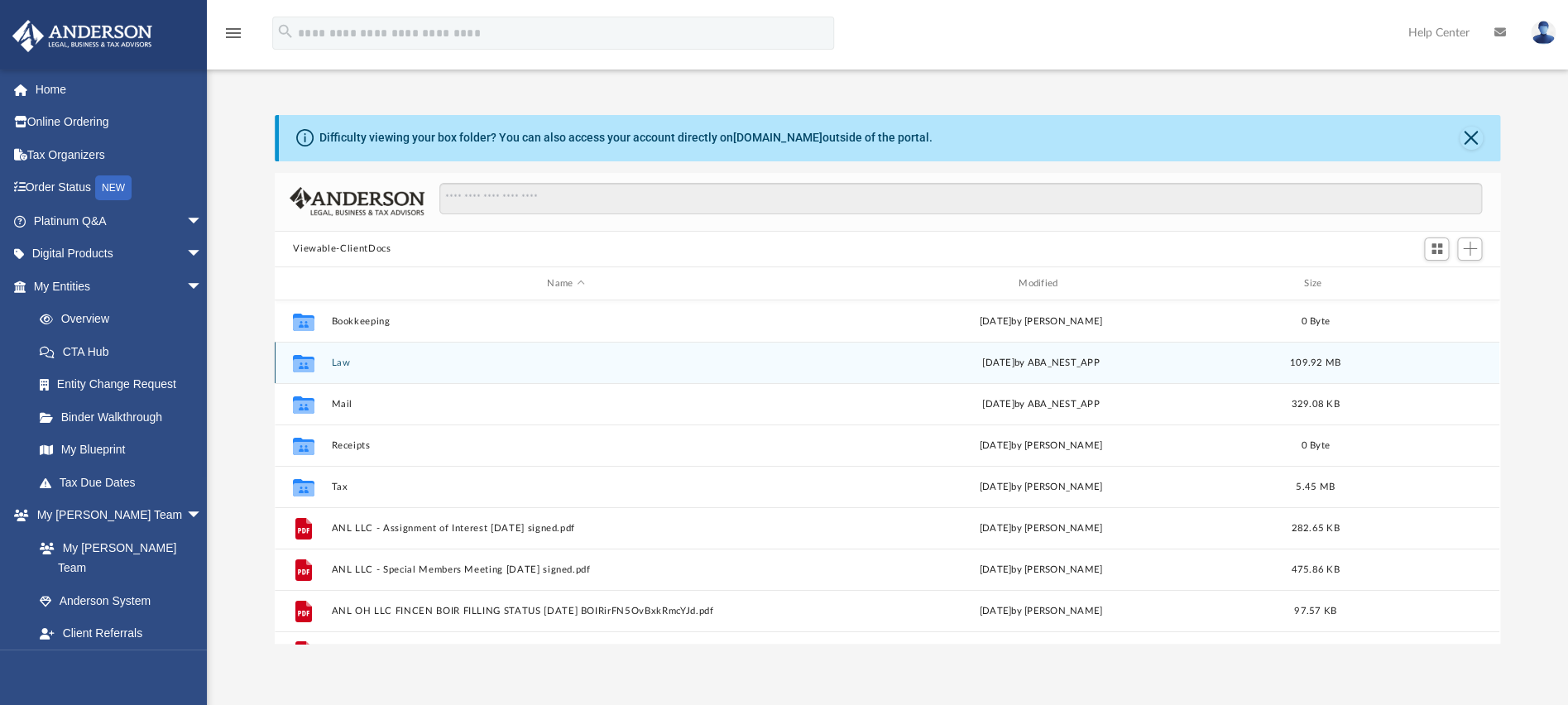
click at [303, 366] on icon "grid" at bounding box center [303, 366] width 21 height 13
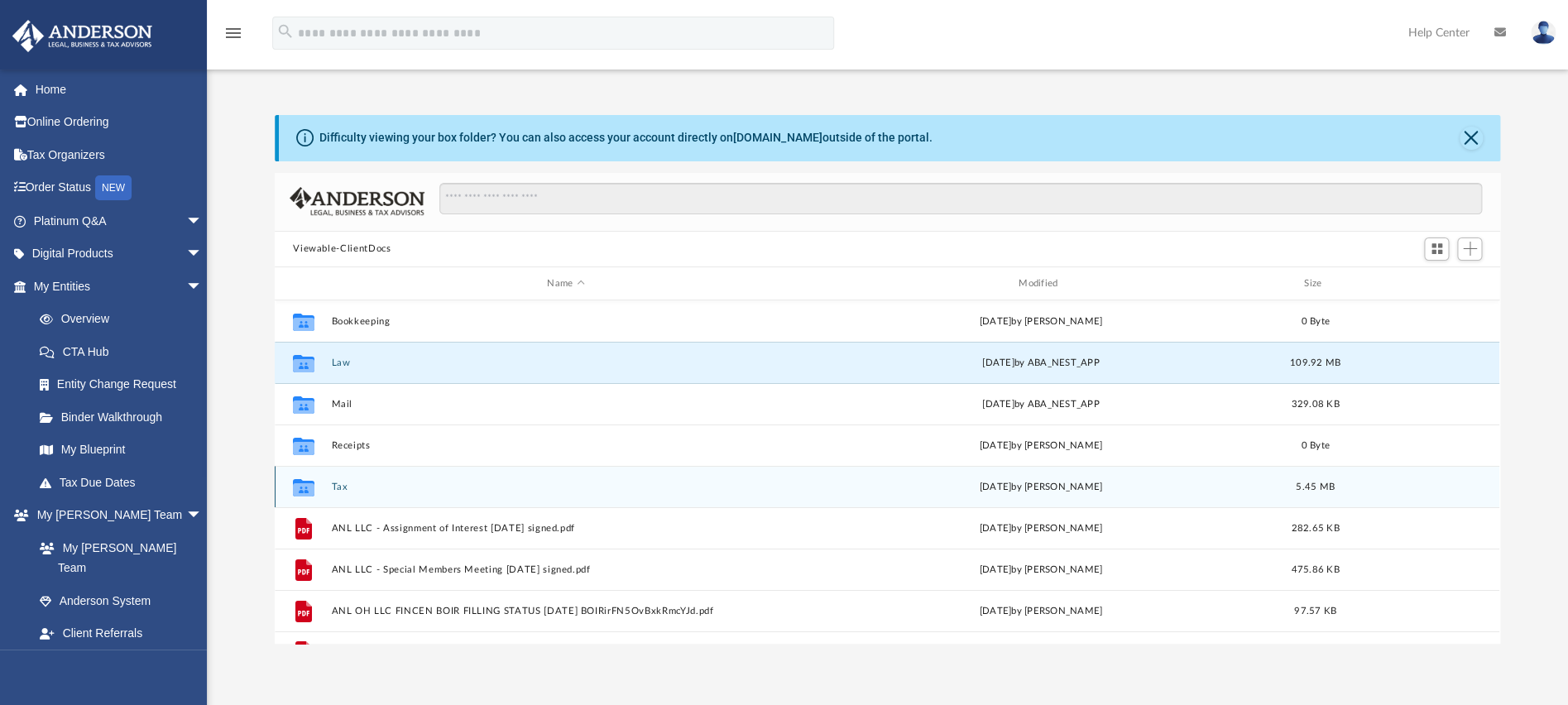
click at [332, 484] on div "Collaborated Folder Tax [DATE] by [PERSON_NAME] 5.45 MB" at bounding box center [887, 486] width 1224 height 41
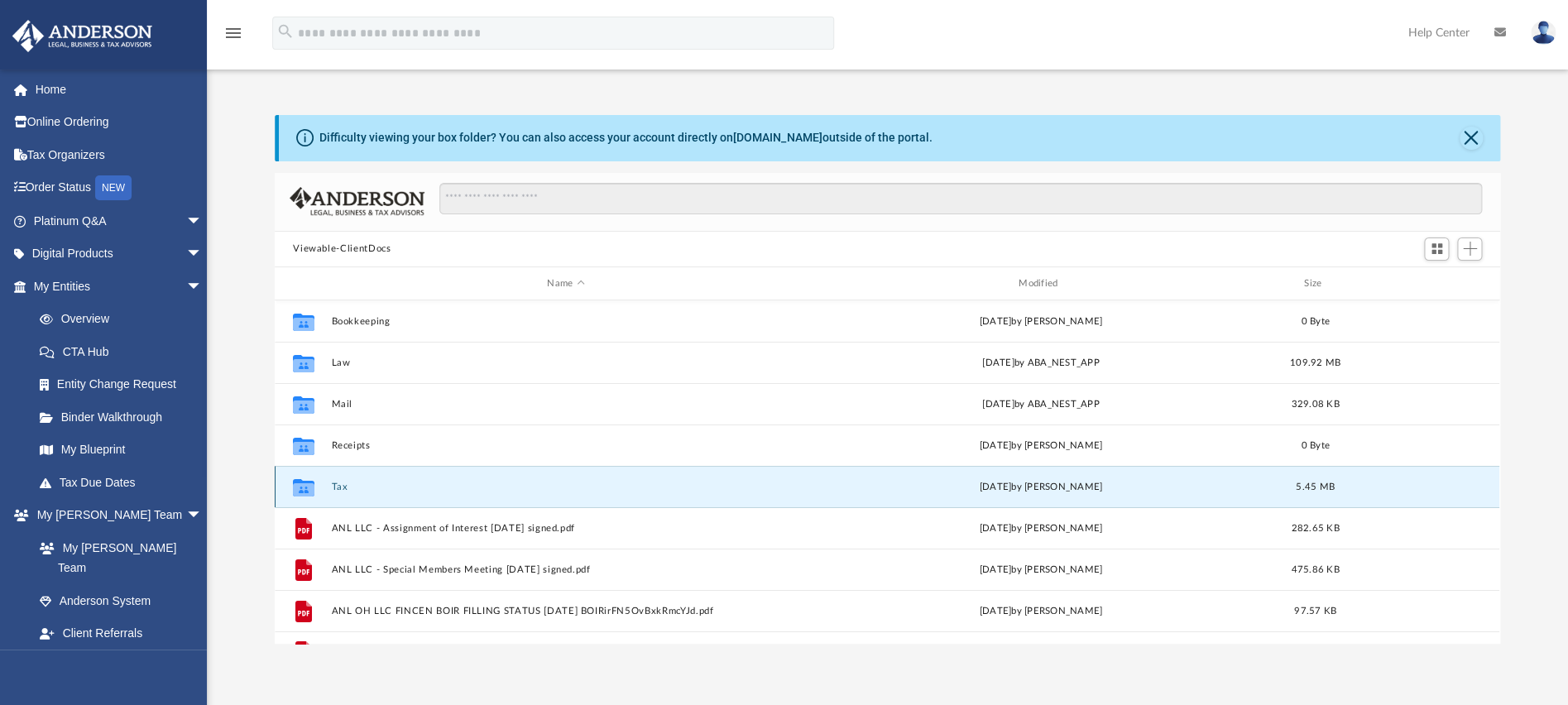
click at [308, 476] on icon "Collaborated Folder" at bounding box center [303, 487] width 27 height 27
click at [301, 487] on icon "grid" at bounding box center [303, 487] width 21 height 17
click at [301, 486] on g "grid" at bounding box center [303, 487] width 21 height 17
click at [337, 491] on button "Tax" at bounding box center [565, 487] width 468 height 11
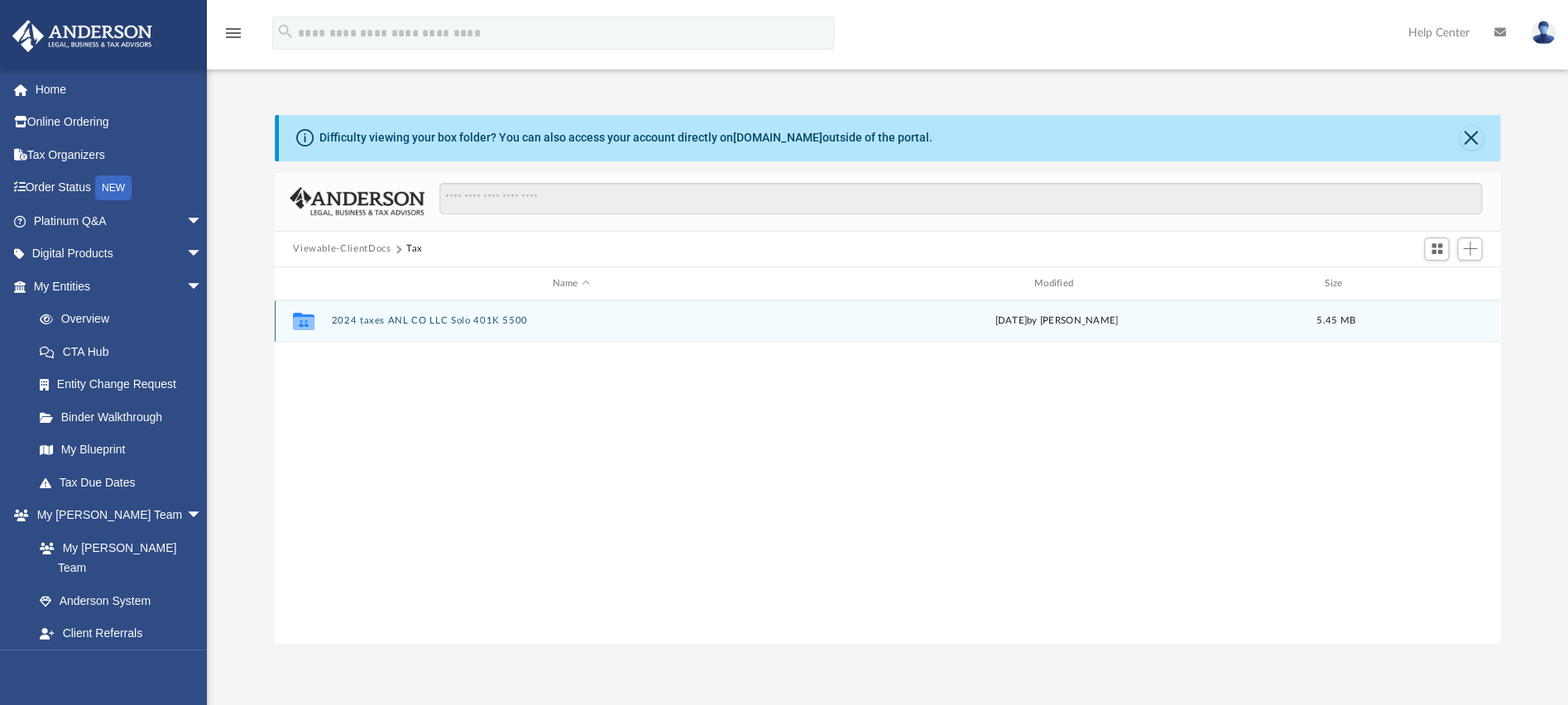
click at [441, 326] on button "2024 taxes ANL CO LLC Solo 401K 5500" at bounding box center [571, 322] width 478 height 11
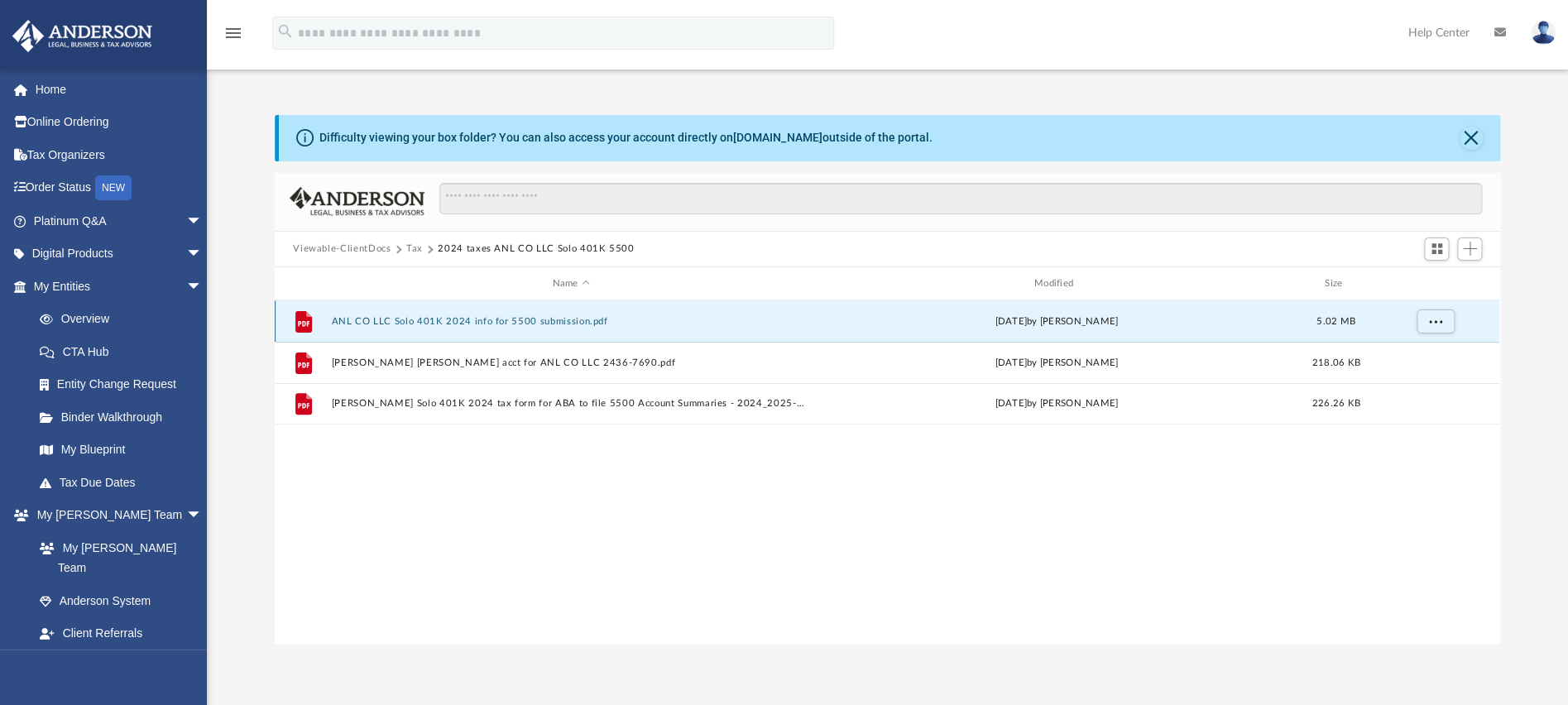
click at [432, 324] on button "ANL CO LLC Solo 401K 2024 info for 5500 submission.pdf" at bounding box center [571, 322] width 478 height 11
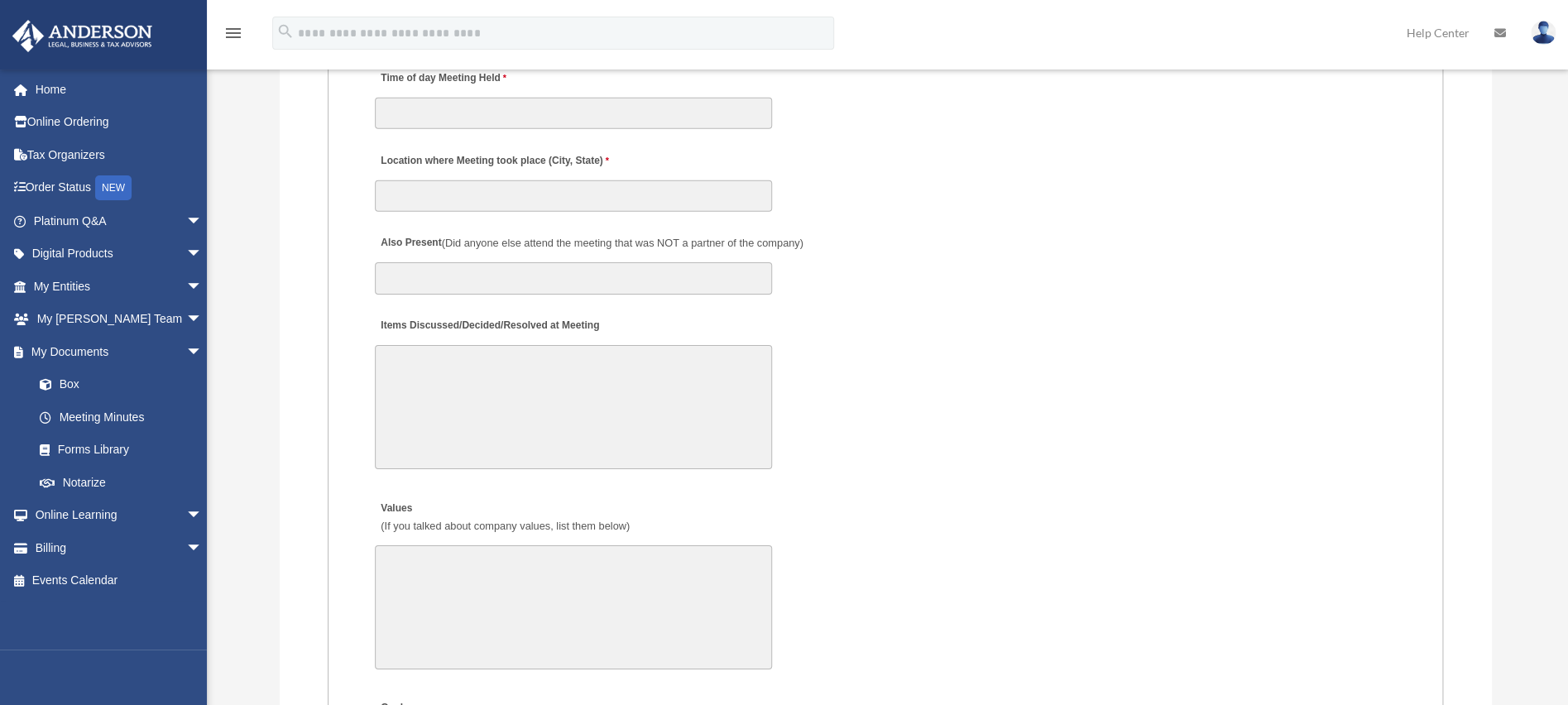
scroll to position [2482, 0]
click at [72, 385] on link "Box" at bounding box center [125, 385] width 204 height 33
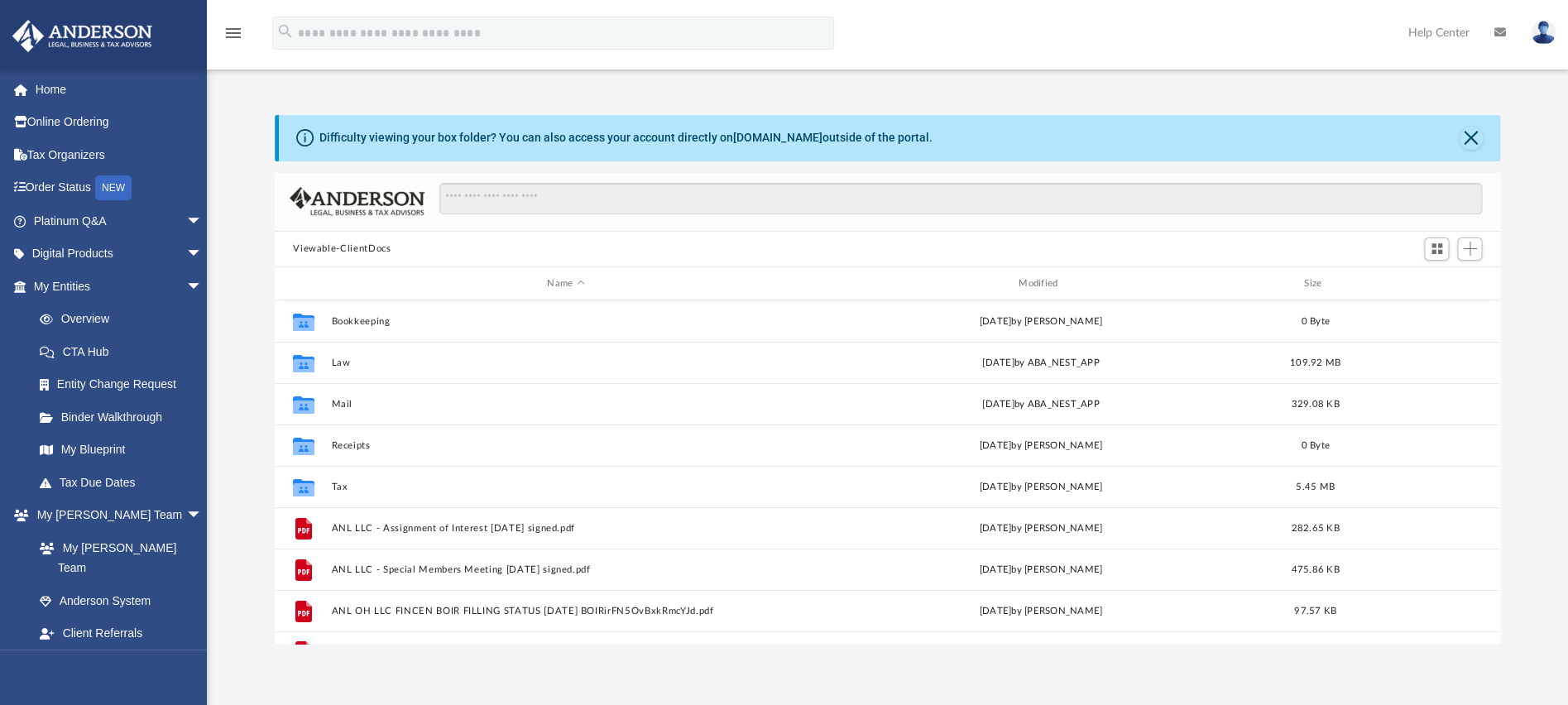
scroll to position [355, 1203]
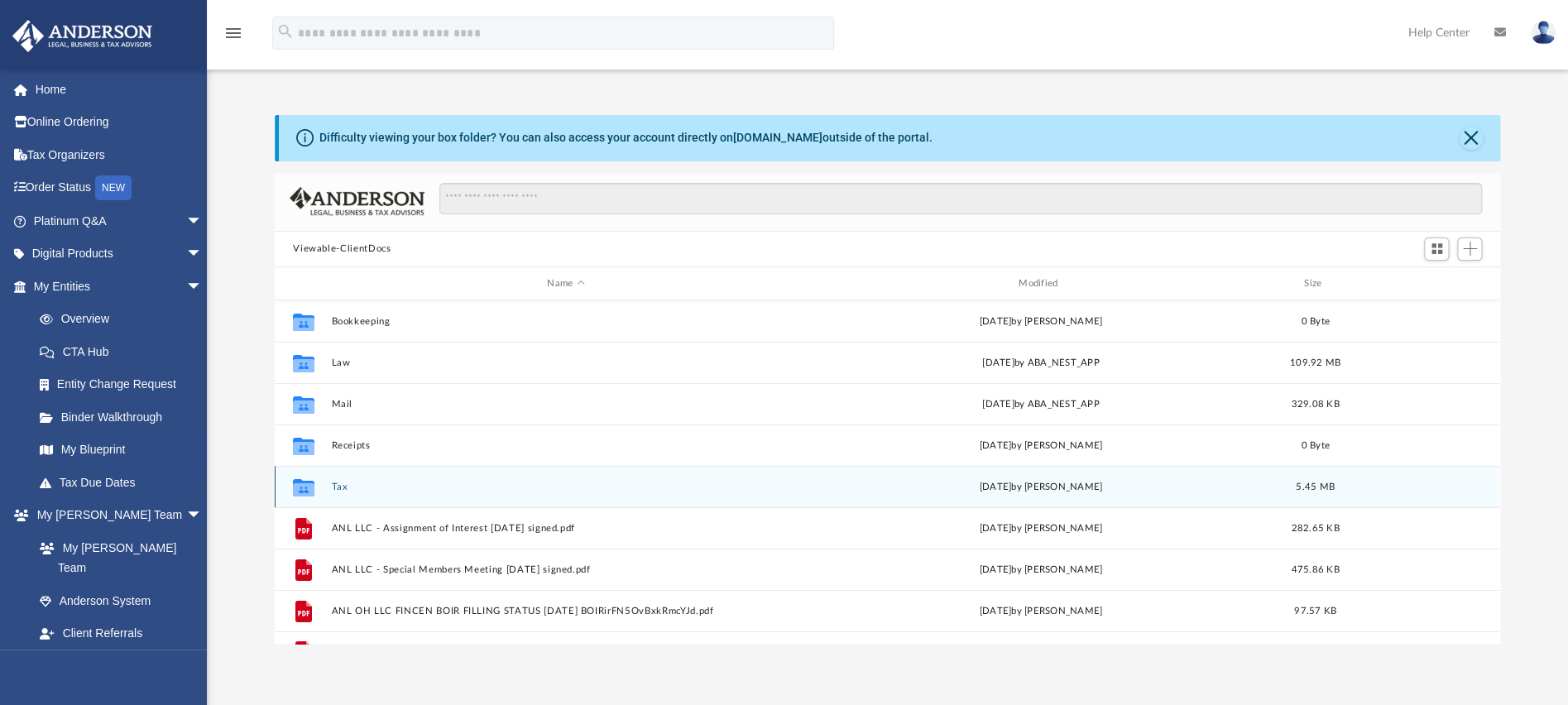
click at [345, 486] on button "Tax" at bounding box center [565, 487] width 468 height 11
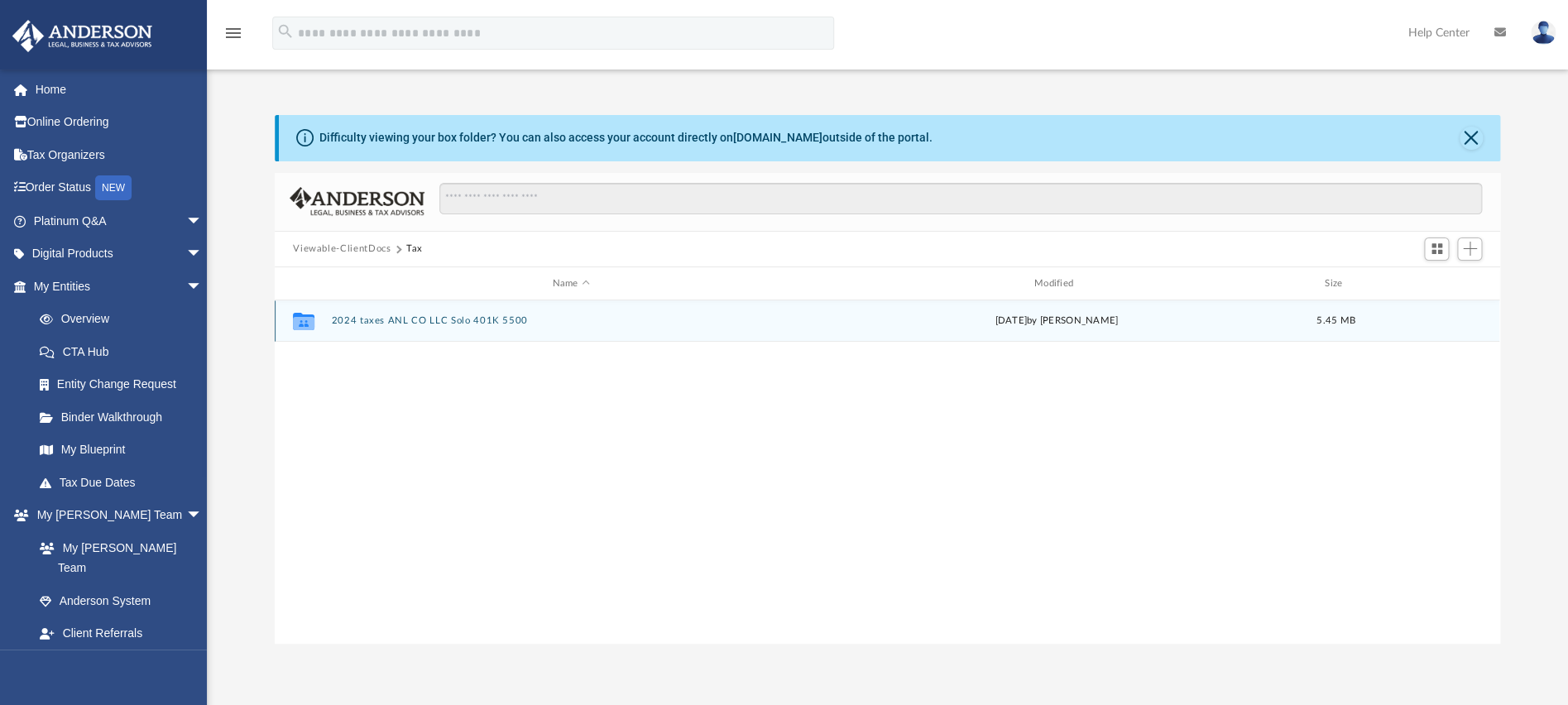
click at [305, 323] on icon "grid" at bounding box center [303, 324] width 21 height 13
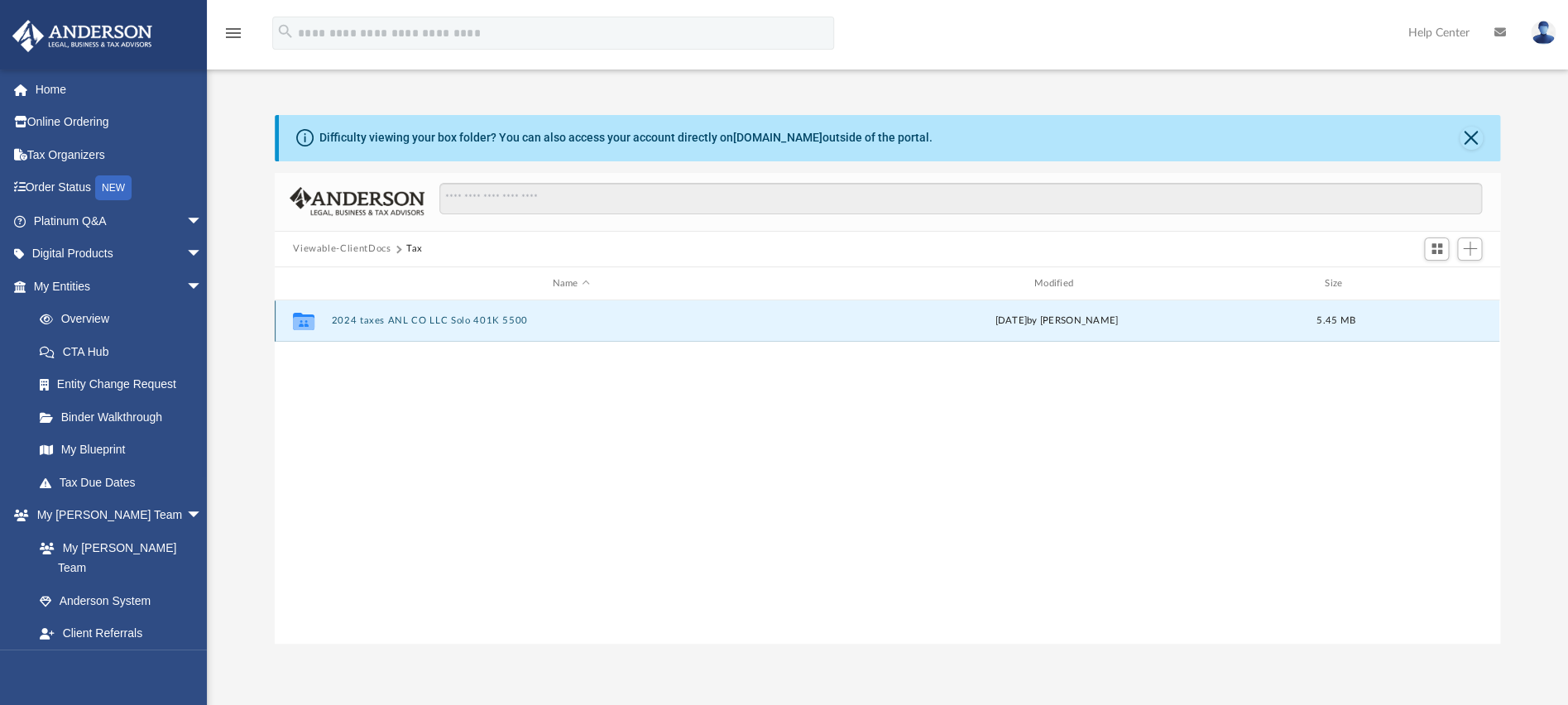
click at [450, 320] on button "2024 taxes ANL CO LLC Solo 401K 5500" at bounding box center [571, 322] width 478 height 11
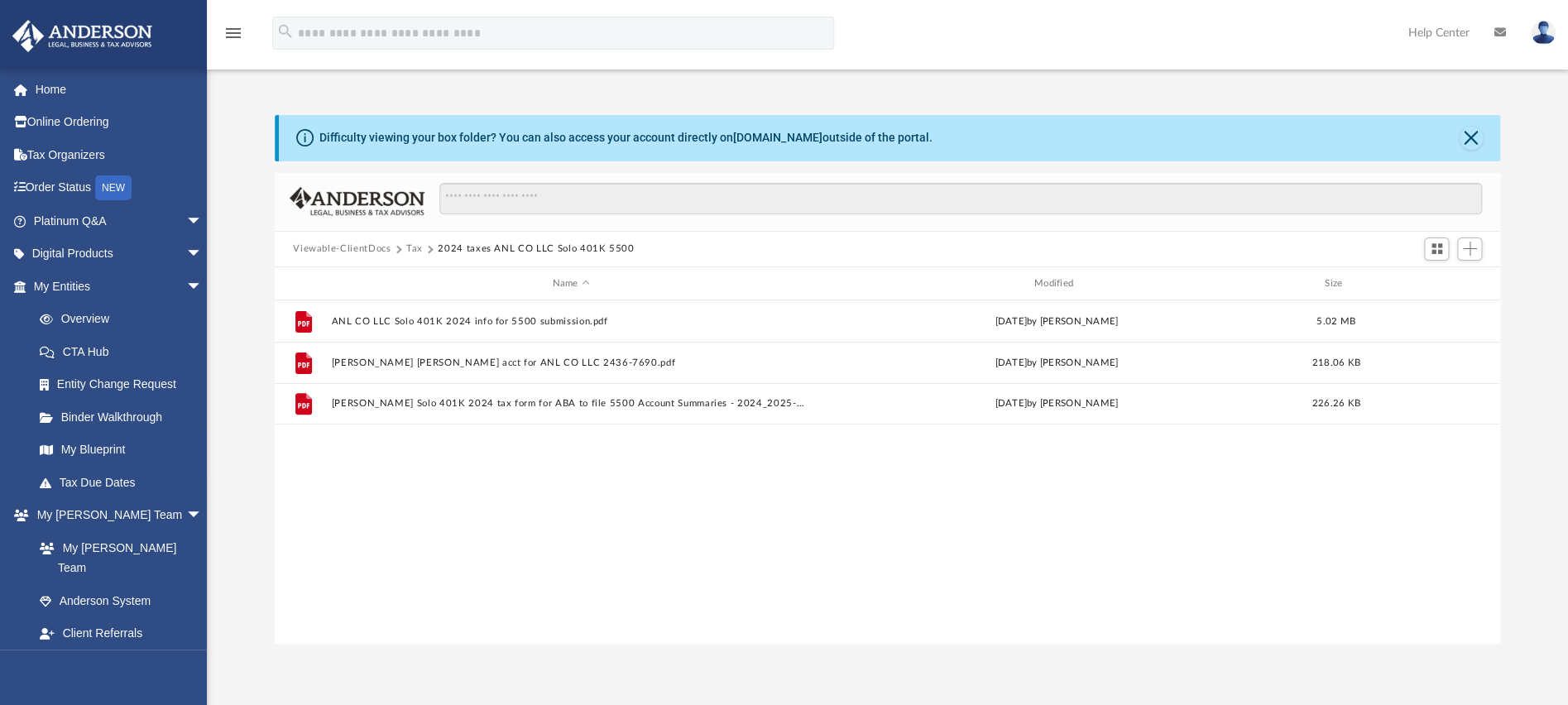
click at [356, 247] on button "Viewable-ClientDocs" at bounding box center [342, 249] width 97 height 15
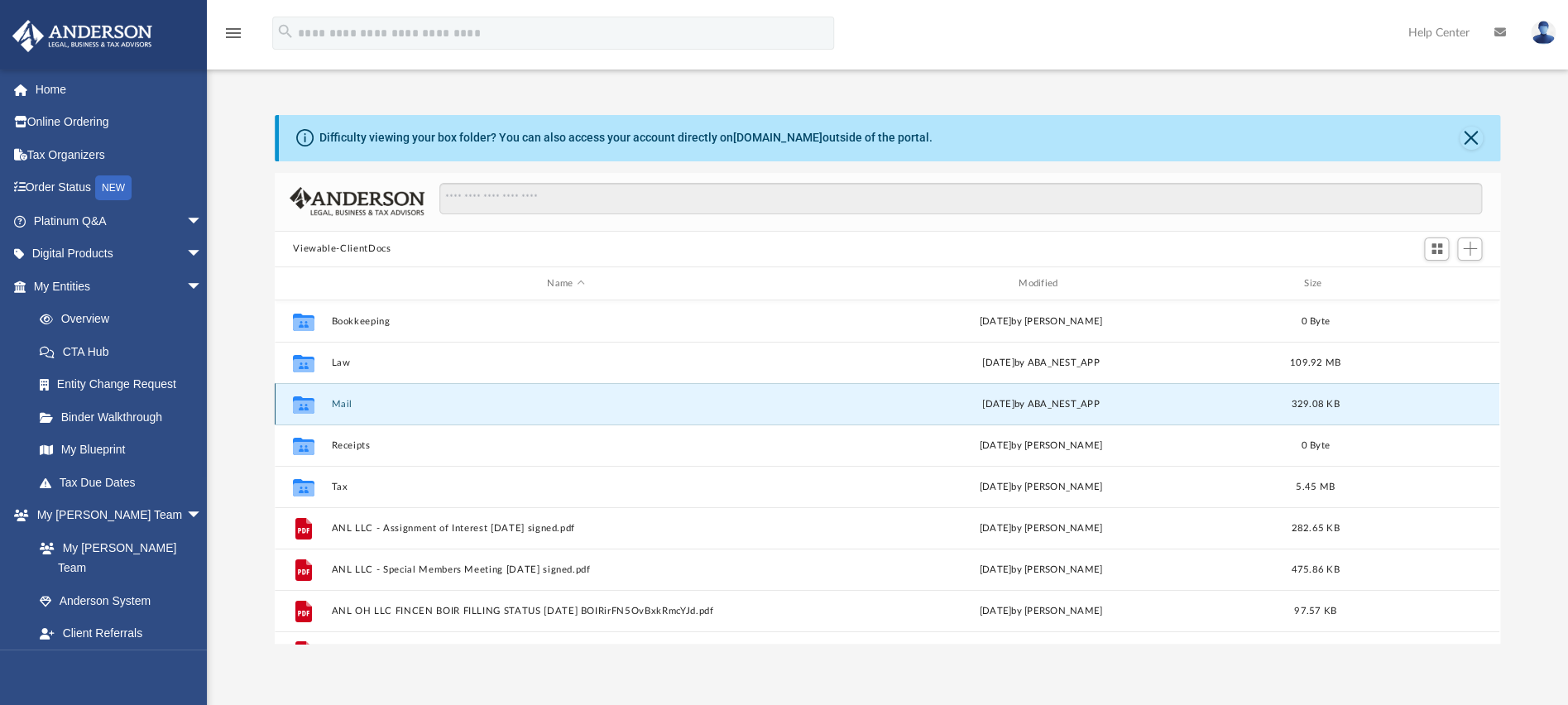
click at [334, 402] on button "Mail" at bounding box center [565, 404] width 468 height 11
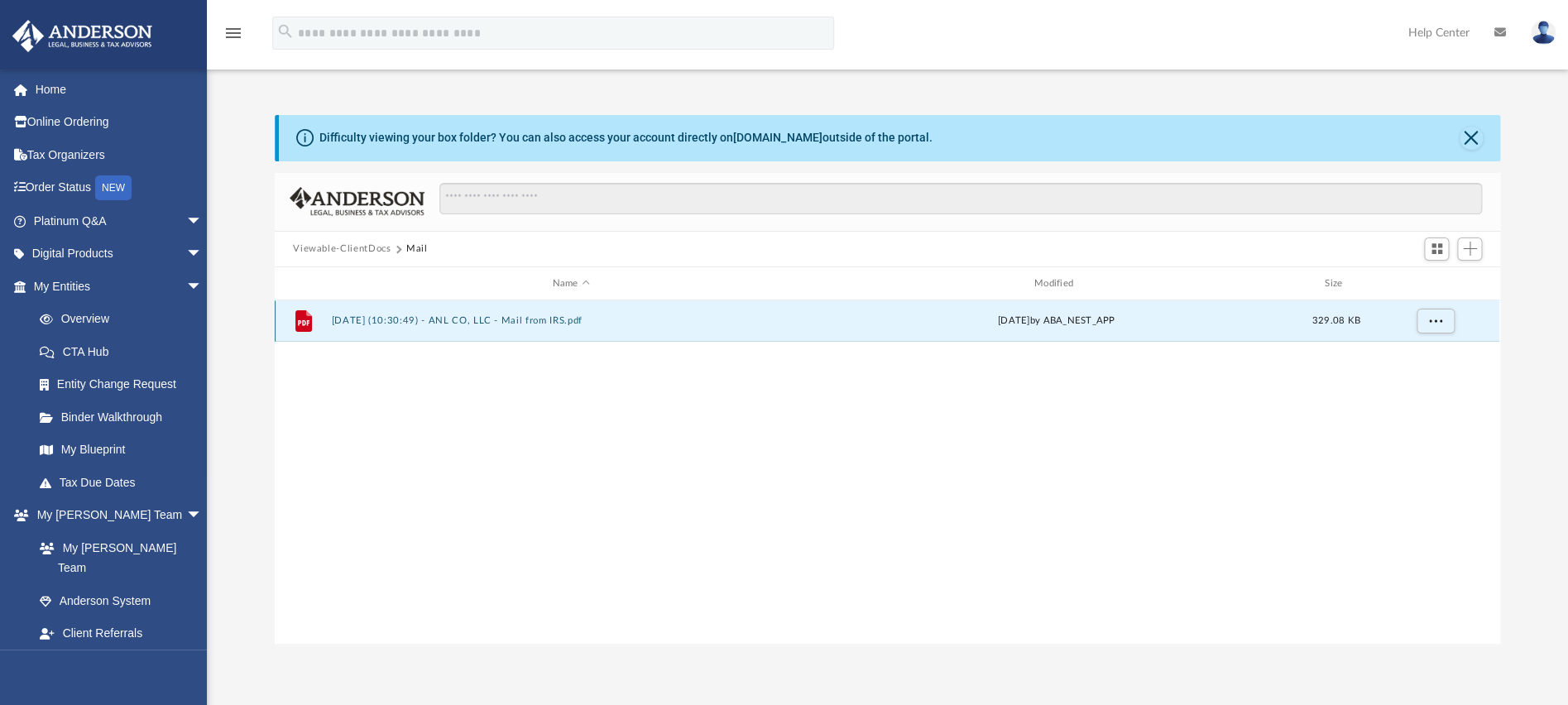
click at [403, 322] on button "2024.12.24 (10:30:49) - ANL CO, LLC - Mail from IRS.pdf" at bounding box center [571, 322] width 478 height 11
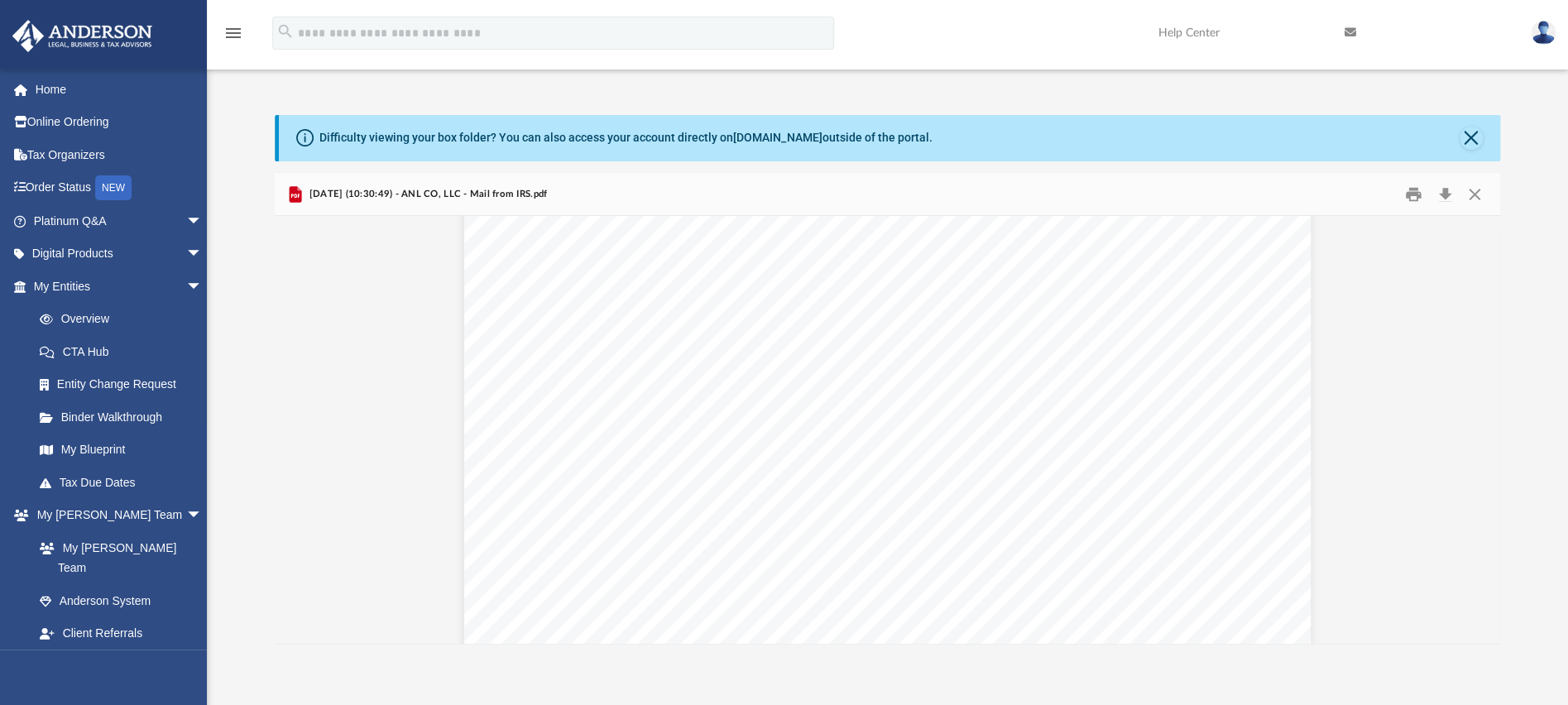
scroll to position [0, 0]
